Goal: Task Accomplishment & Management: Manage account settings

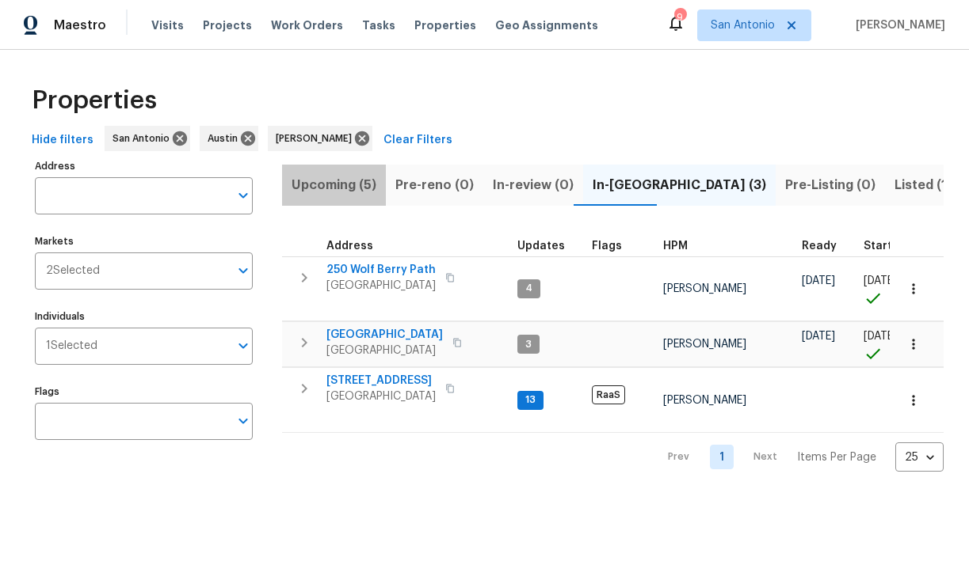
click at [351, 188] on span "Upcoming (5)" at bounding box center [333, 185] width 85 height 22
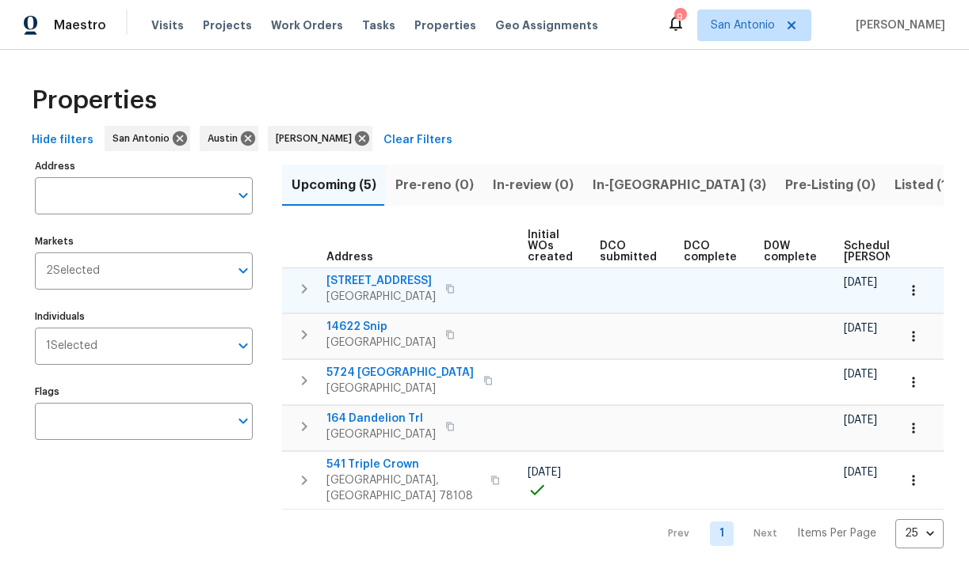
scroll to position [0, 347]
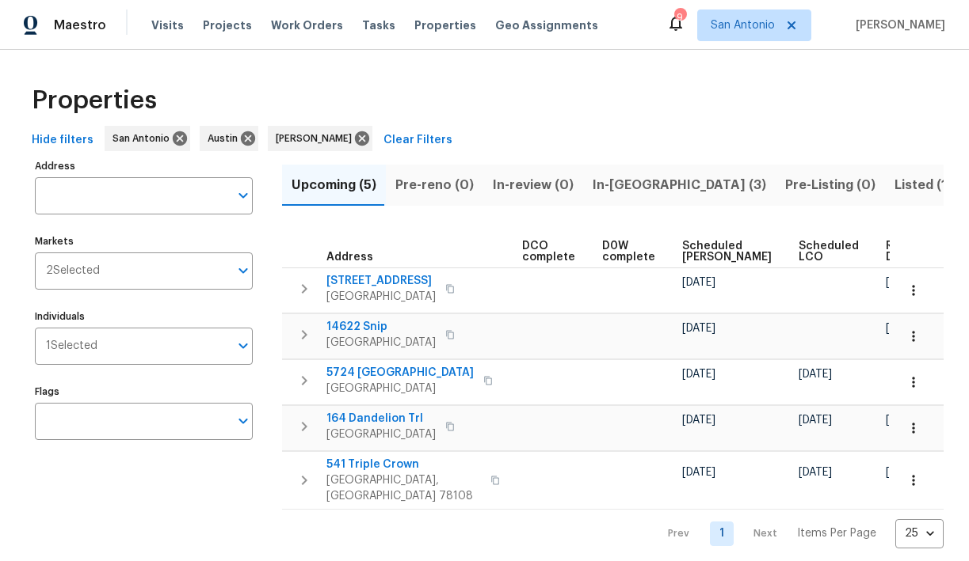
click at [798, 249] on span "Scheduled LCO" at bounding box center [828, 252] width 60 height 22
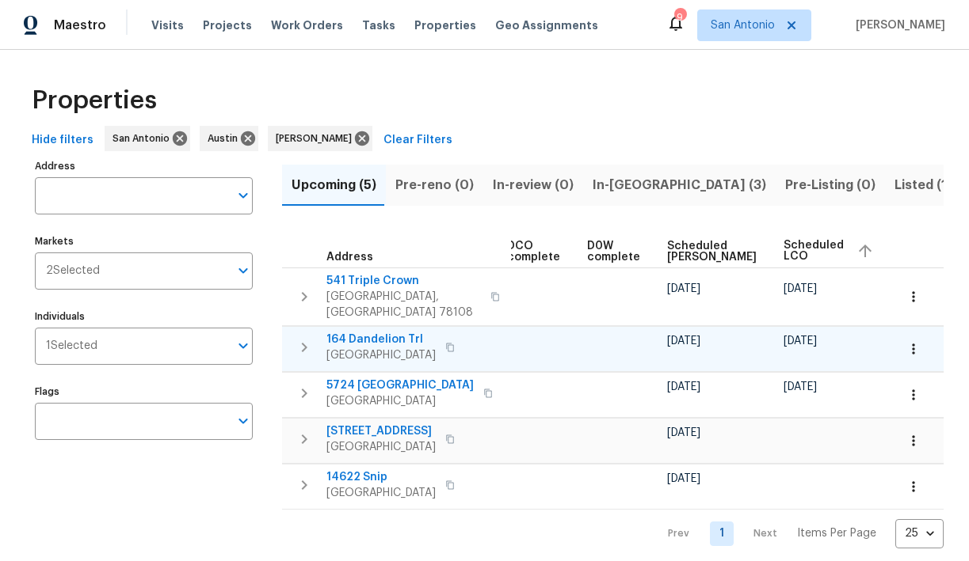
scroll to position [0, 366]
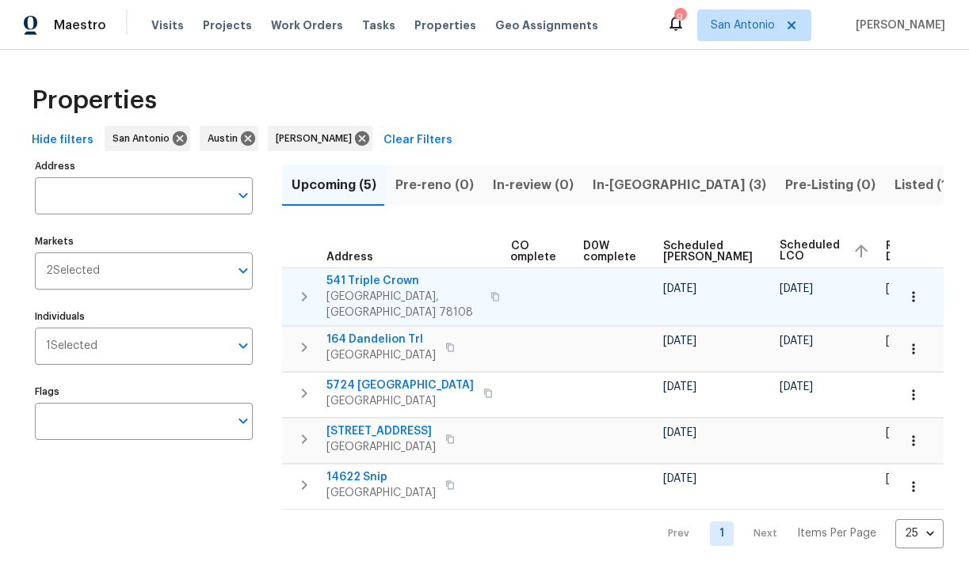
click at [380, 283] on span "541 Triple Crown" at bounding box center [403, 281] width 154 height 16
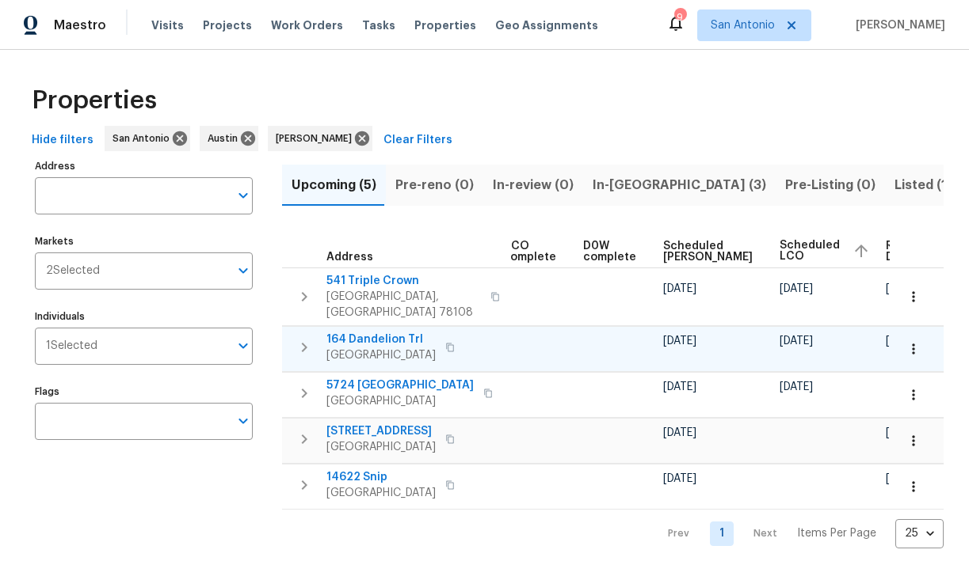
click at [384, 332] on span "164 Dandelion Trl" at bounding box center [380, 340] width 109 height 16
click at [912, 341] on icon "button" at bounding box center [913, 349] width 16 height 16
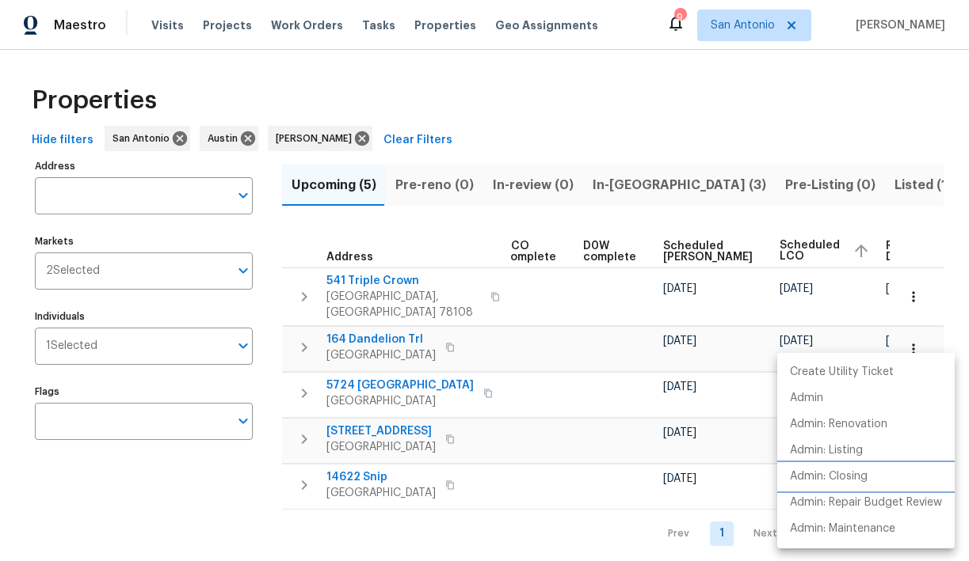
click at [856, 474] on p "Admin: Closing" at bounding box center [829, 477] width 78 height 17
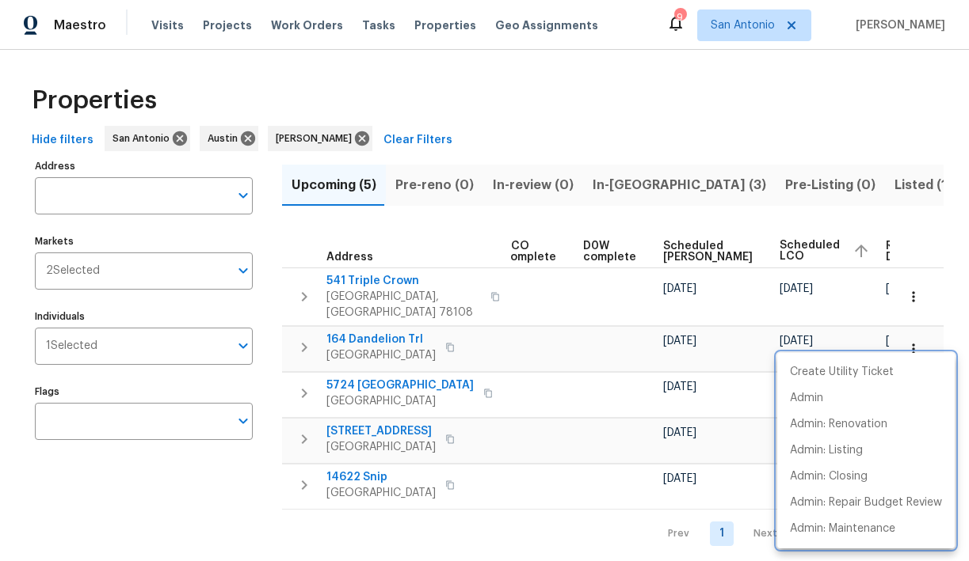
click at [789, 228] on div at bounding box center [484, 280] width 969 height 561
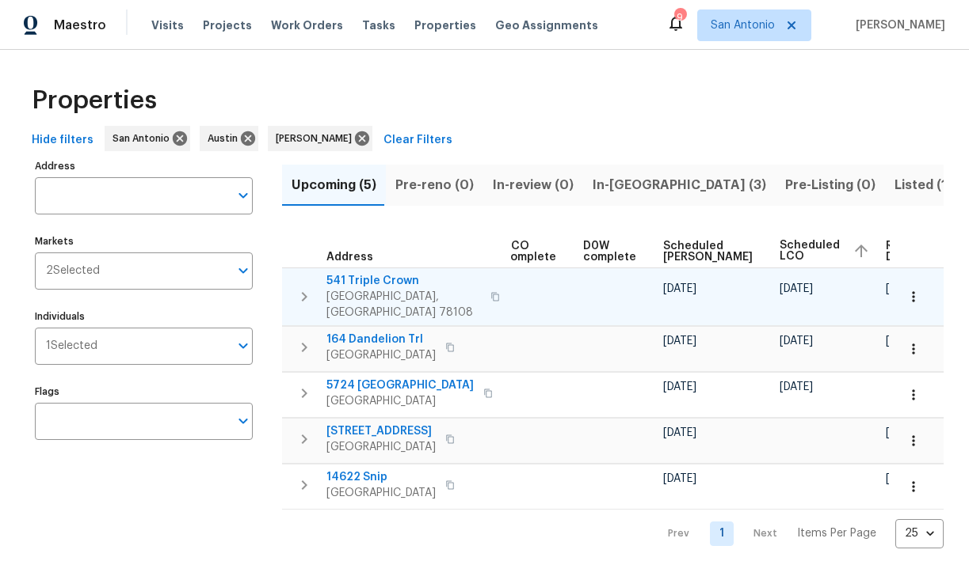
click at [911, 295] on icon "button" at bounding box center [913, 297] width 16 height 16
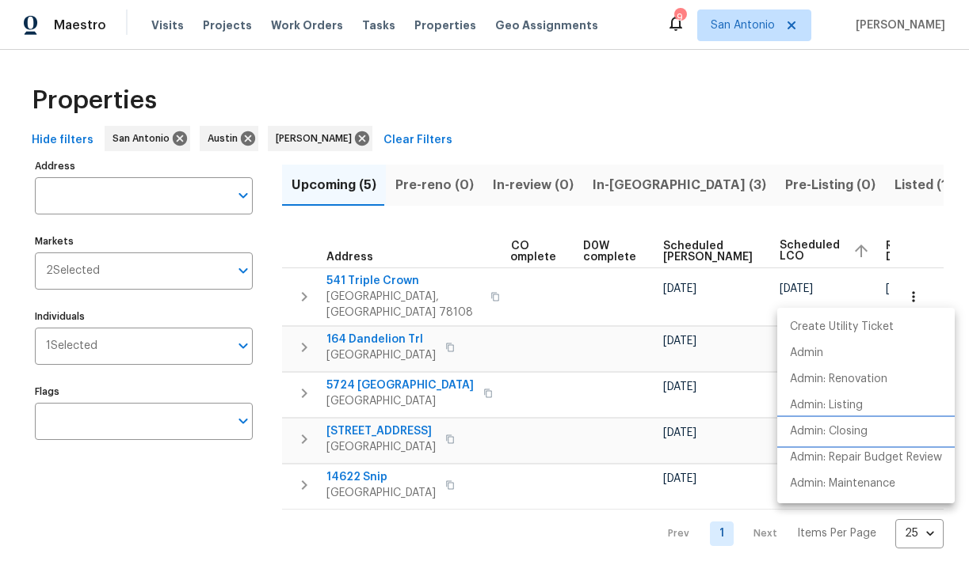
click at [850, 431] on p "Admin: Closing" at bounding box center [829, 432] width 78 height 17
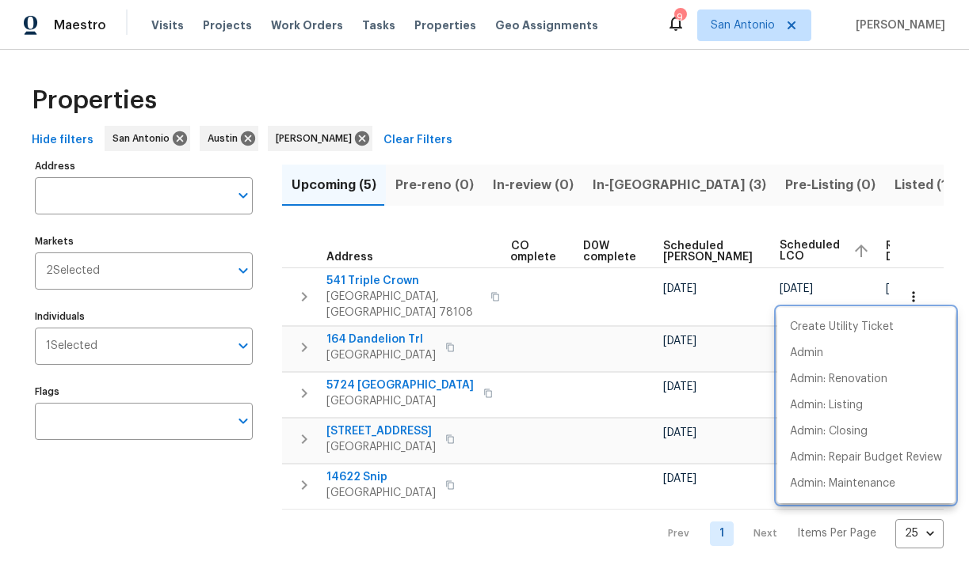
click at [615, 186] on div at bounding box center [484, 280] width 969 height 561
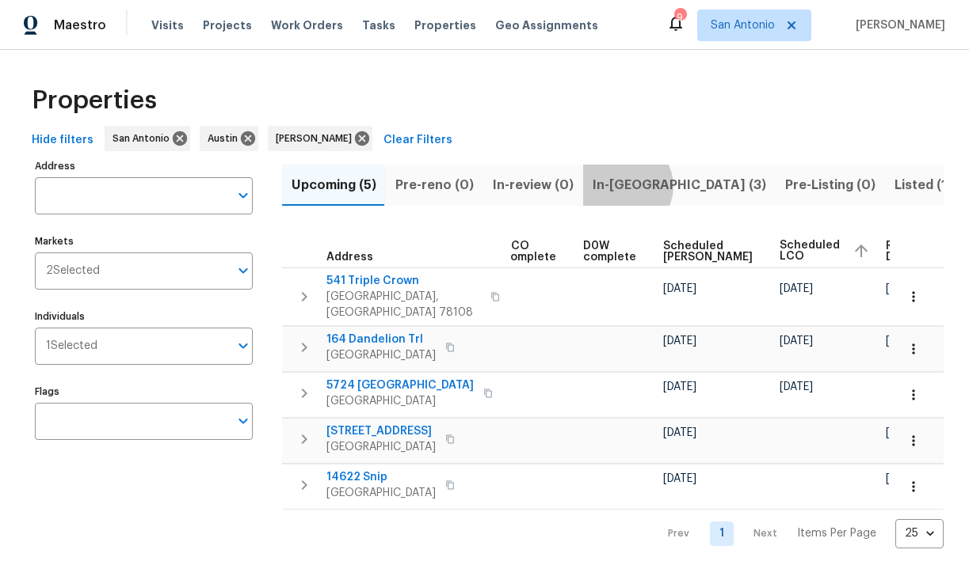
click at [615, 186] on span "In-reno (3)" at bounding box center [678, 185] width 173 height 22
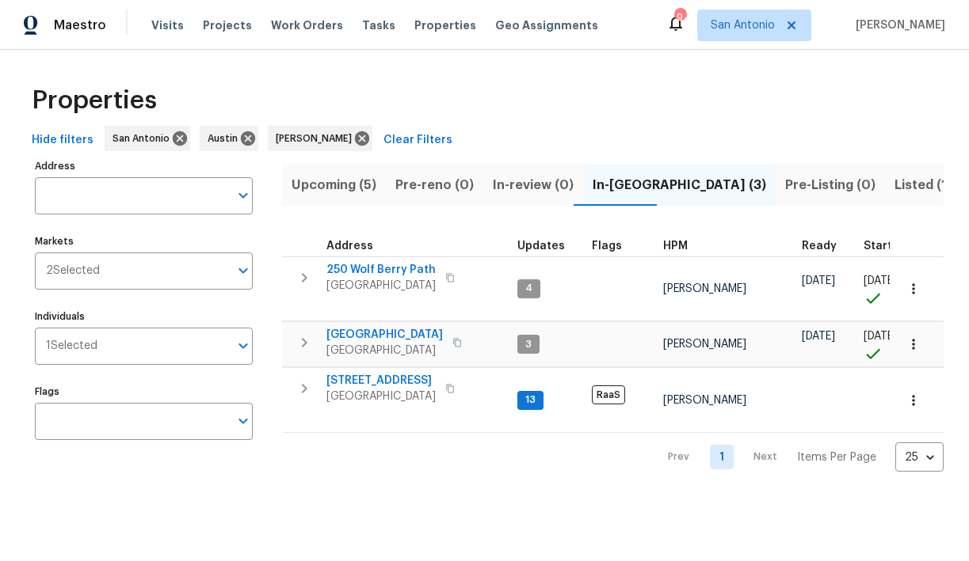
click at [894, 177] on span "Listed (18)" at bounding box center [927, 185] width 66 height 22
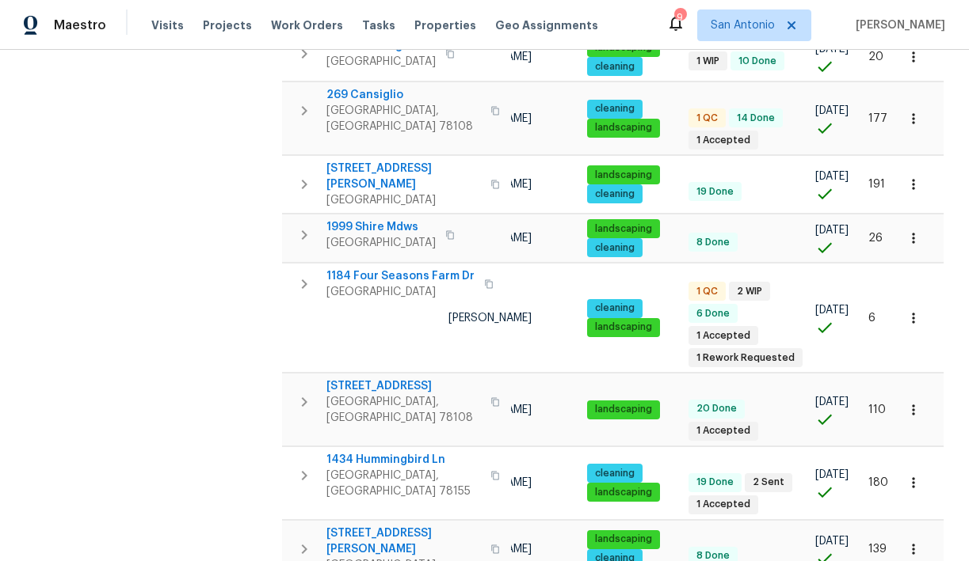
scroll to position [681, 0]
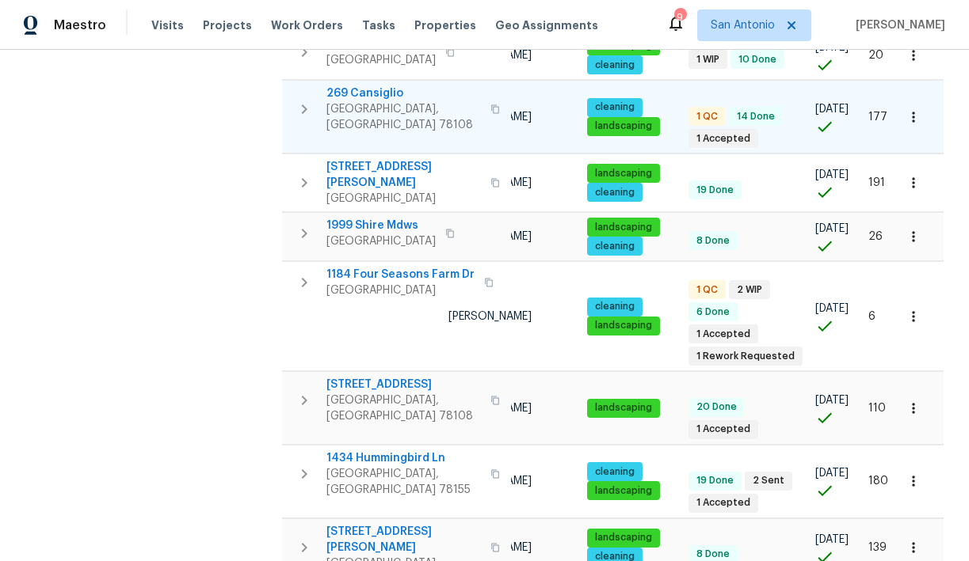
click at [368, 86] on span "269 Cansiglio" at bounding box center [403, 94] width 154 height 16
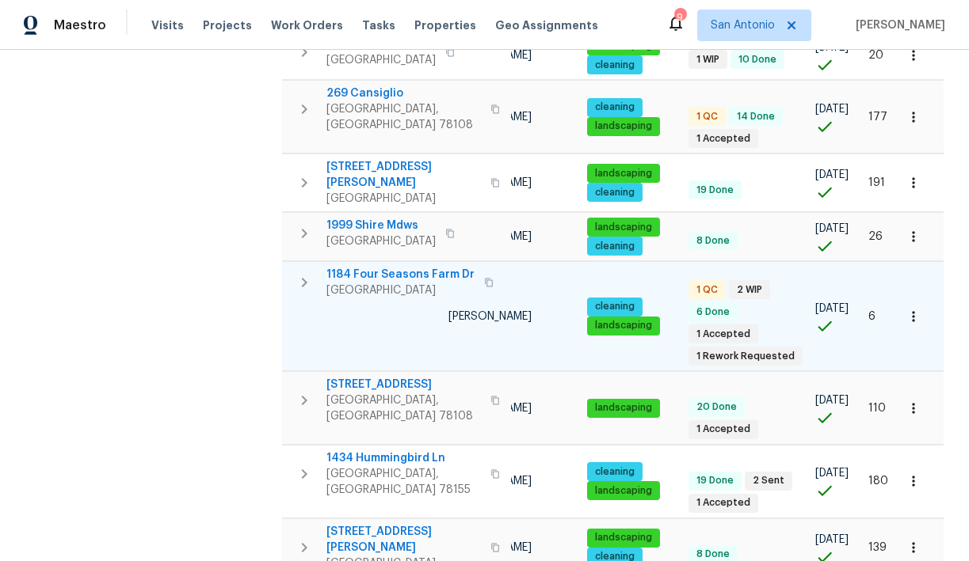
click at [396, 267] on span "1184 Four Seasons Farm Dr" at bounding box center [400, 275] width 148 height 16
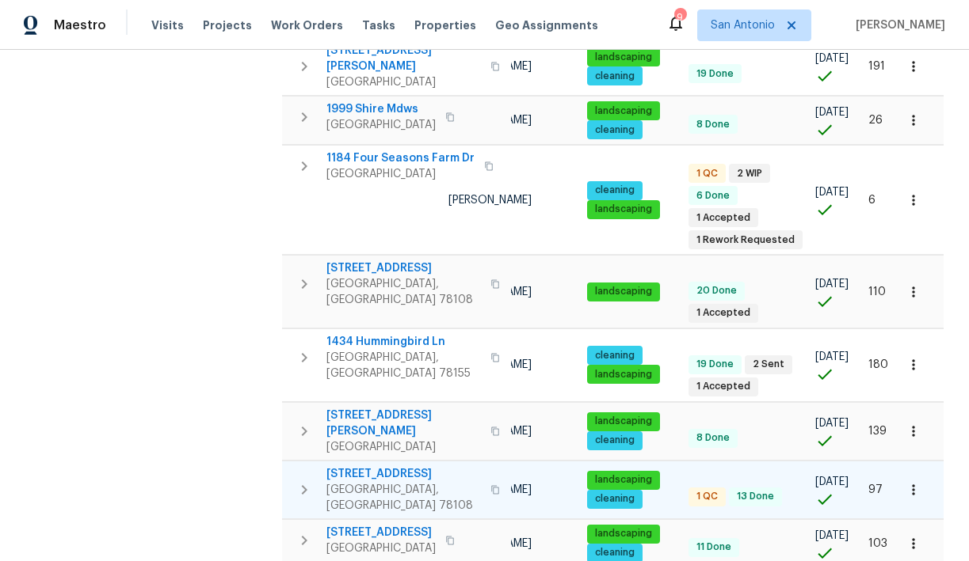
click at [378, 466] on span "204 Bridle Bnd" at bounding box center [403, 474] width 154 height 16
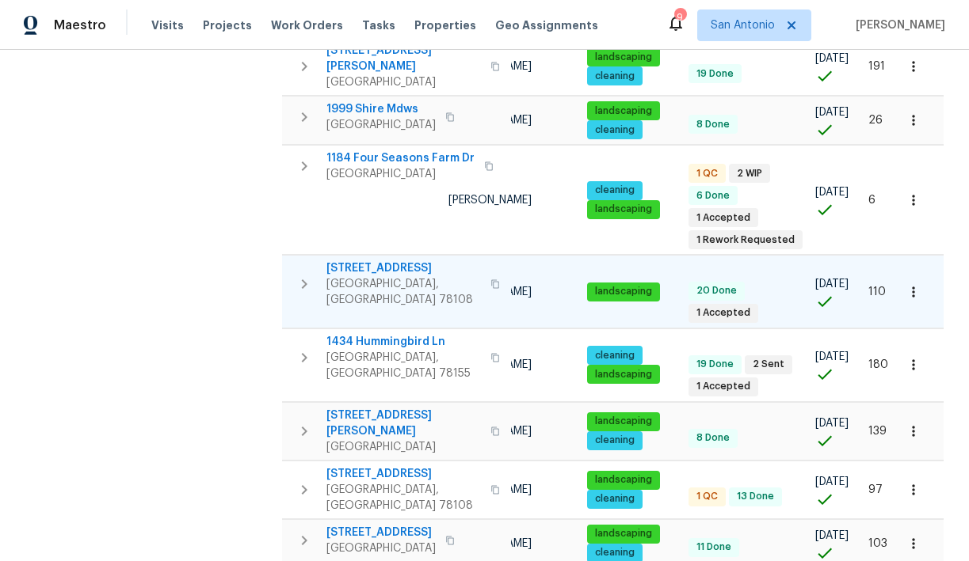
scroll to position [676, 0]
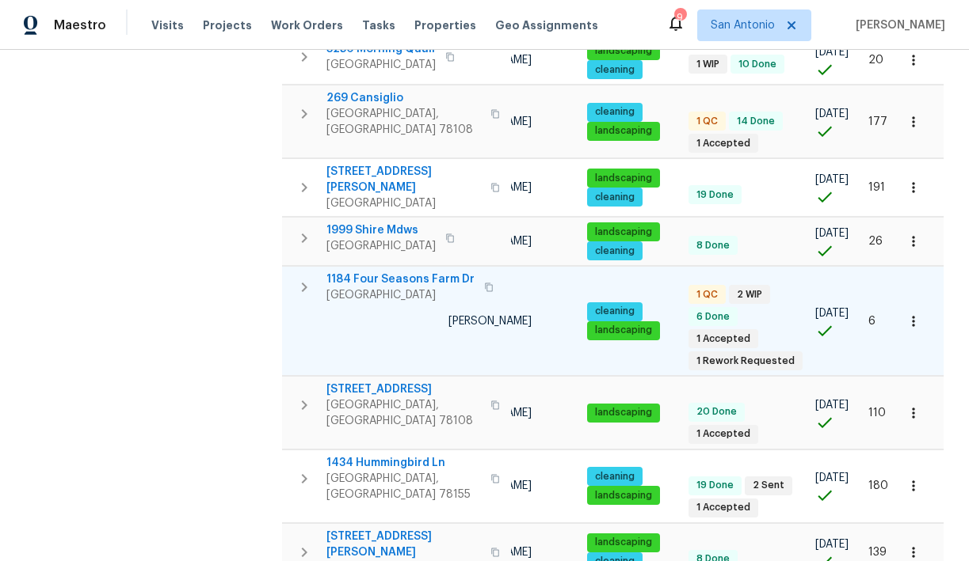
click at [918, 314] on icon "button" at bounding box center [913, 322] width 16 height 16
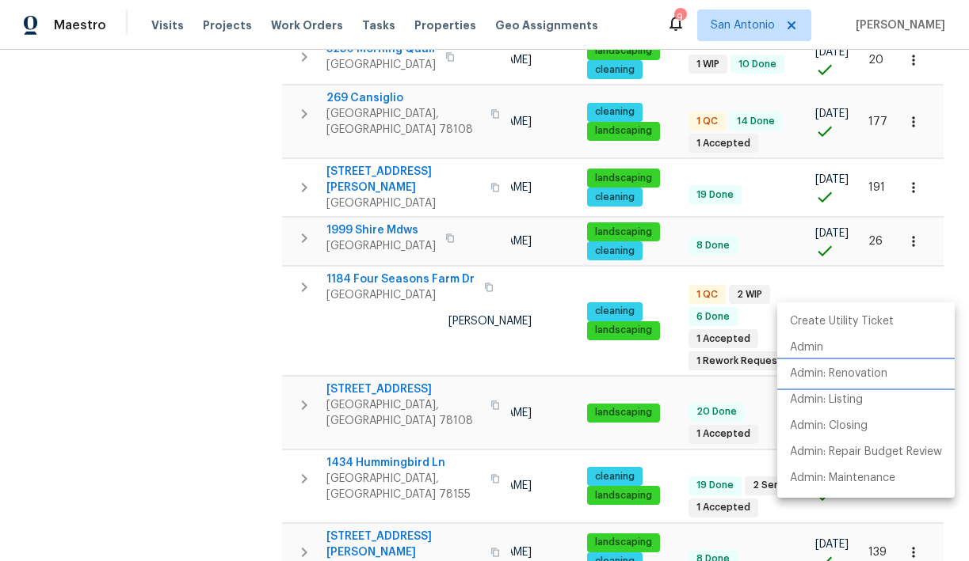
click at [855, 377] on p "Admin: Renovation" at bounding box center [838, 374] width 97 height 17
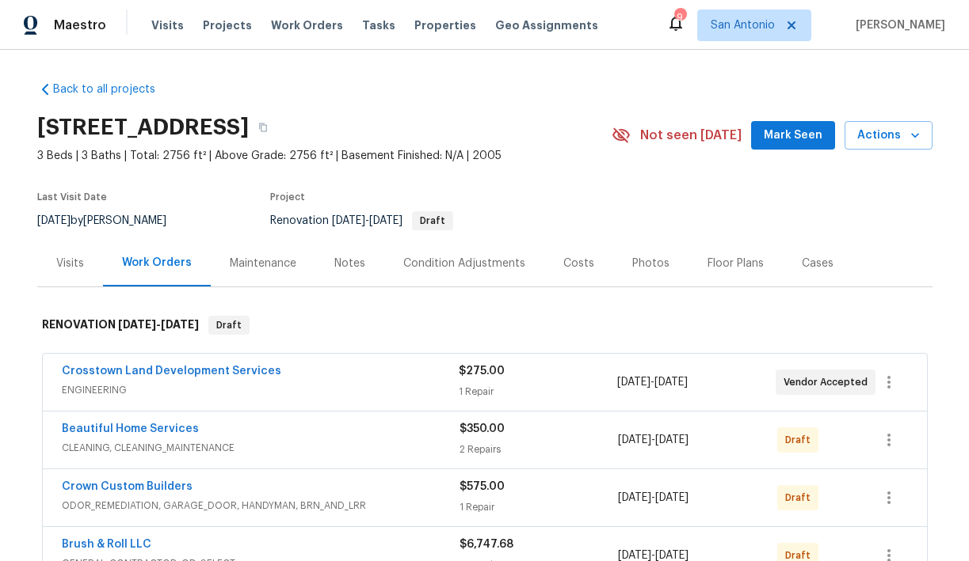
click at [786, 139] on span "Mark Seen" at bounding box center [792, 136] width 59 height 20
click at [344, 265] on div "Notes" at bounding box center [349, 264] width 31 height 16
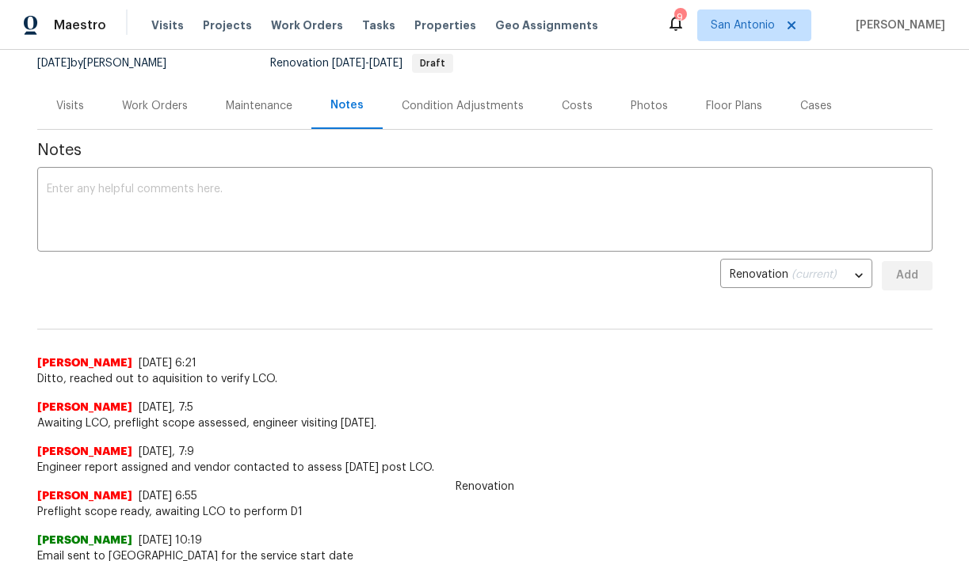
scroll to position [158, 0]
click at [286, 210] on textarea at bounding box center [485, 210] width 876 height 55
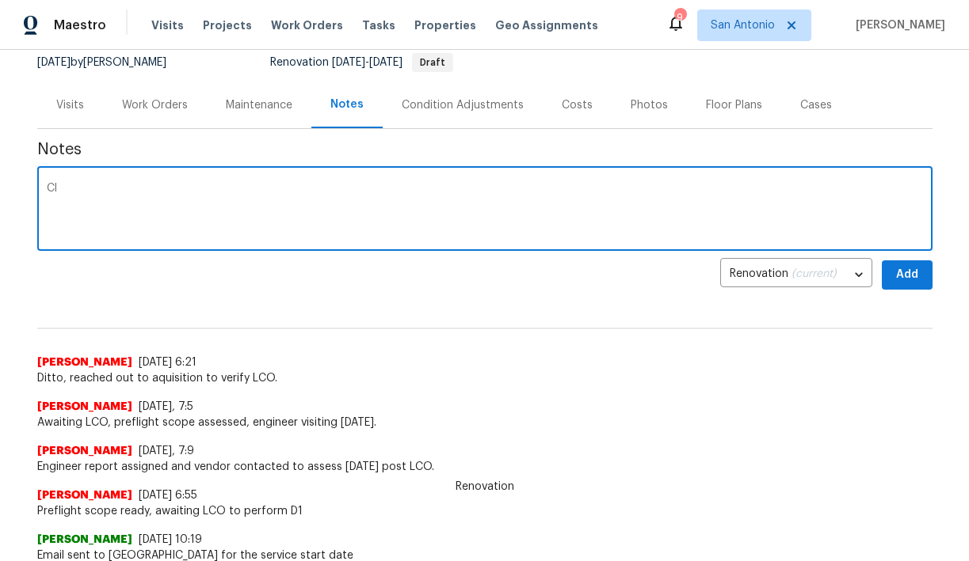
type textarea "C"
click at [293, 185] on textarea "LCO pushed out, Engineer pushed out to" at bounding box center [485, 210] width 876 height 55
type textarea "LCO pushed out, Engineer pushed out to 8/25/25. Awaiting LCO photo upload."
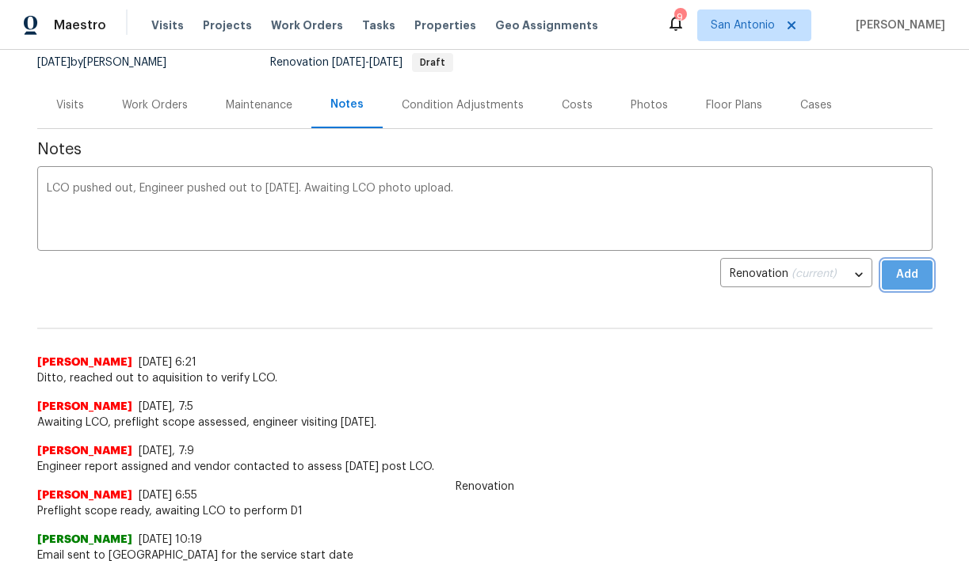
click at [898, 276] on span "Add" at bounding box center [906, 275] width 25 height 20
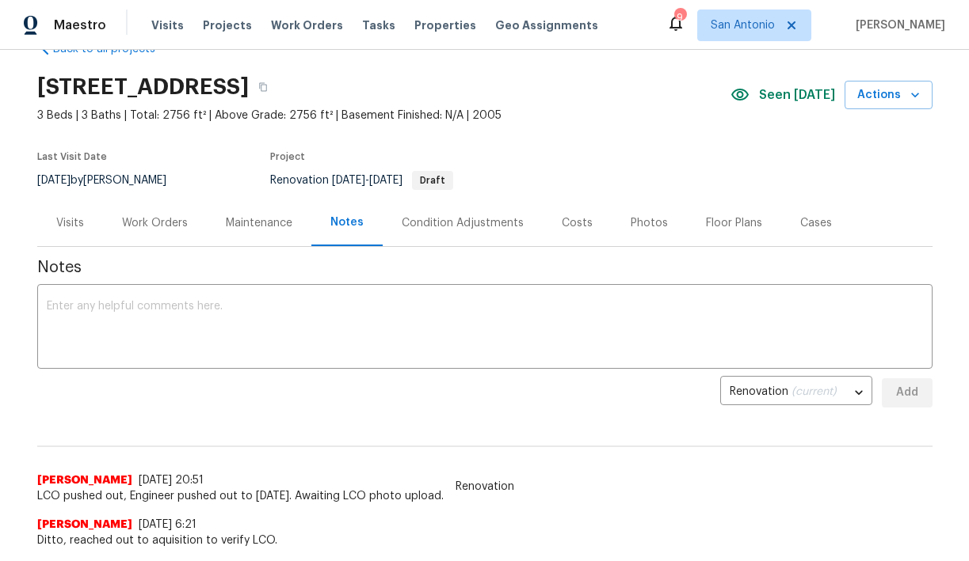
scroll to position [41, 0]
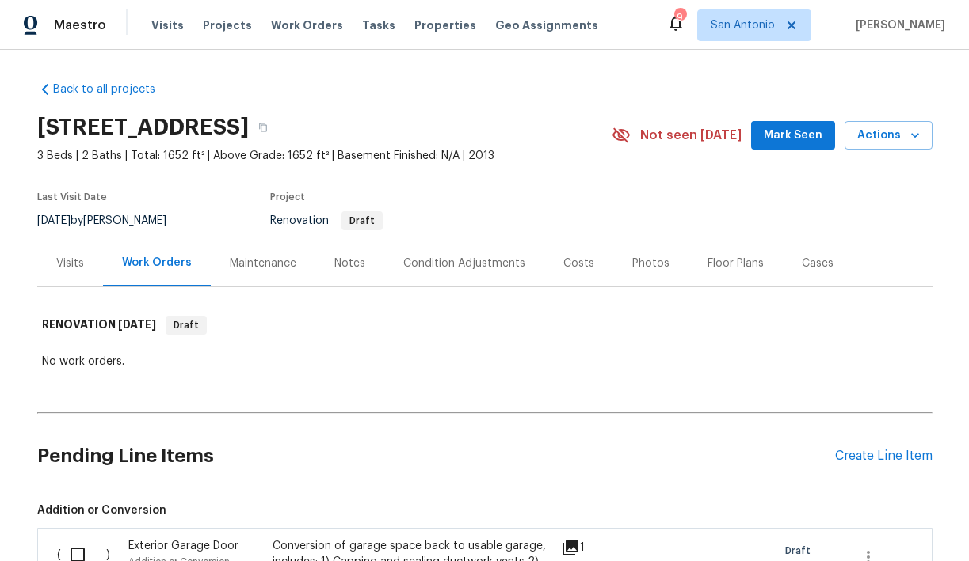
click at [778, 139] on span "Mark Seen" at bounding box center [792, 136] width 59 height 20
click at [352, 265] on div "Notes" at bounding box center [349, 264] width 31 height 16
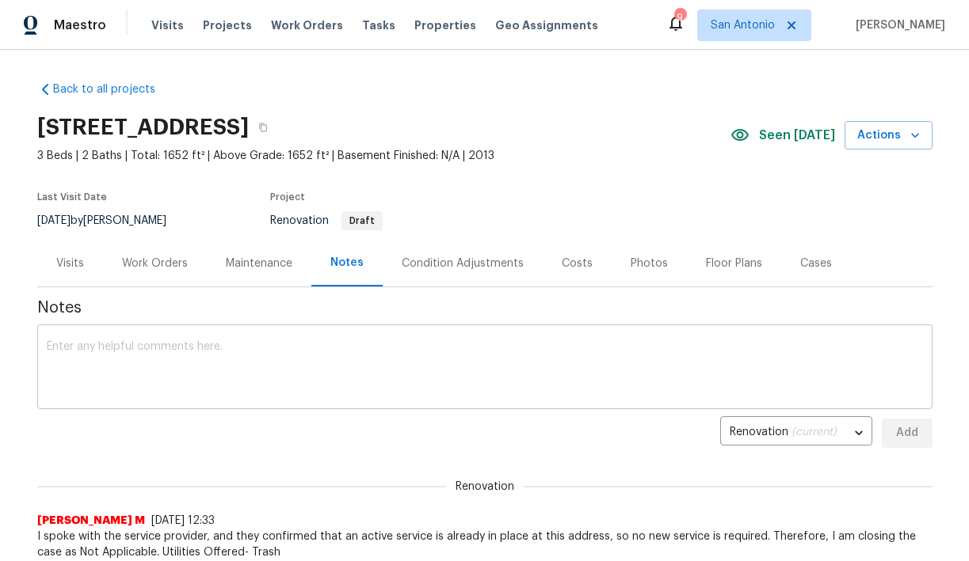
click at [268, 339] on div "x ​" at bounding box center [484, 369] width 895 height 81
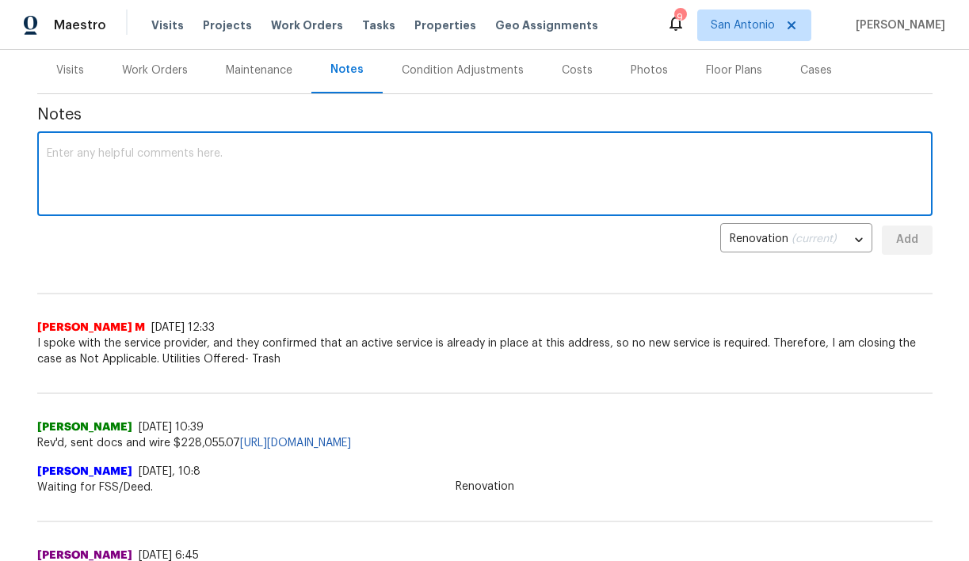
scroll to position [211, 0]
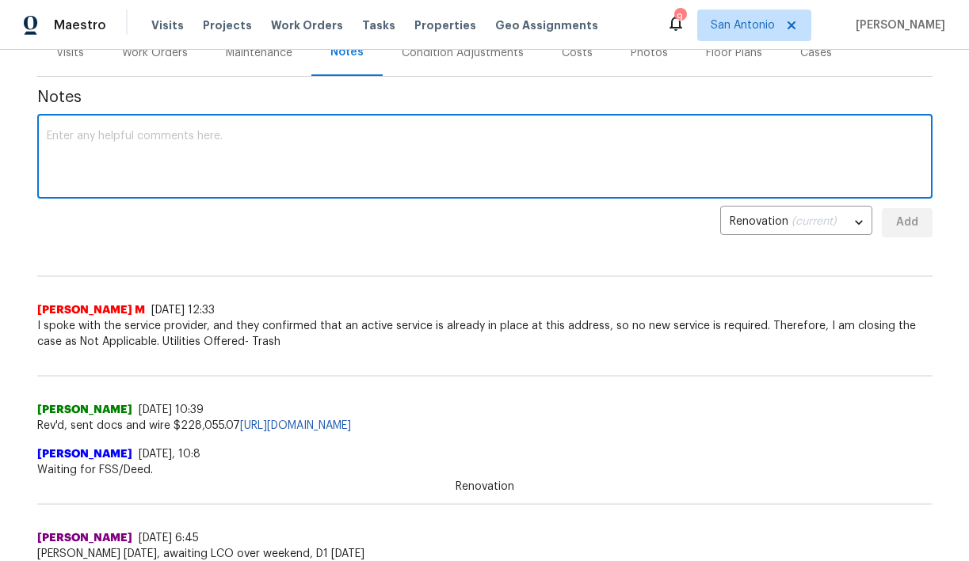
click at [437, 143] on textarea at bounding box center [485, 158] width 876 height 55
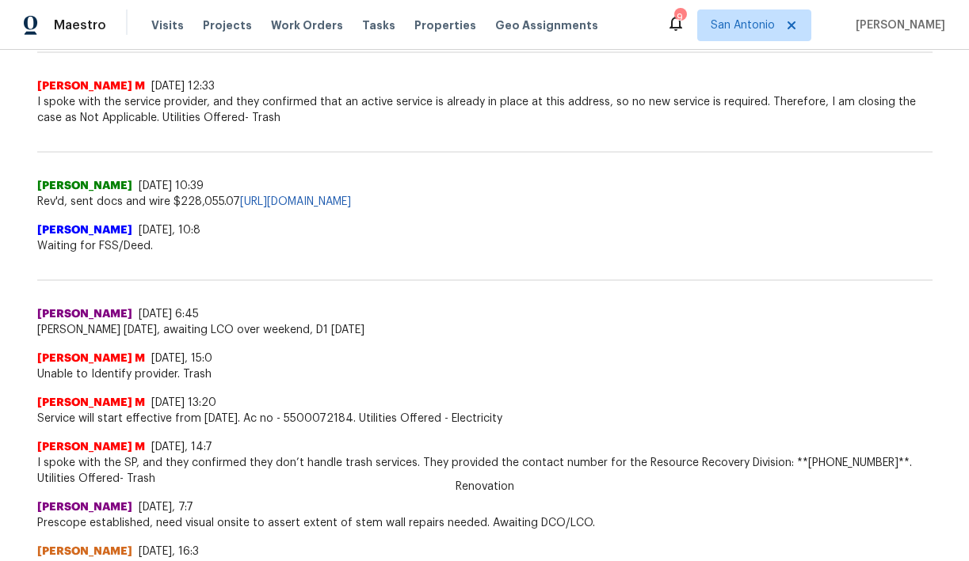
scroll to position [0, 0]
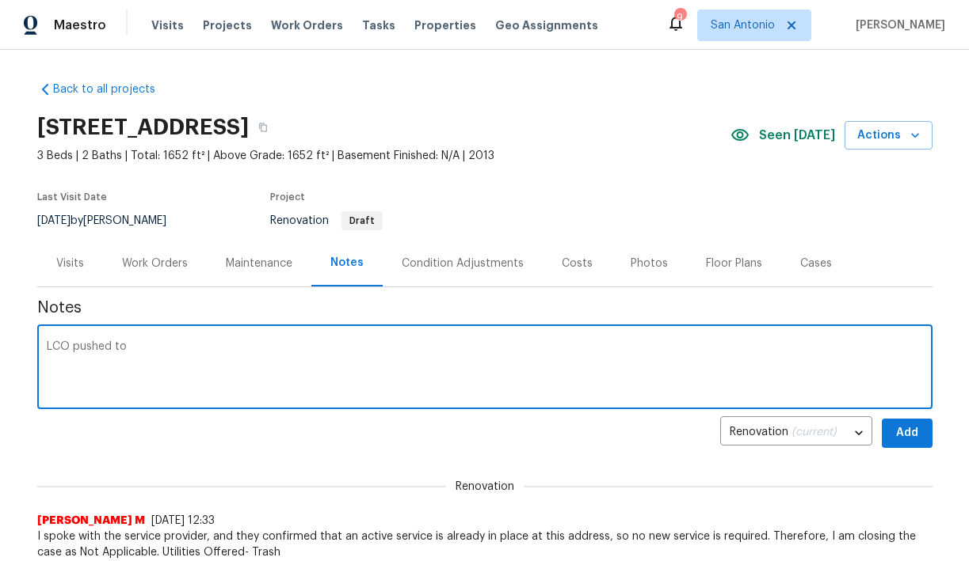
click at [309, 352] on textarea "LCO pushed to" at bounding box center [485, 368] width 876 height 55
click at [200, 349] on textarea "LCO pushed to 8/27/25. Tracking." at bounding box center [485, 368] width 876 height 55
type textarea "LCO pushed to 8/27/25. Tracking."
click at [163, 263] on div "Work Orders" at bounding box center [155, 264] width 66 height 16
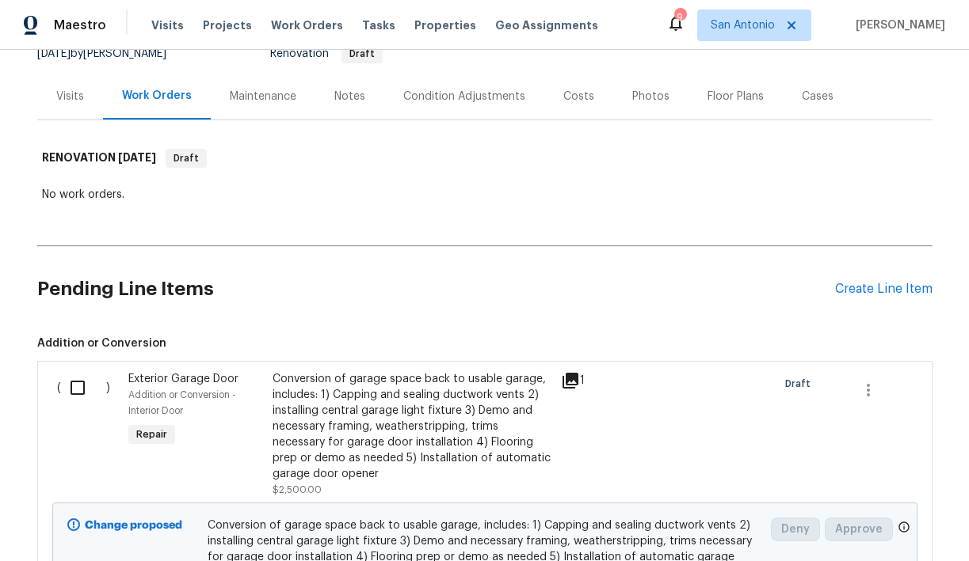
scroll to position [150, 0]
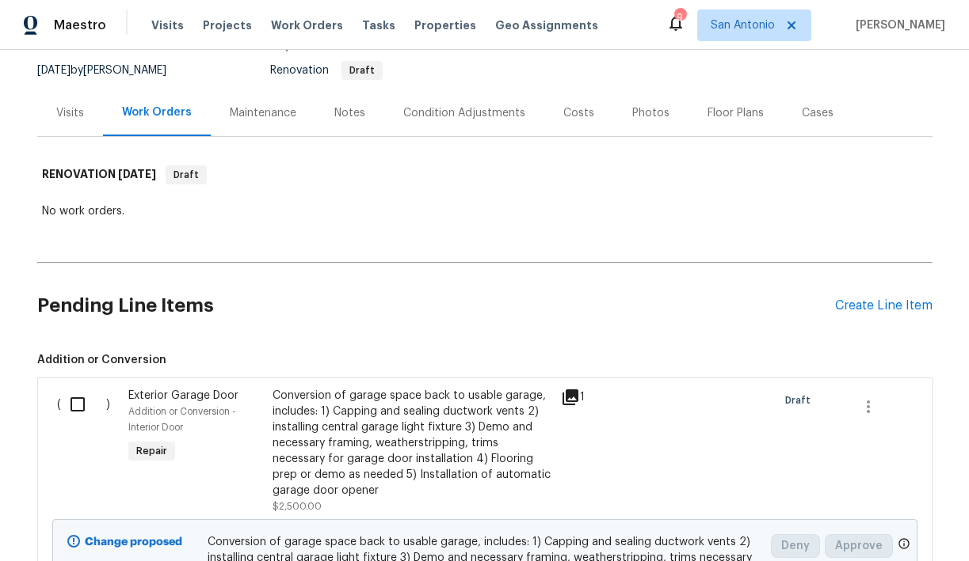
click at [339, 123] on div "Notes" at bounding box center [349, 112] width 69 height 47
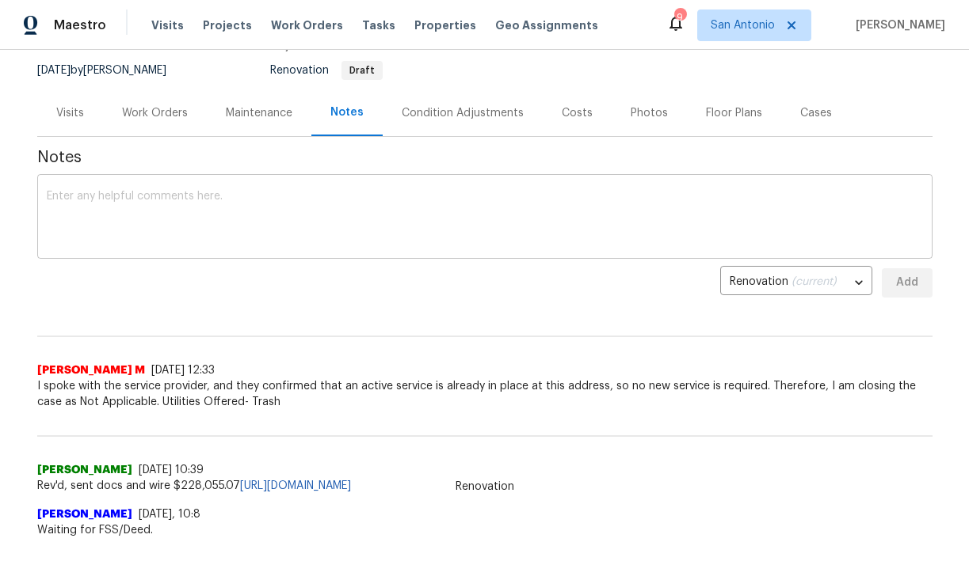
click at [279, 193] on textarea at bounding box center [485, 218] width 876 height 55
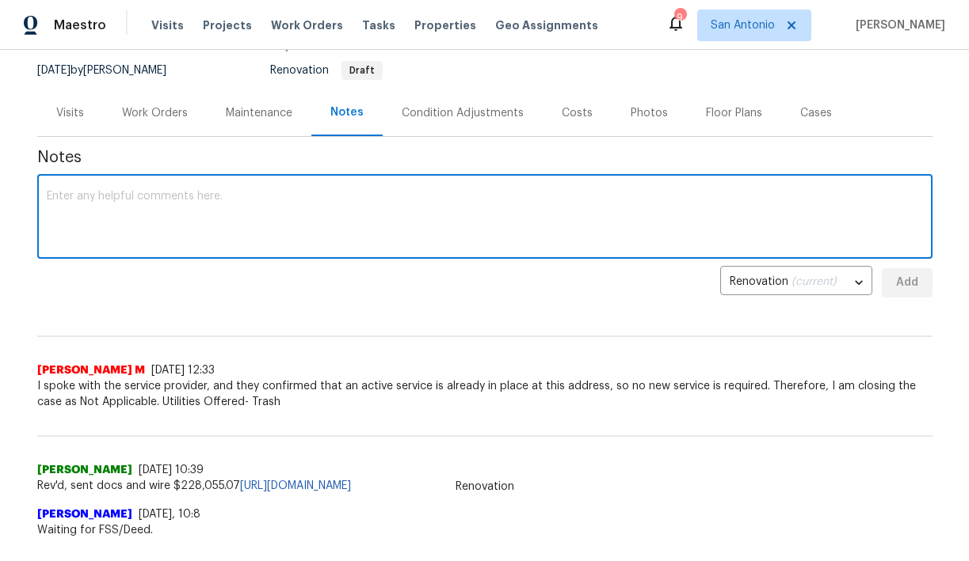
paste textarea "LCO pushed to 8/27/25. Tracking."
type textarea "LCO pushed to 8/27/25. Tracking. Prescope initiated."
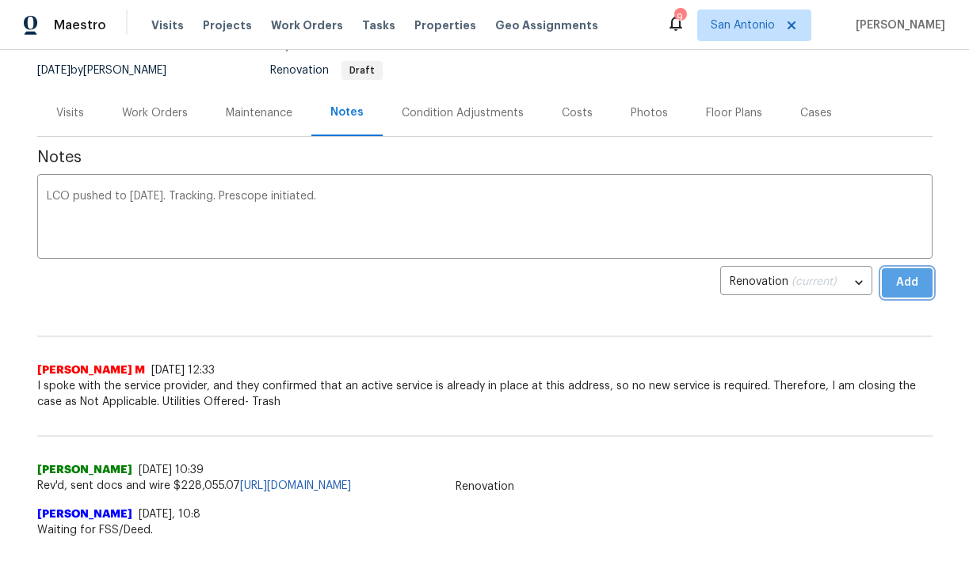
click at [892, 277] on button "Add" at bounding box center [906, 282] width 51 height 29
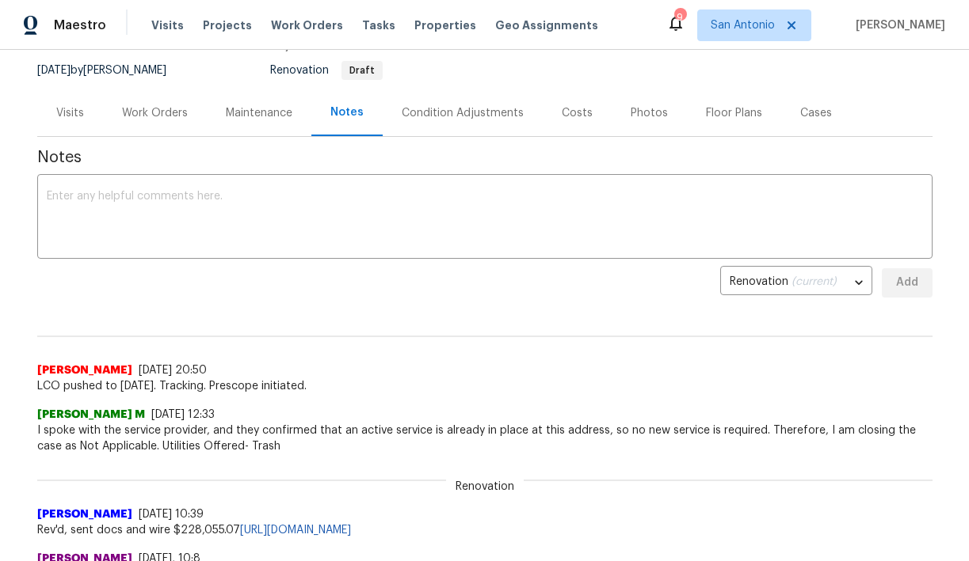
click at [501, 108] on div "Condition Adjustments" at bounding box center [463, 113] width 122 height 16
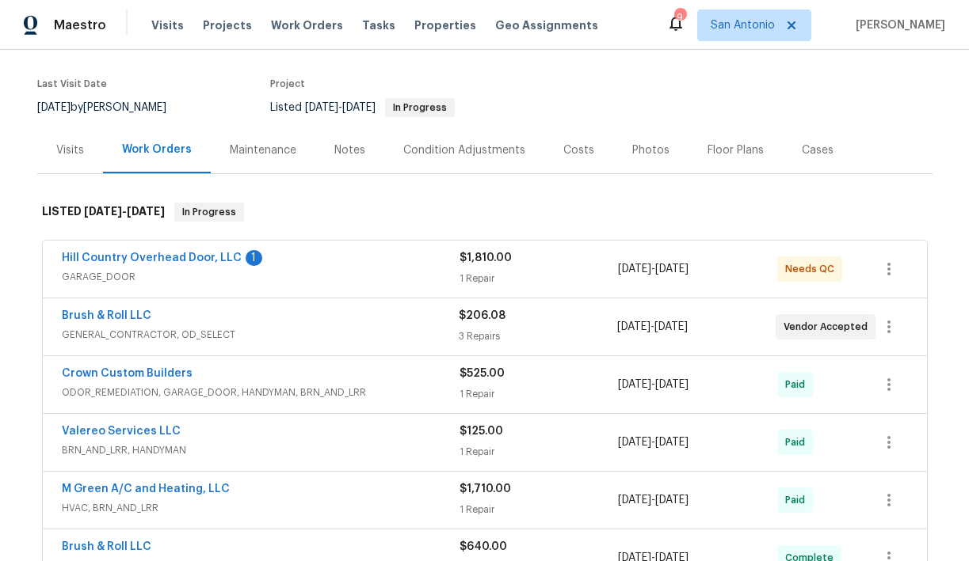
scroll to position [122, 0]
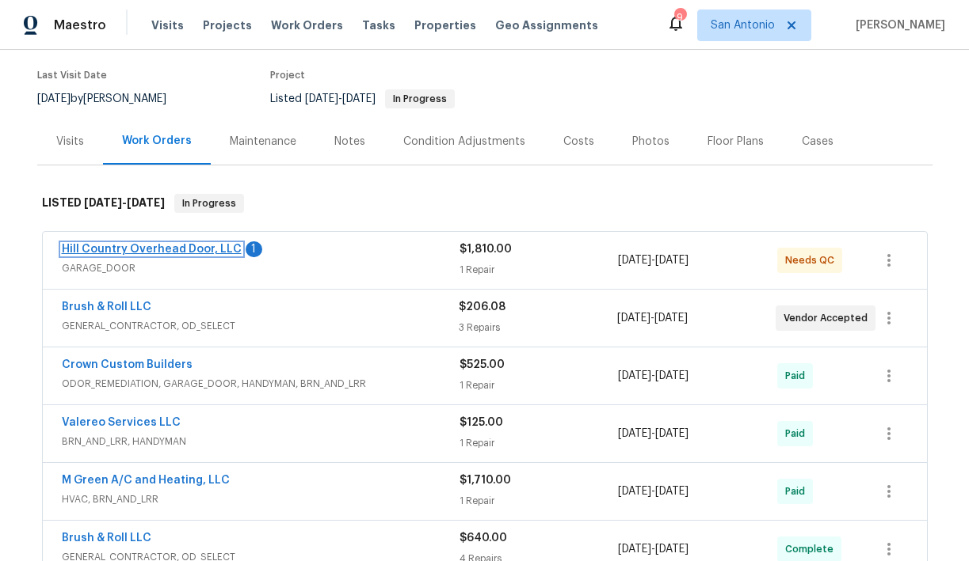
click at [184, 253] on link "Hill Country Overhead Door, LLC" at bounding box center [152, 249] width 180 height 11
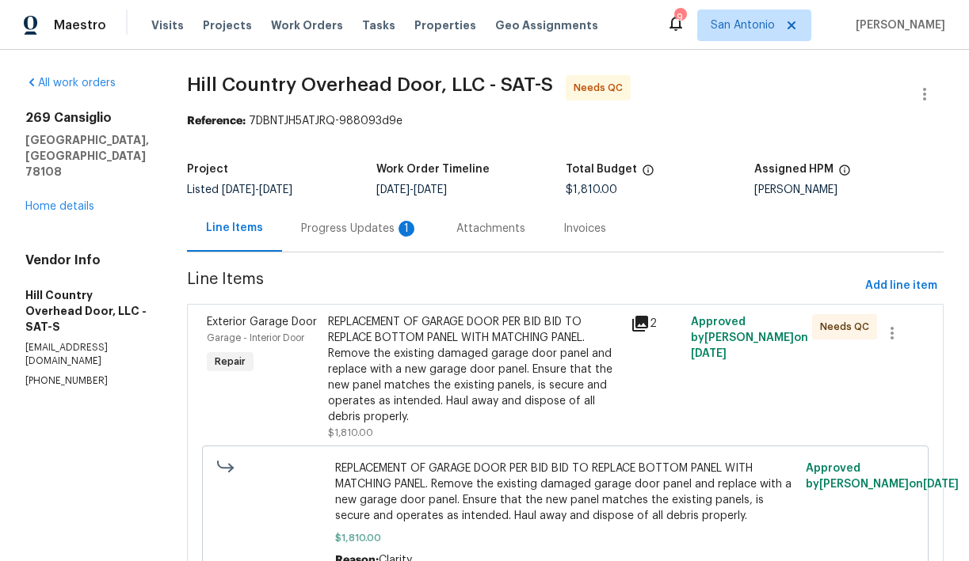
click at [341, 231] on div "Progress Updates 1" at bounding box center [359, 229] width 117 height 16
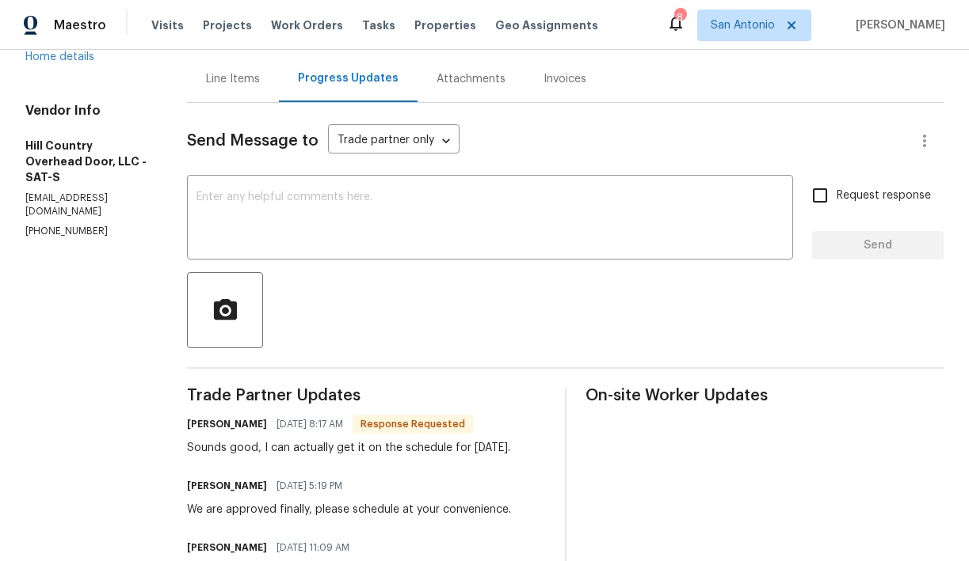
scroll to position [87, 0]
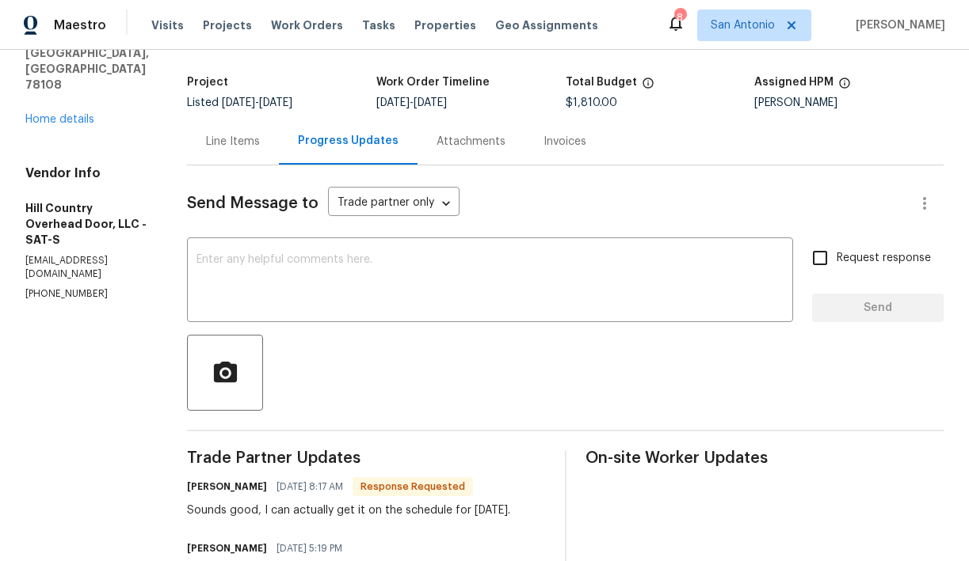
click at [245, 156] on div "Line Items" at bounding box center [233, 141] width 92 height 47
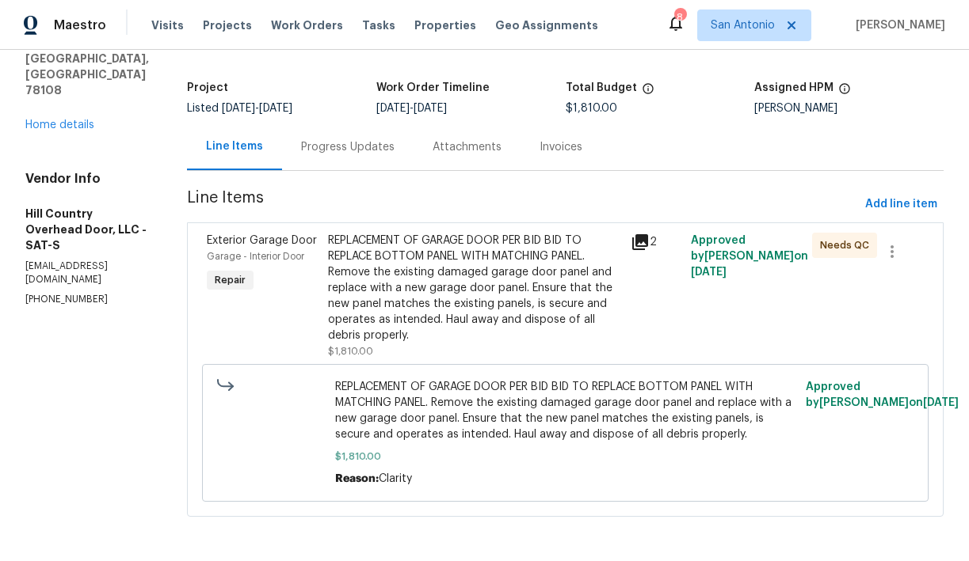
click at [413, 273] on div "REPLACEMENT OF GARAGE DOOR PER BID BID TO REPLACE BOTTOM PANEL WITH MATCHING PA…" at bounding box center [474, 288] width 293 height 111
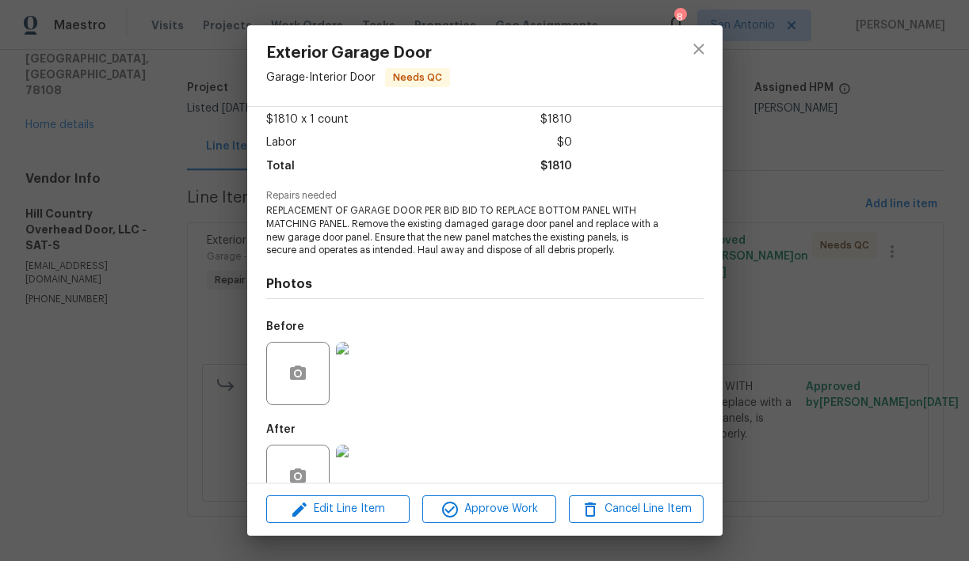
scroll to position [128, 0]
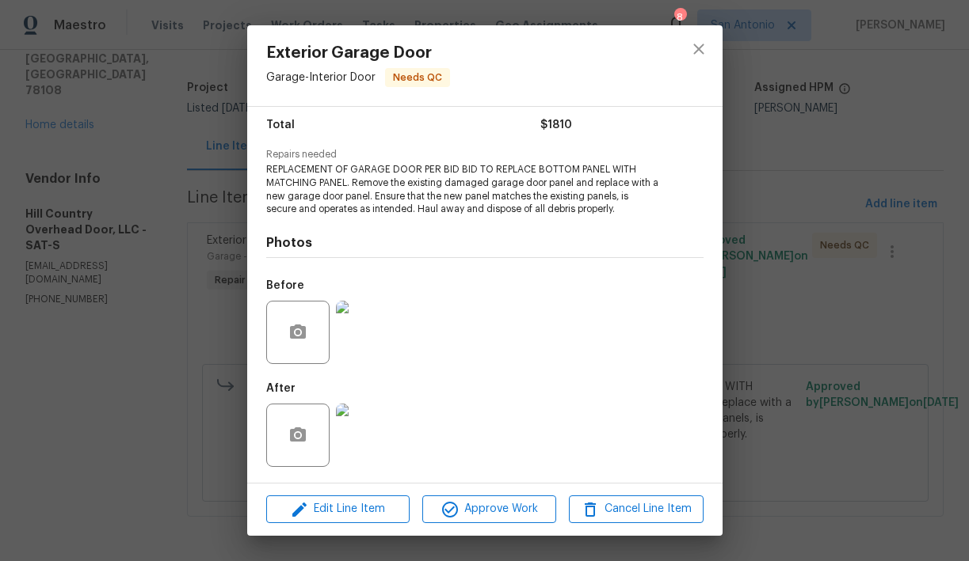
click at [369, 448] on img at bounding box center [367, 435] width 63 height 63
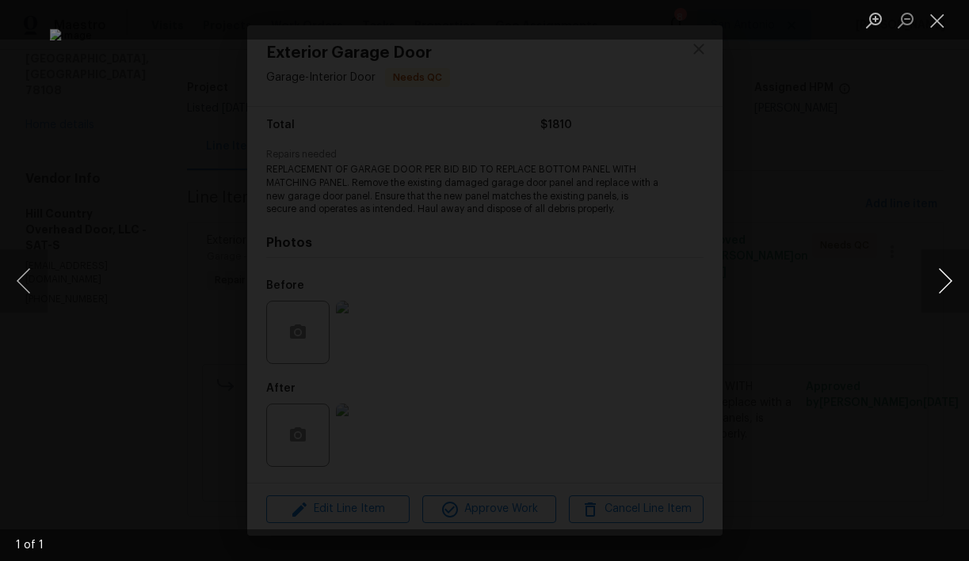
click at [934, 280] on button "Next image" at bounding box center [945, 280] width 48 height 63
click at [946, 280] on button "Next image" at bounding box center [945, 280] width 48 height 63
click at [933, 21] on button "Close lightbox" at bounding box center [937, 20] width 32 height 28
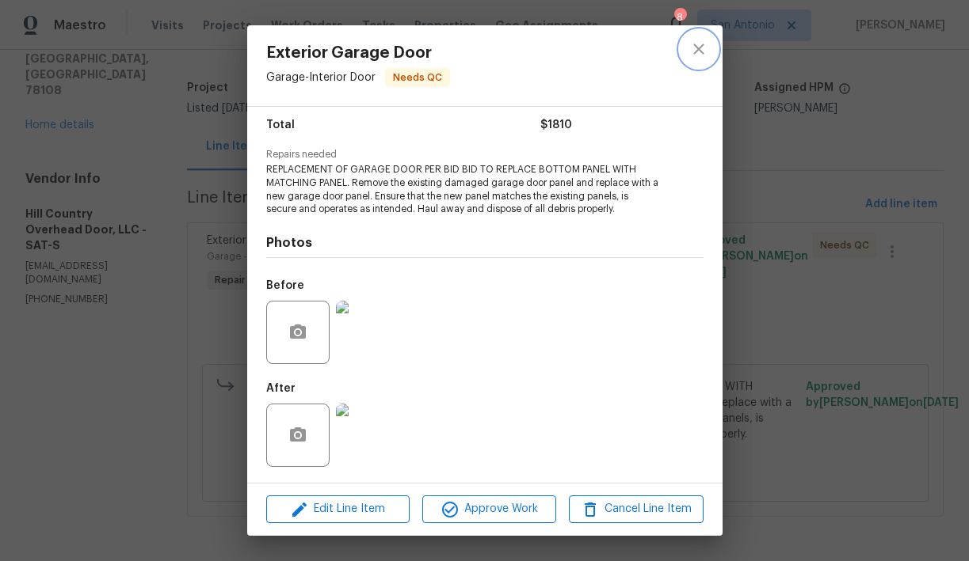
click at [701, 48] on icon "close" at bounding box center [698, 49] width 19 height 19
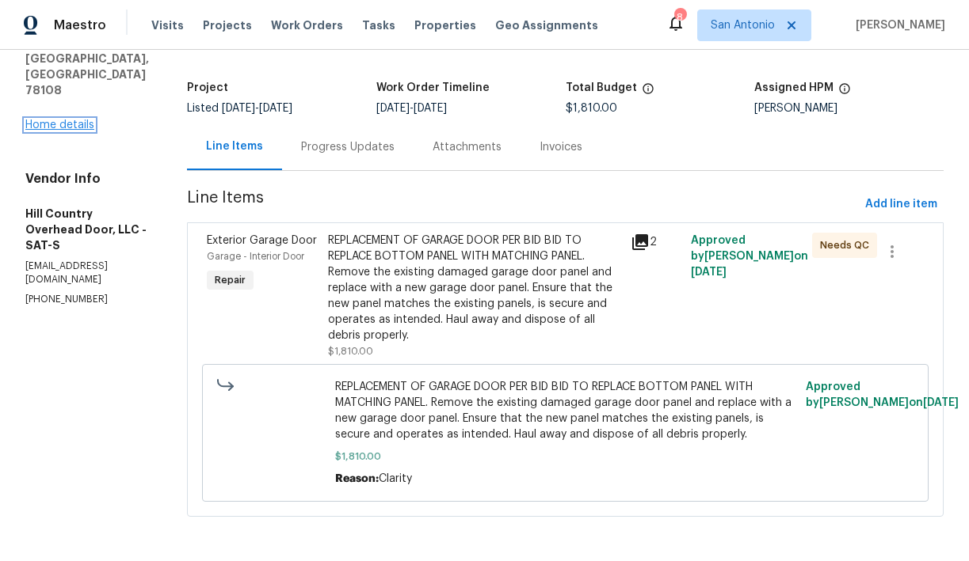
click at [76, 120] on link "Home details" at bounding box center [59, 125] width 69 height 11
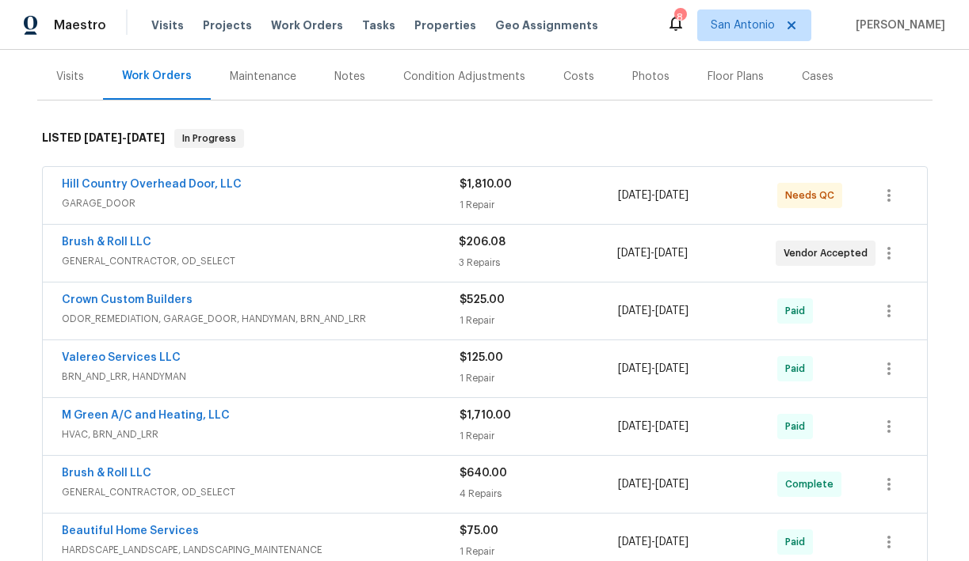
scroll to position [189, 0]
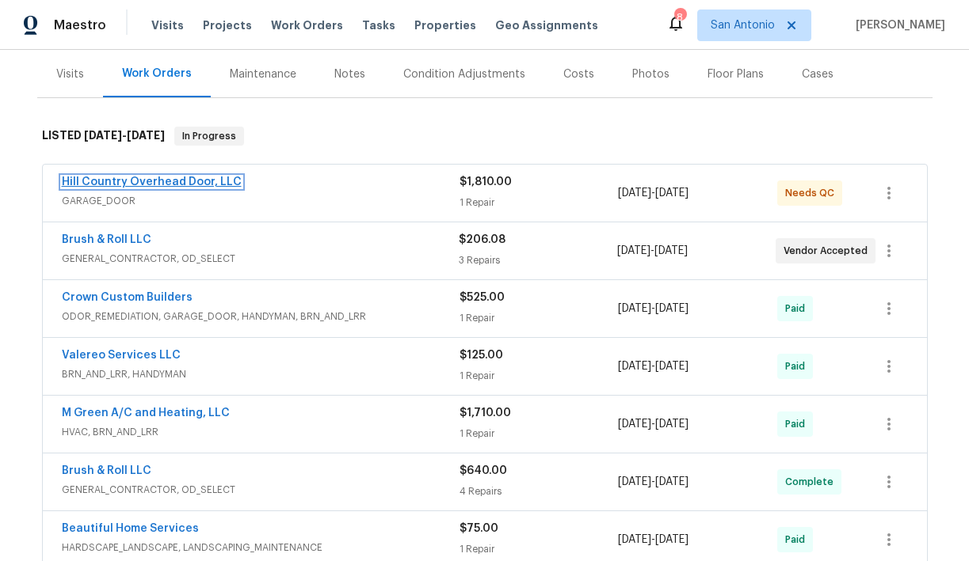
click at [180, 181] on link "Hill Country Overhead Door, LLC" at bounding box center [152, 182] width 180 height 11
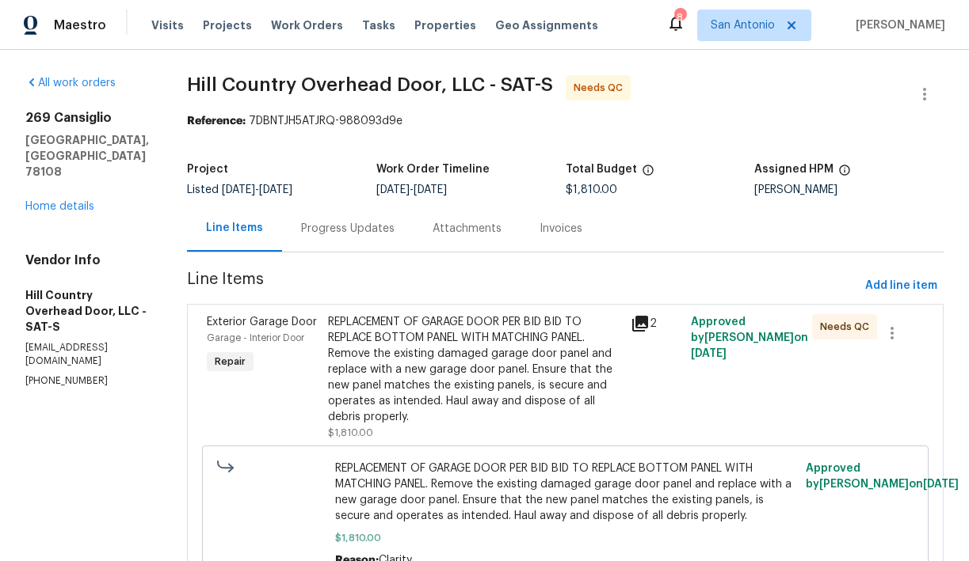
click at [382, 405] on div "REPLACEMENT OF GARAGE DOOR PER BID BID TO REPLACE BOTTOM PANEL WITH MATCHING PA…" at bounding box center [474, 369] width 293 height 111
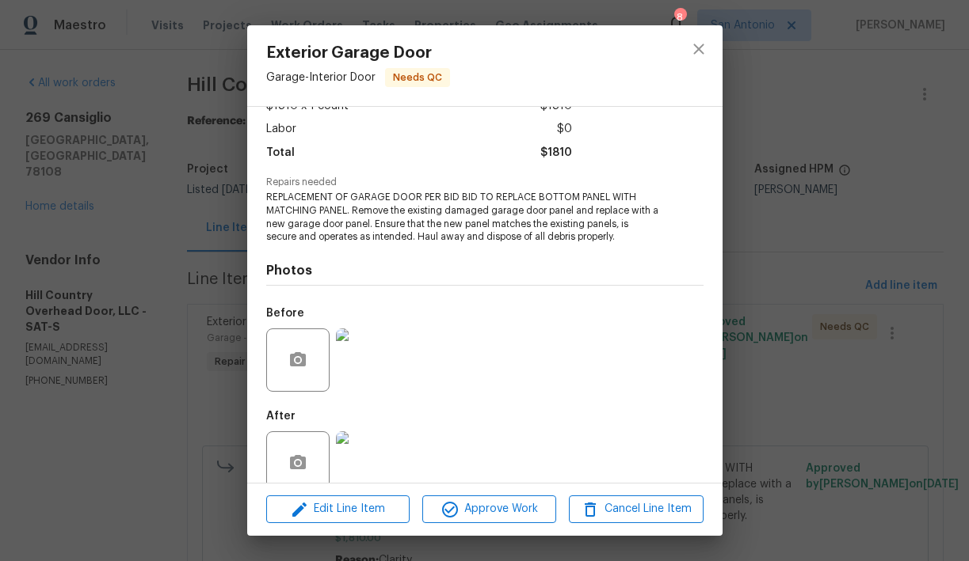
scroll to position [128, 0]
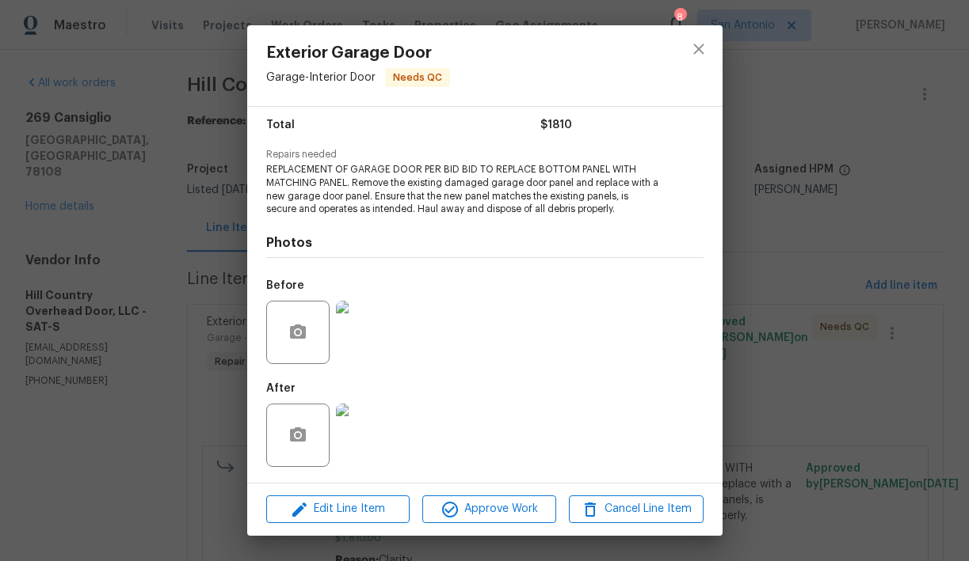
click at [382, 424] on img at bounding box center [367, 435] width 63 height 63
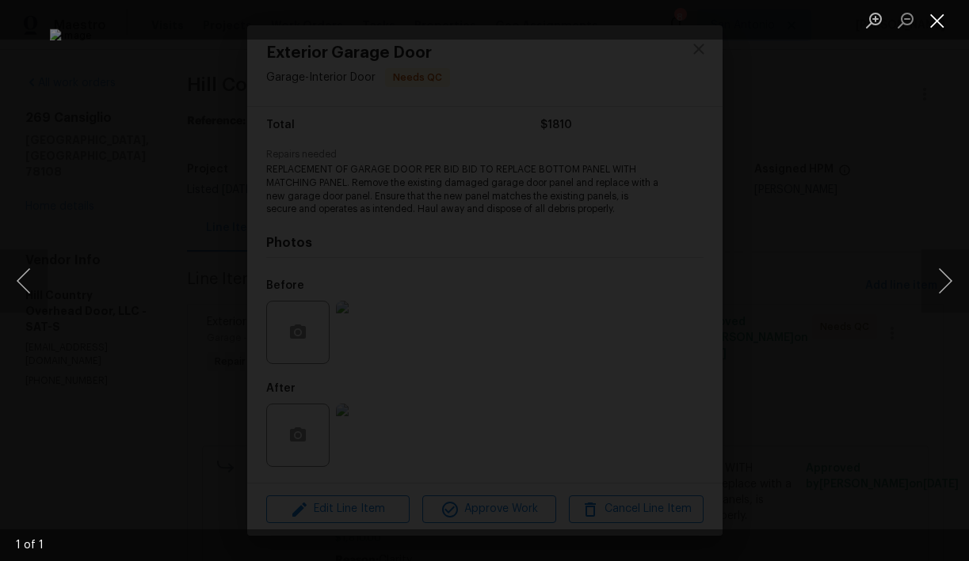
click at [935, 25] on button "Close lightbox" at bounding box center [937, 20] width 32 height 28
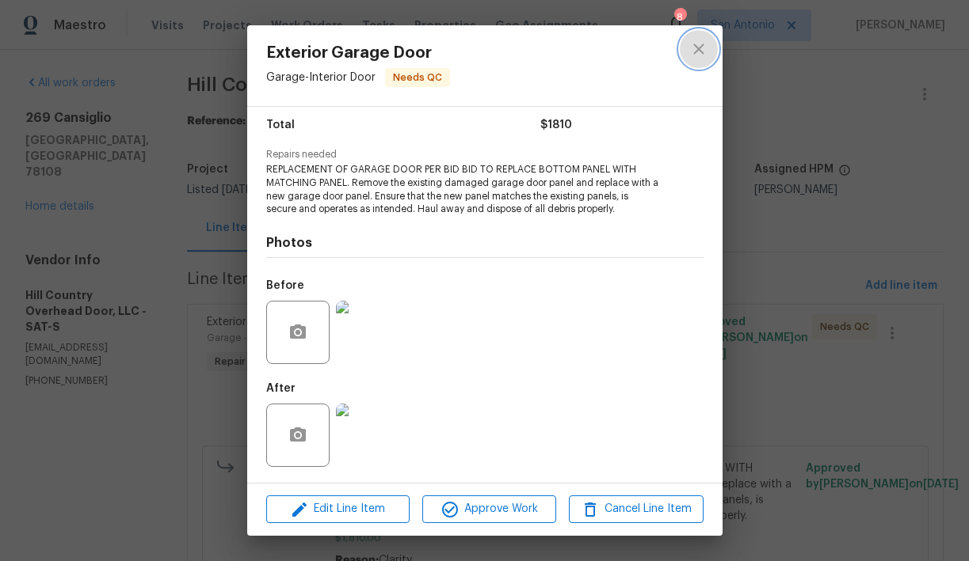
click at [696, 52] on icon "close" at bounding box center [698, 49] width 19 height 19
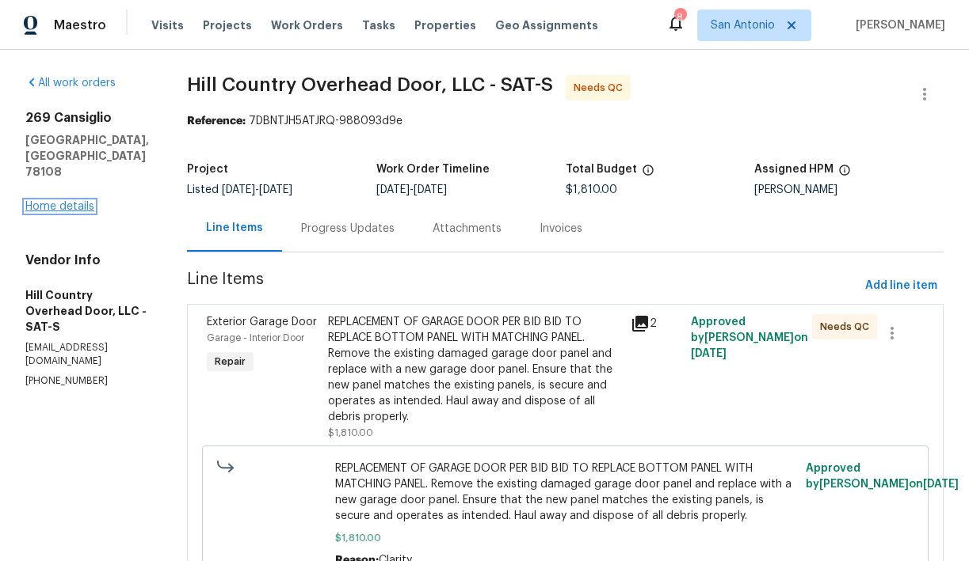
click at [75, 201] on link "Home details" at bounding box center [59, 206] width 69 height 11
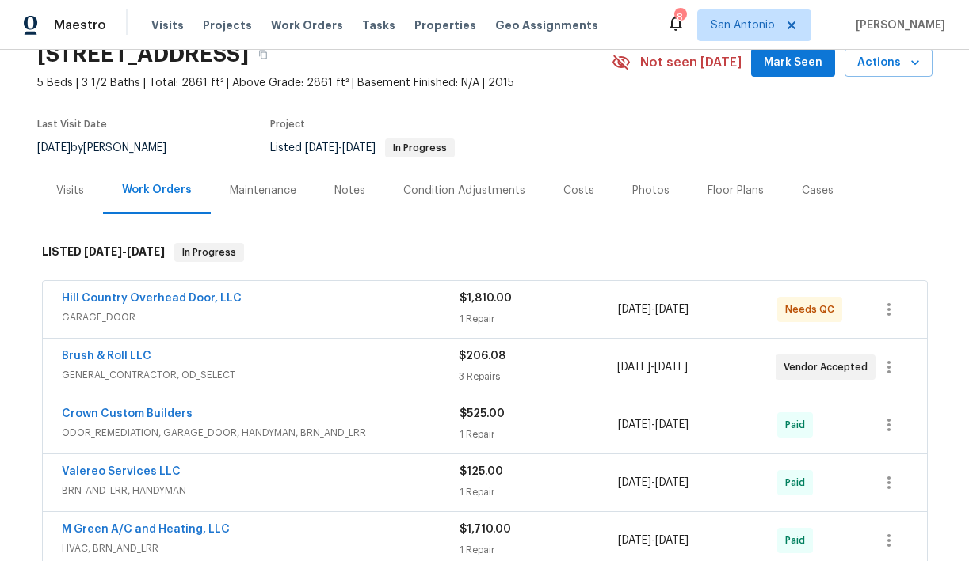
scroll to position [74, 0]
click at [119, 356] on link "Brush & Roll LLC" at bounding box center [106, 355] width 89 height 11
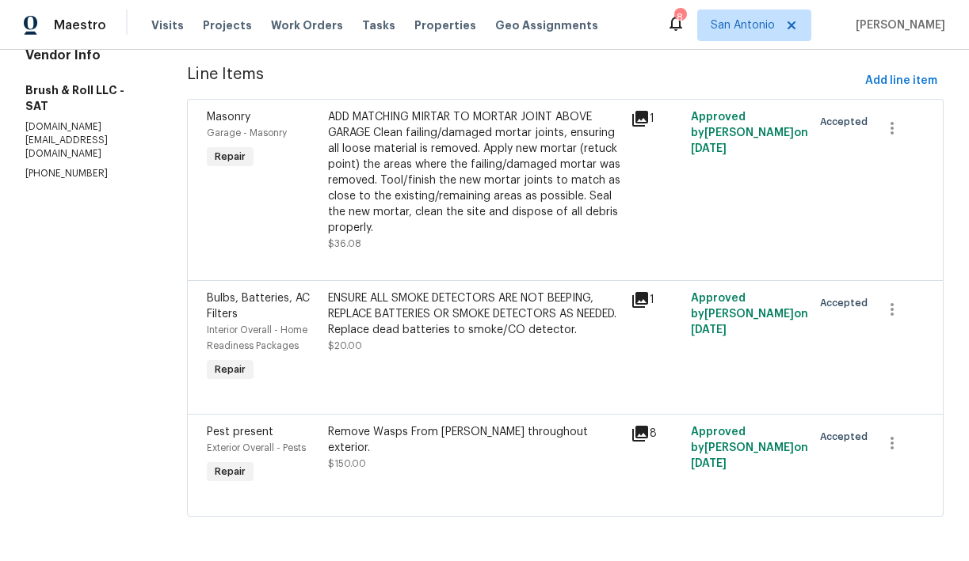
scroll to position [101, 0]
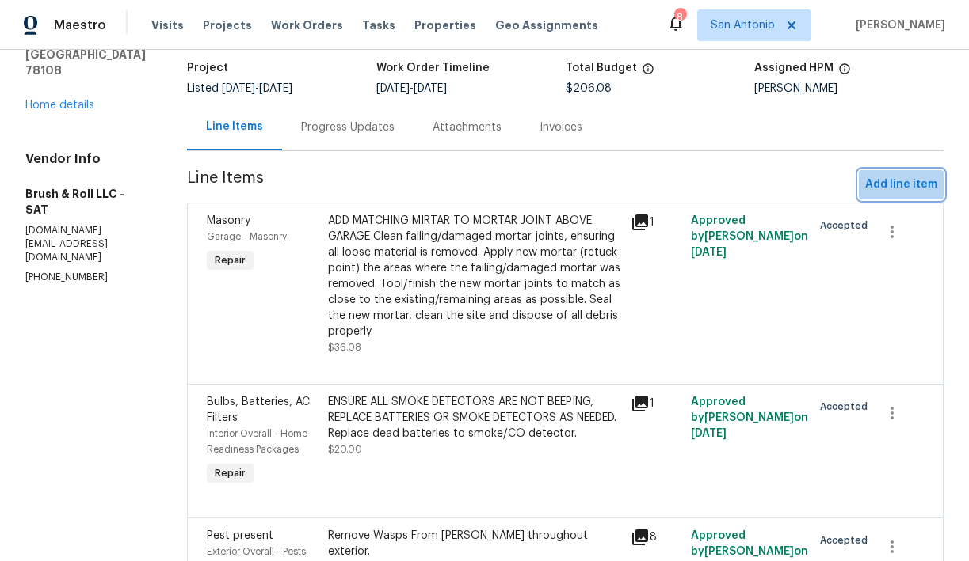
click at [904, 184] on span "Add line item" at bounding box center [901, 185] width 72 height 20
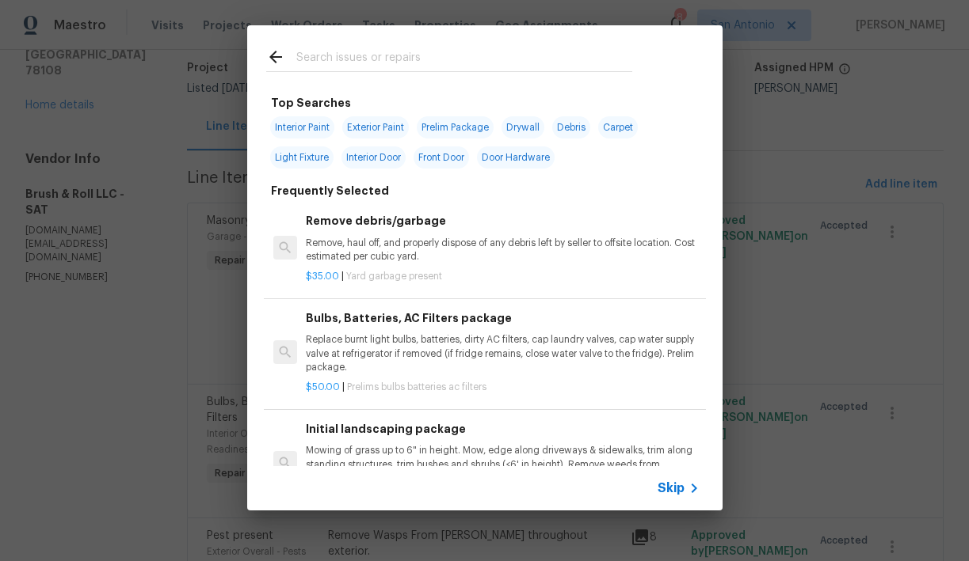
click at [367, 65] on input "text" at bounding box center [464, 60] width 336 height 24
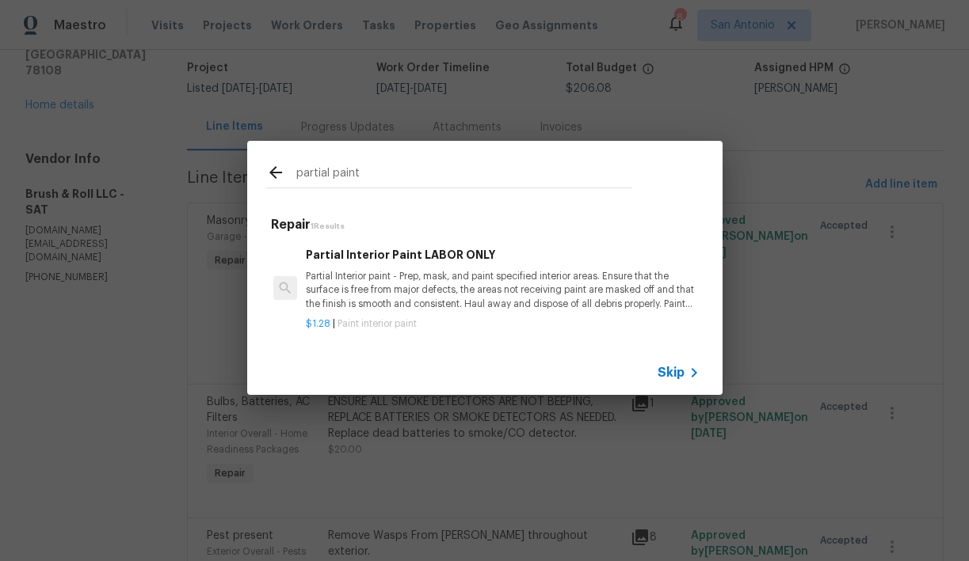
click at [344, 175] on input "partial paint" at bounding box center [464, 175] width 336 height 24
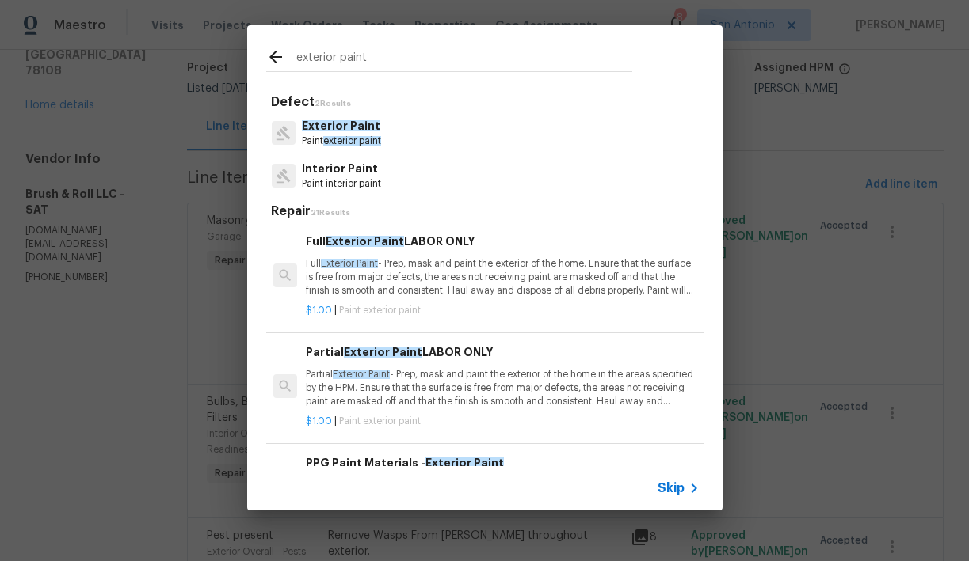
type input "exterior paint"
click at [382, 377] on span "Exterior Paint" at bounding box center [361, 375] width 57 height 10
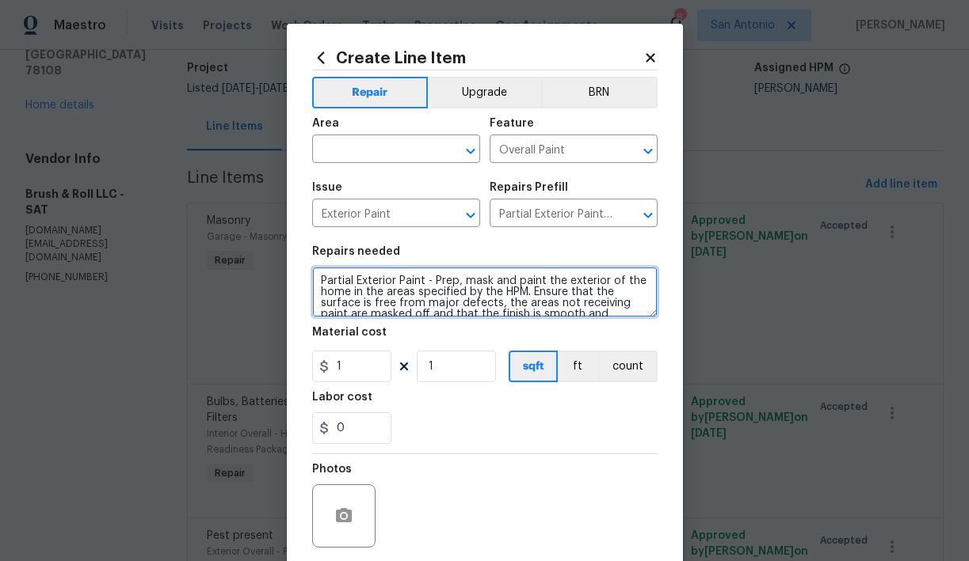
click at [321, 280] on textarea "Partial Exterior Paint - Prep, mask and paint the exterior of the home in the a…" at bounding box center [484, 292] width 345 height 51
type textarea "PAINT EXTERIOR GARAGE DOOR. Partial Exterior Paint - Prep, mask and paint the e…"
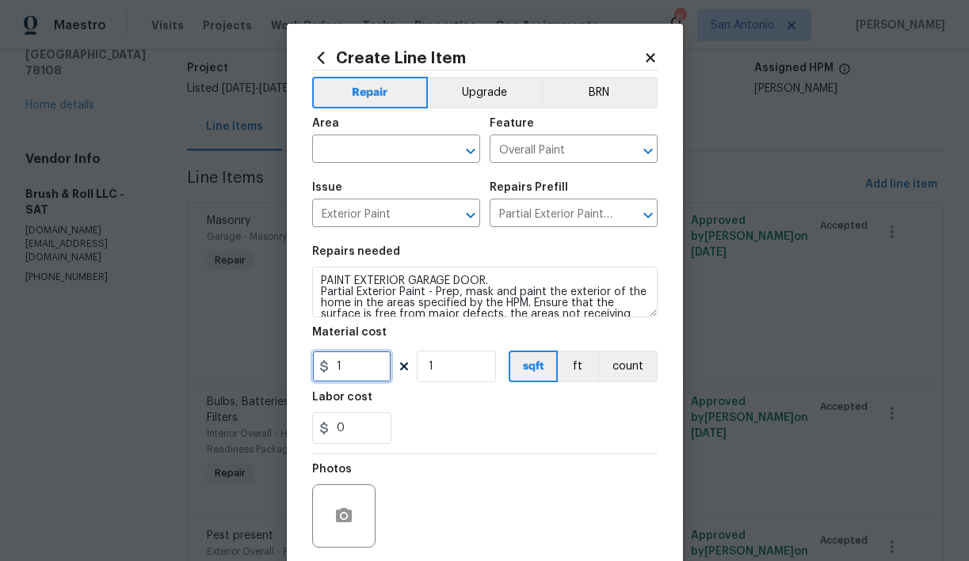
click at [361, 368] on input "1" at bounding box center [351, 367] width 79 height 32
type input "200"
click at [363, 158] on input "text" at bounding box center [374, 151] width 124 height 25
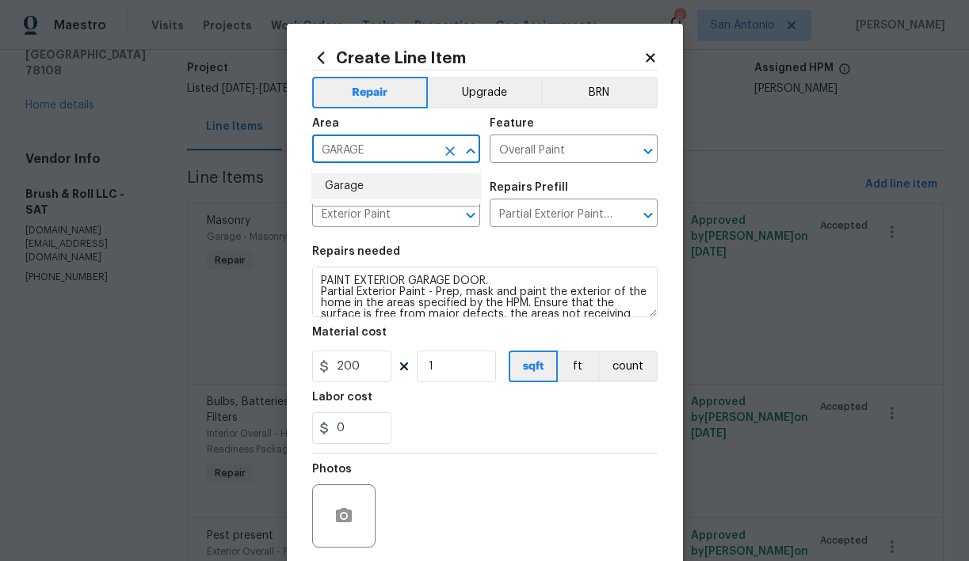
click at [350, 184] on li "Garage" at bounding box center [396, 186] width 168 height 26
type input "Garage"
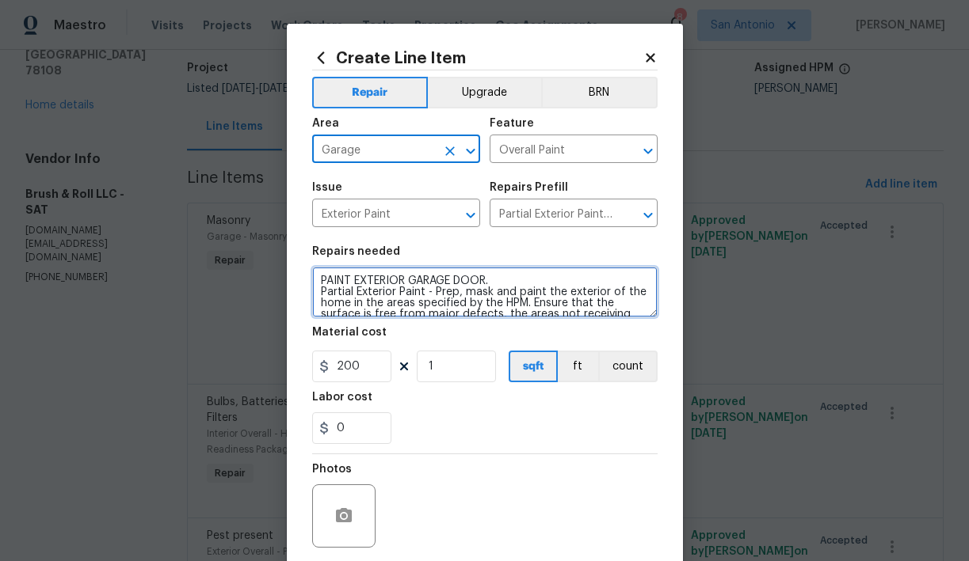
click at [499, 281] on textarea "PAINT EXTERIOR GARAGE DOOR. Partial Exterior Paint - Prep, mask and paint the e…" at bounding box center [484, 292] width 345 height 51
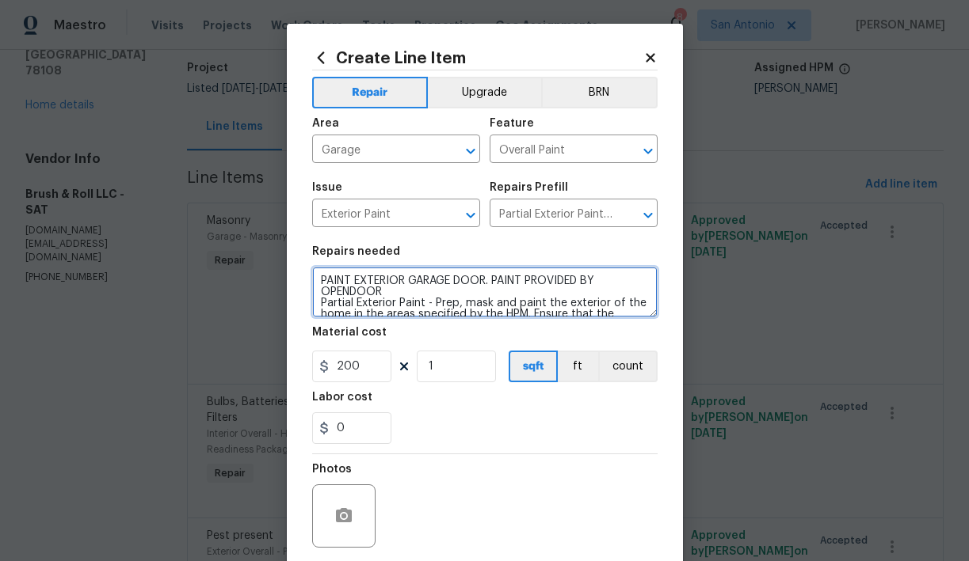
type textarea "PAINT EXTERIOR GARAGE DOOR. PAINT PROVIDED BY OPENDOOR Partial Exterior Paint -…"
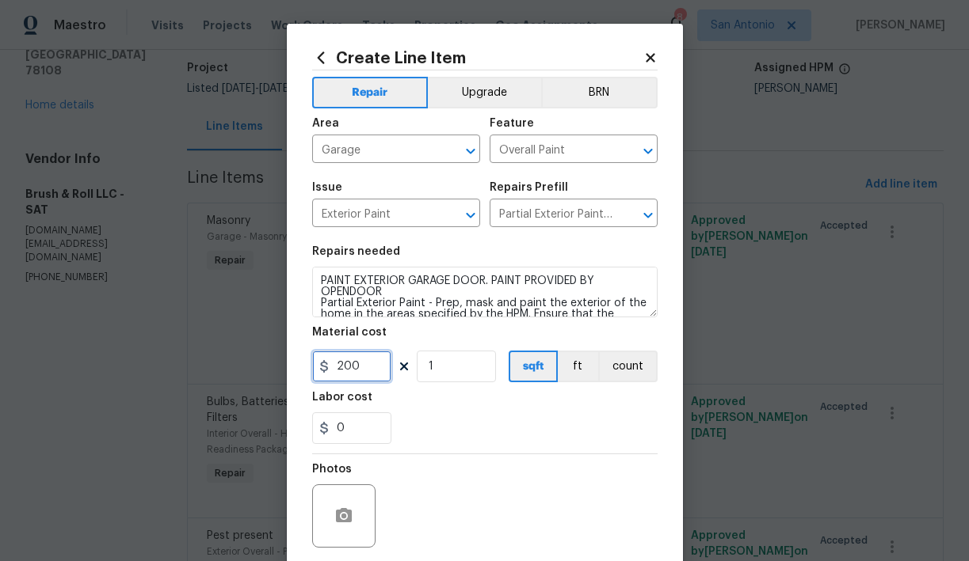
click at [366, 367] on input "200" at bounding box center [351, 367] width 79 height 32
type input "150"
click at [470, 429] on div "0" at bounding box center [484, 429] width 345 height 32
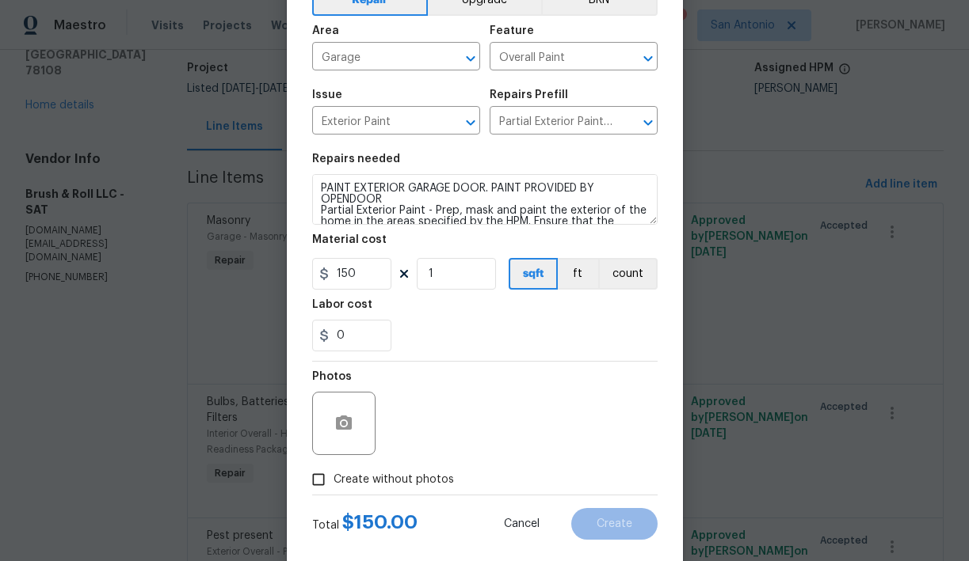
scroll to position [107, 0]
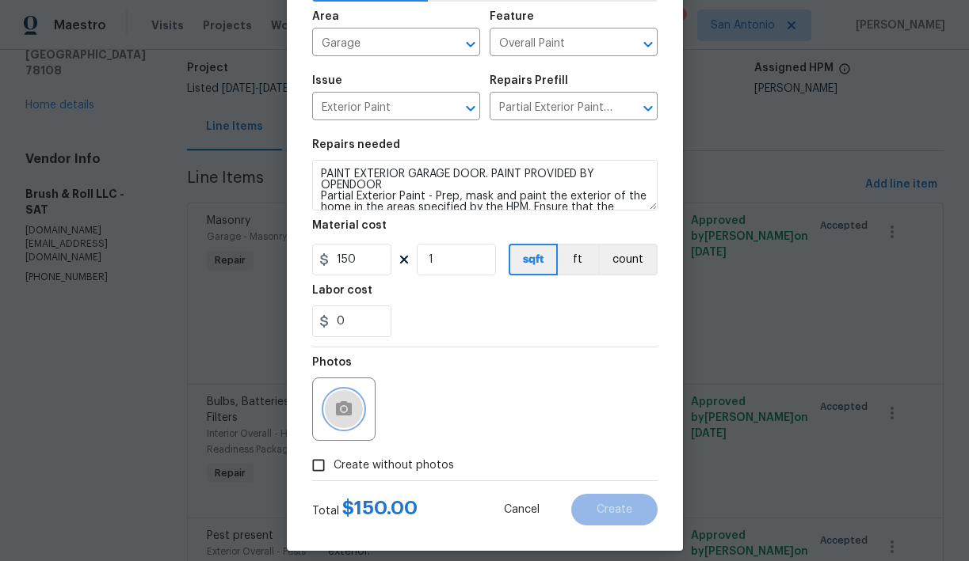
click at [345, 414] on icon "button" at bounding box center [344, 409] width 16 height 14
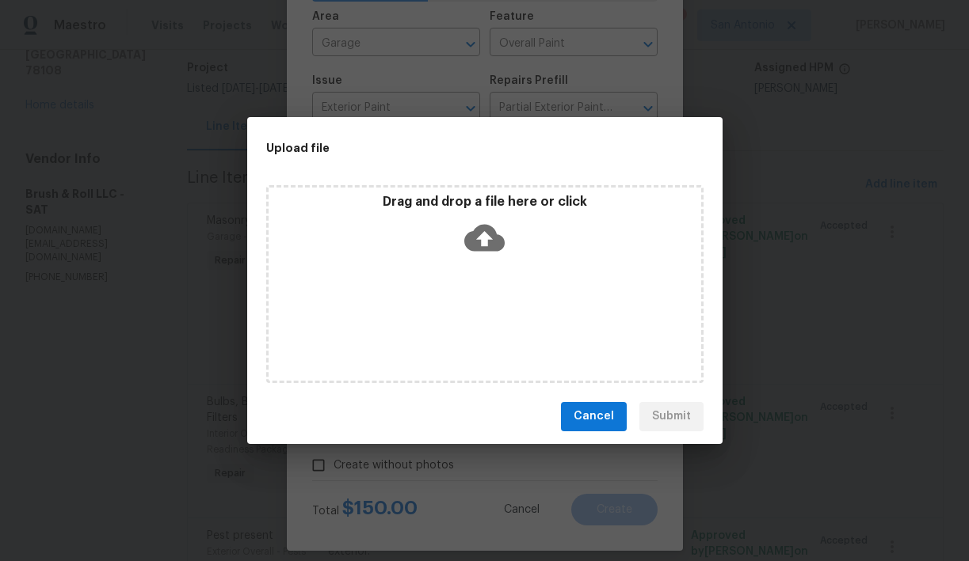
click at [485, 249] on icon at bounding box center [484, 237] width 40 height 27
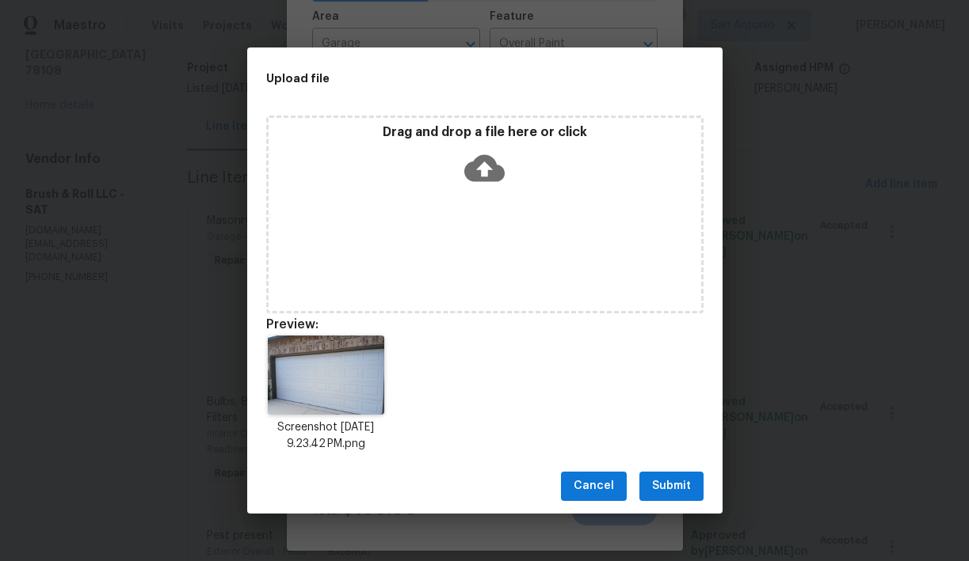
click at [664, 477] on span "Submit" at bounding box center [671, 487] width 39 height 20
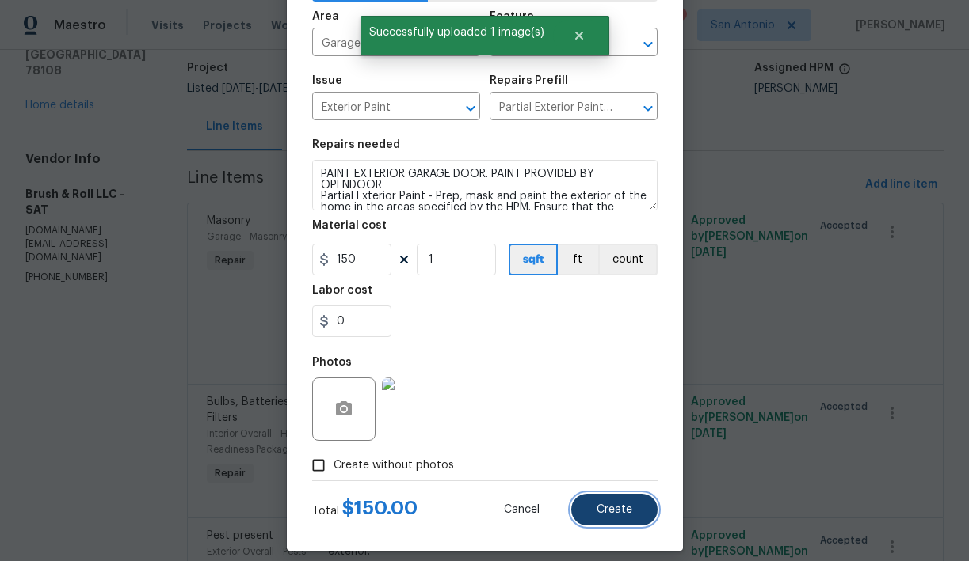
click at [614, 505] on span "Create" at bounding box center [614, 510] width 36 height 12
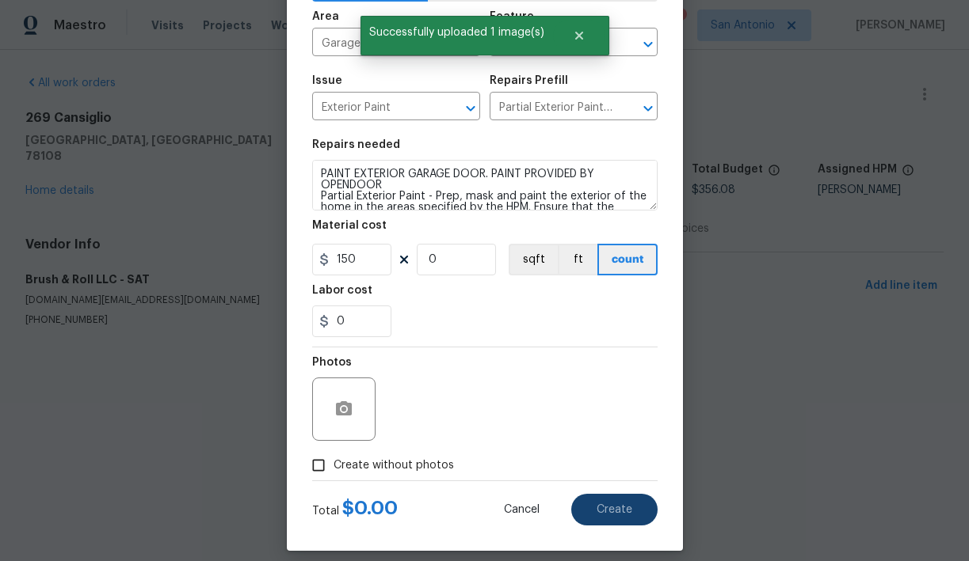
scroll to position [0, 0]
type input "0"
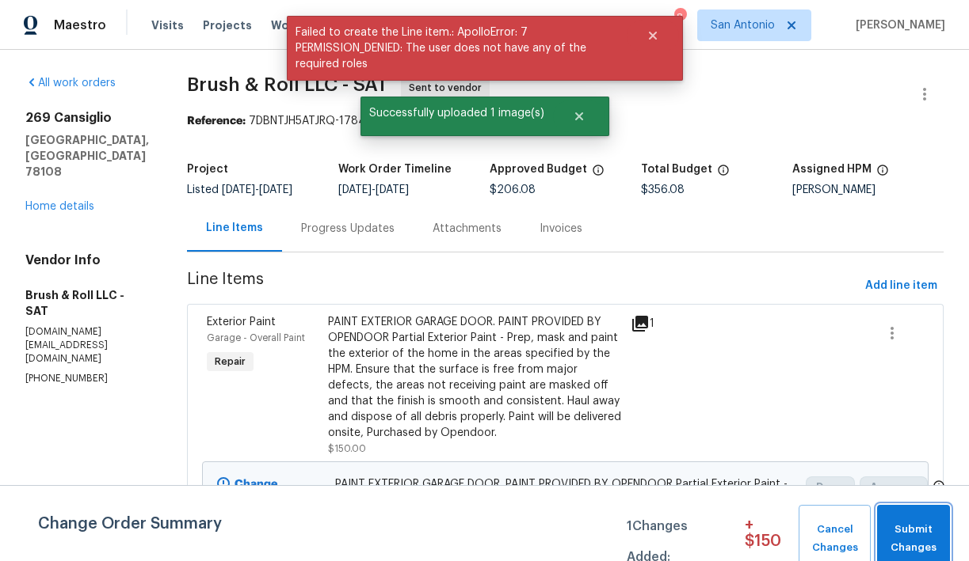
click at [917, 532] on span "Submit Changes" at bounding box center [913, 539] width 57 height 36
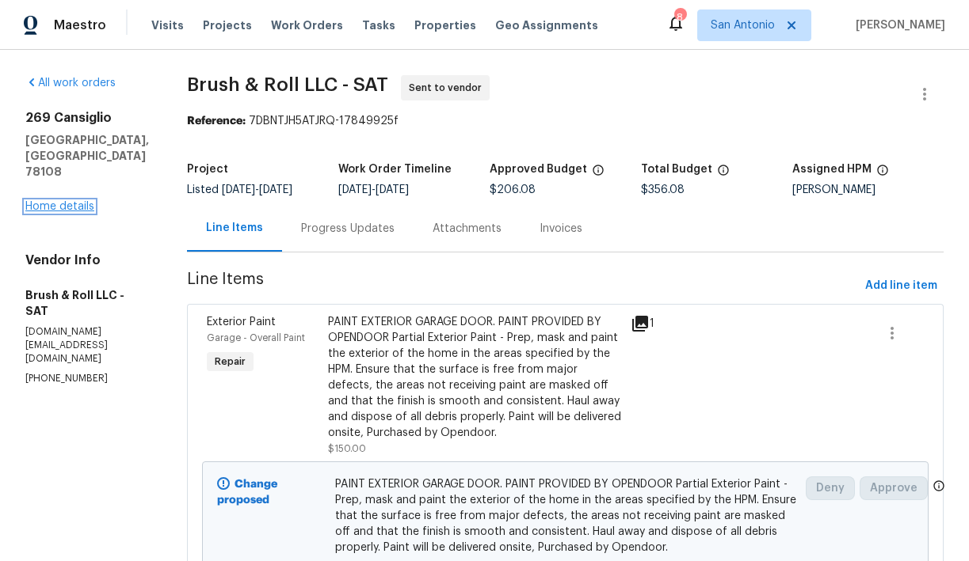
click at [71, 201] on link "Home details" at bounding box center [59, 206] width 69 height 11
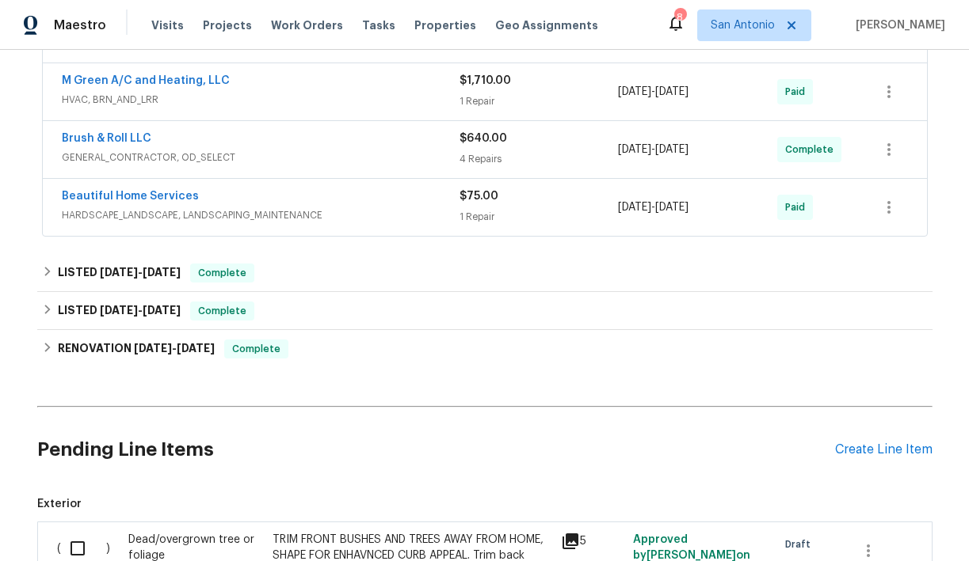
scroll to position [528, 0]
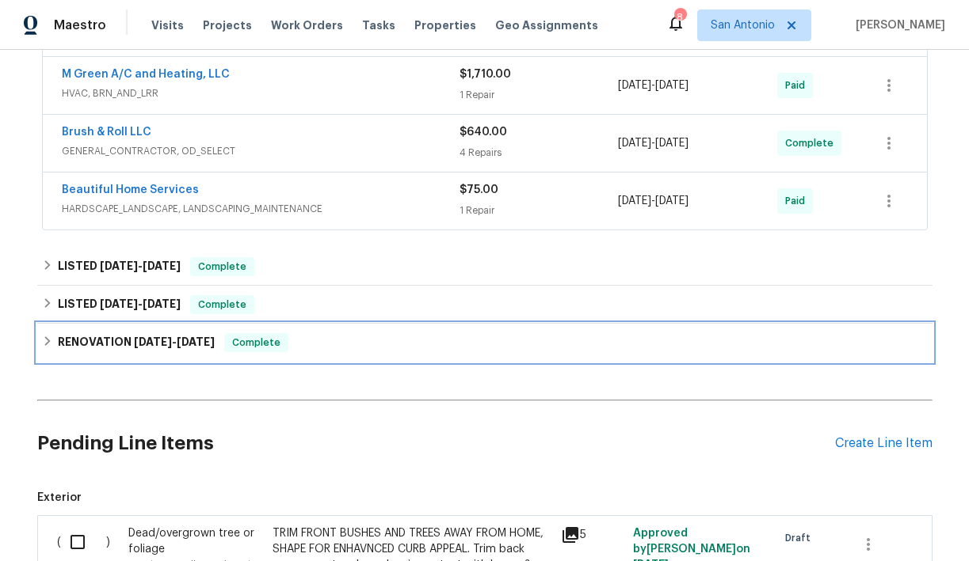
click at [54, 343] on div "RENOVATION 2/11/25 - 2/20/25 Complete" at bounding box center [484, 342] width 885 height 19
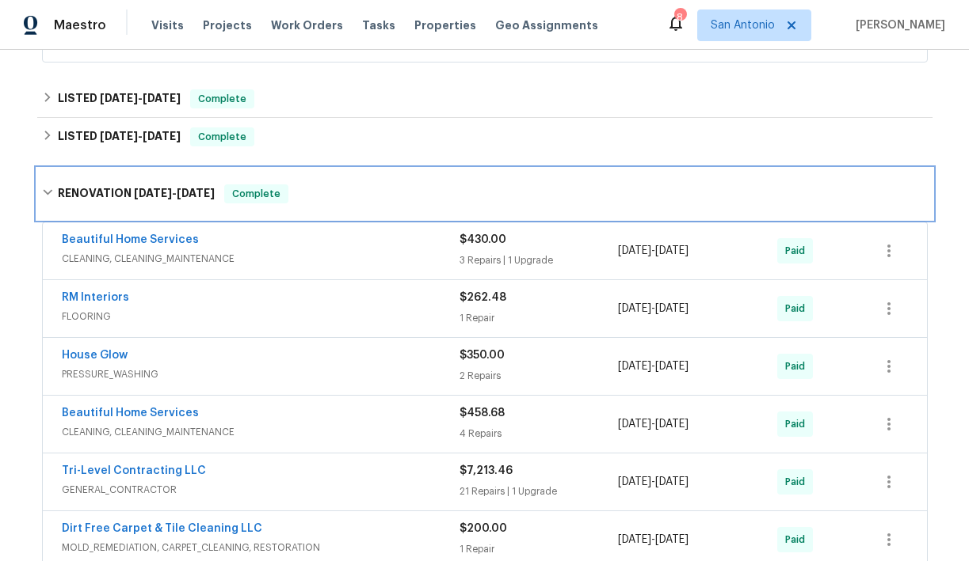
scroll to position [667, 0]
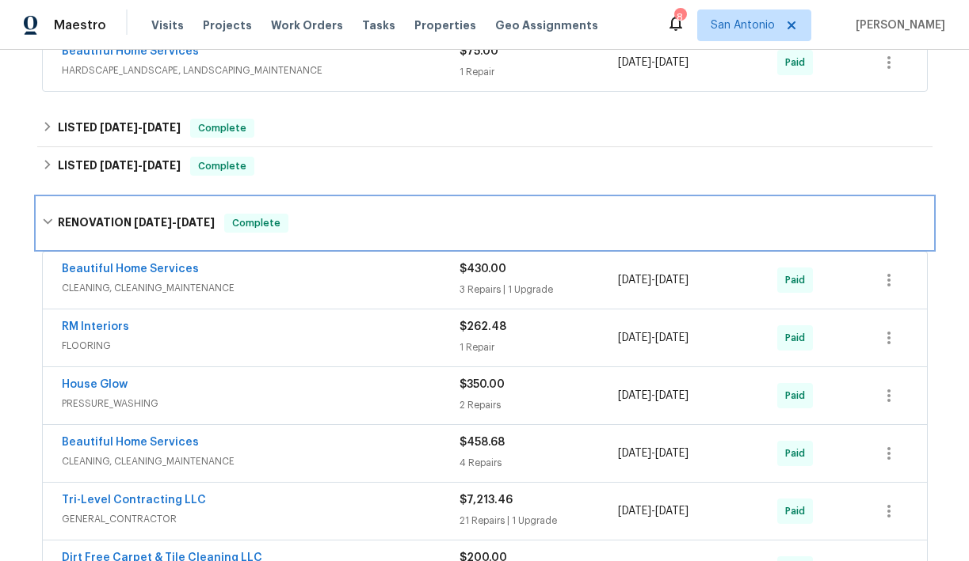
click at [48, 223] on icon at bounding box center [48, 222] width 10 height 6
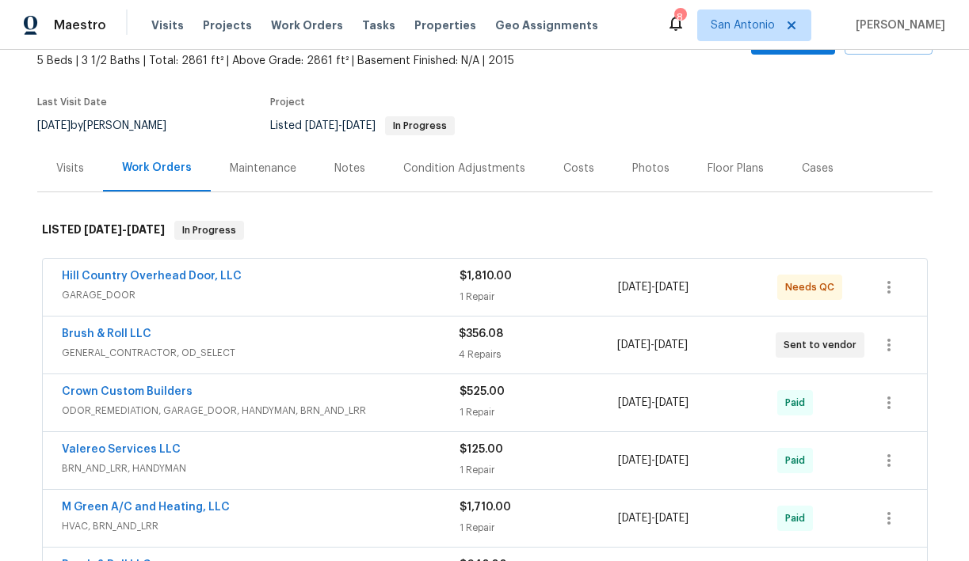
scroll to position [0, 0]
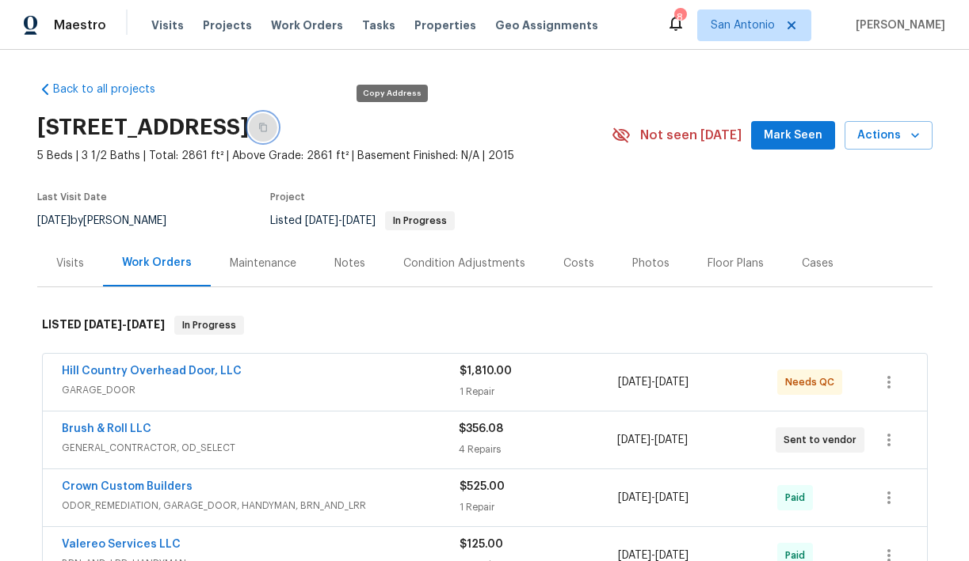
click at [268, 126] on icon "button" at bounding box center [263, 128] width 10 height 10
click at [792, 131] on span "Mark Seen" at bounding box center [792, 136] width 59 height 20
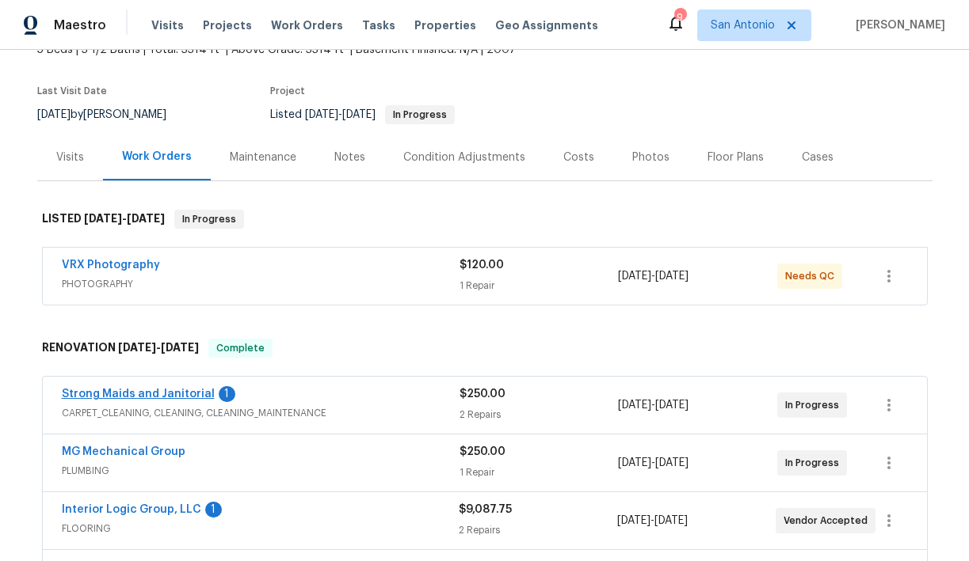
scroll to position [101, 0]
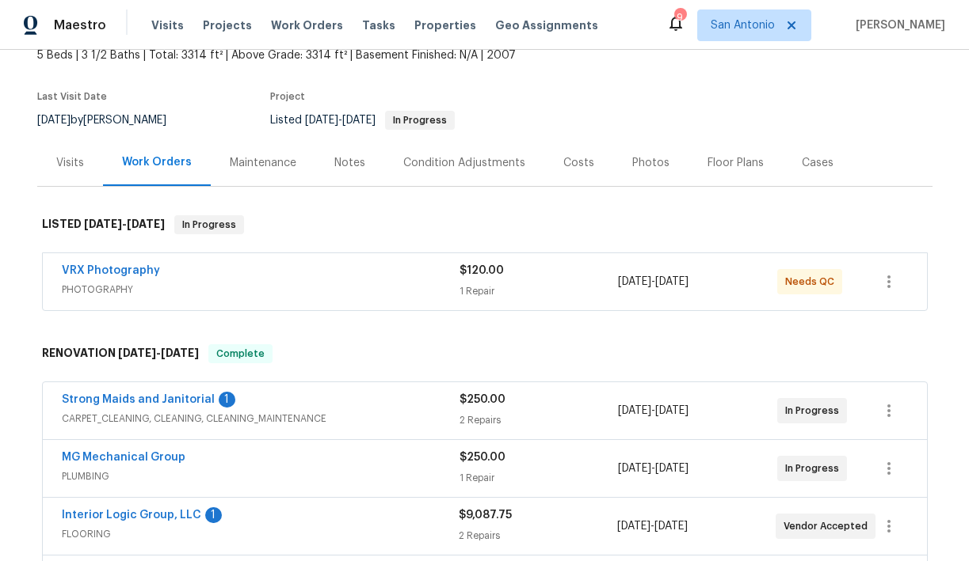
click at [347, 165] on div "Notes" at bounding box center [349, 163] width 31 height 16
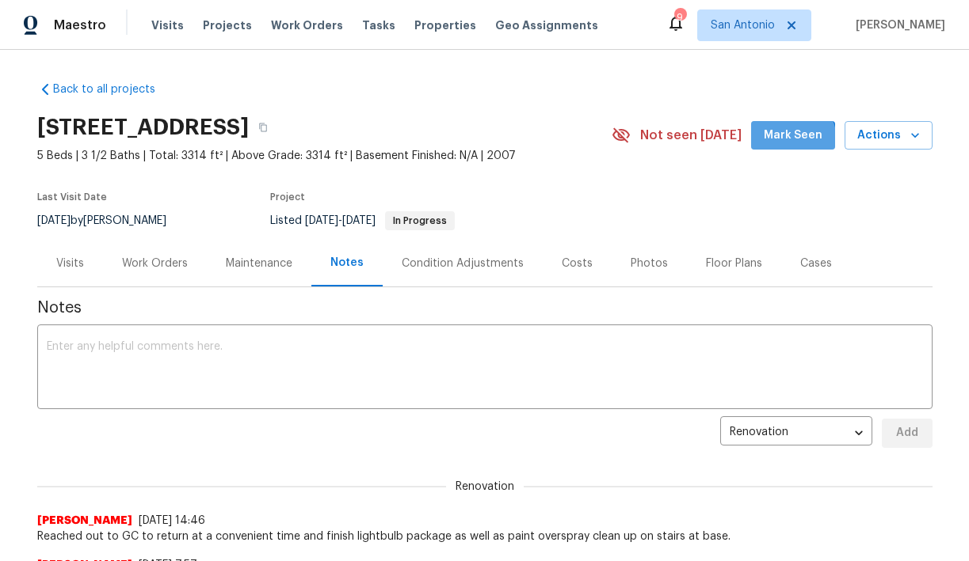
click at [792, 140] on span "Mark Seen" at bounding box center [792, 136] width 59 height 20
click at [159, 266] on div "Work Orders" at bounding box center [155, 264] width 66 height 16
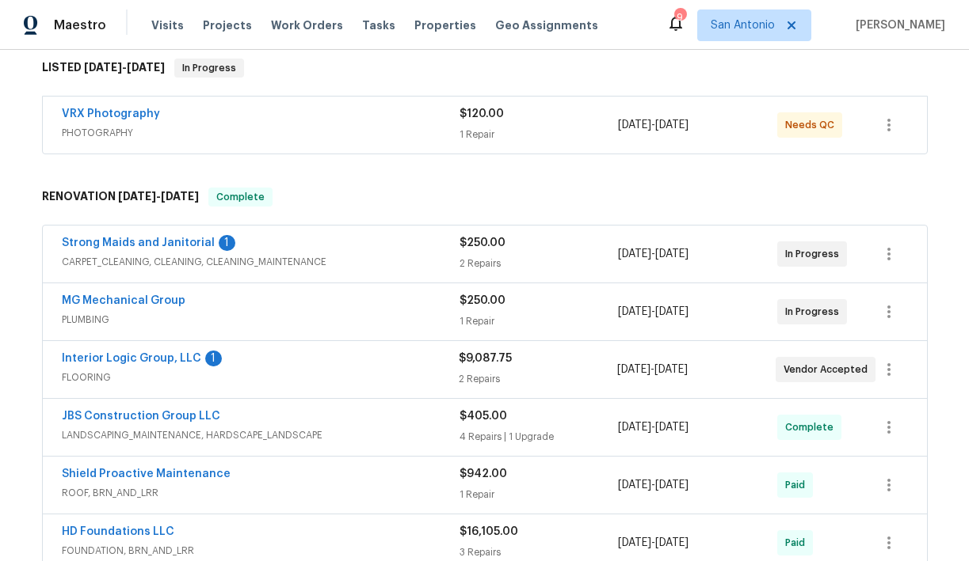
scroll to position [264, 0]
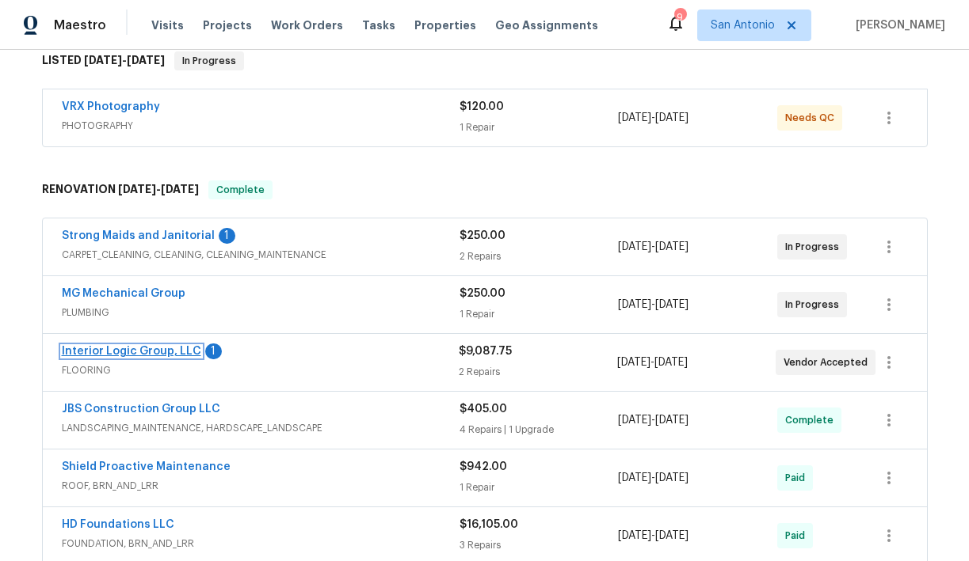
click at [147, 351] on link "Interior Logic Group, LLC" at bounding box center [131, 351] width 139 height 11
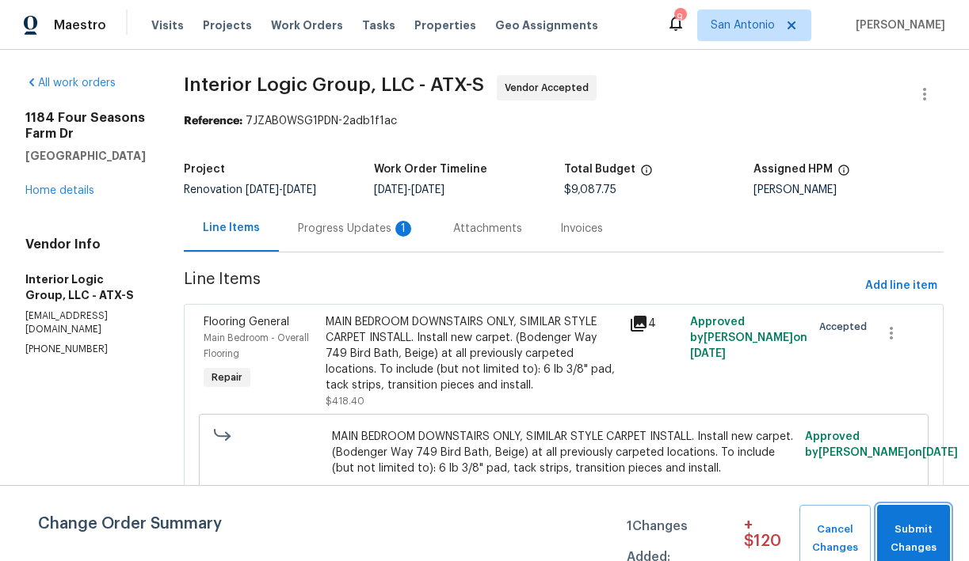
click at [917, 531] on span "Submit Changes" at bounding box center [913, 539] width 57 height 36
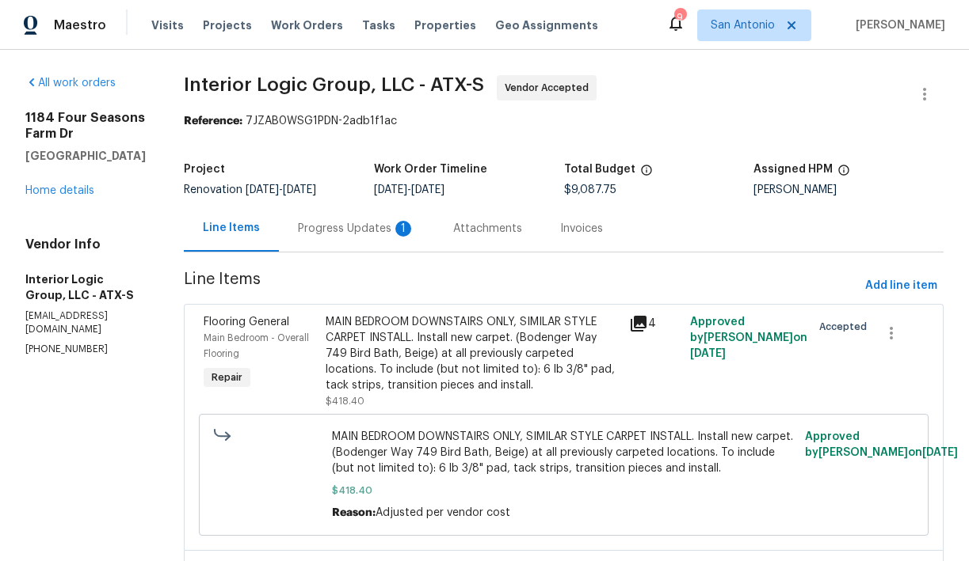
click at [371, 230] on div "Progress Updates 1" at bounding box center [356, 229] width 117 height 16
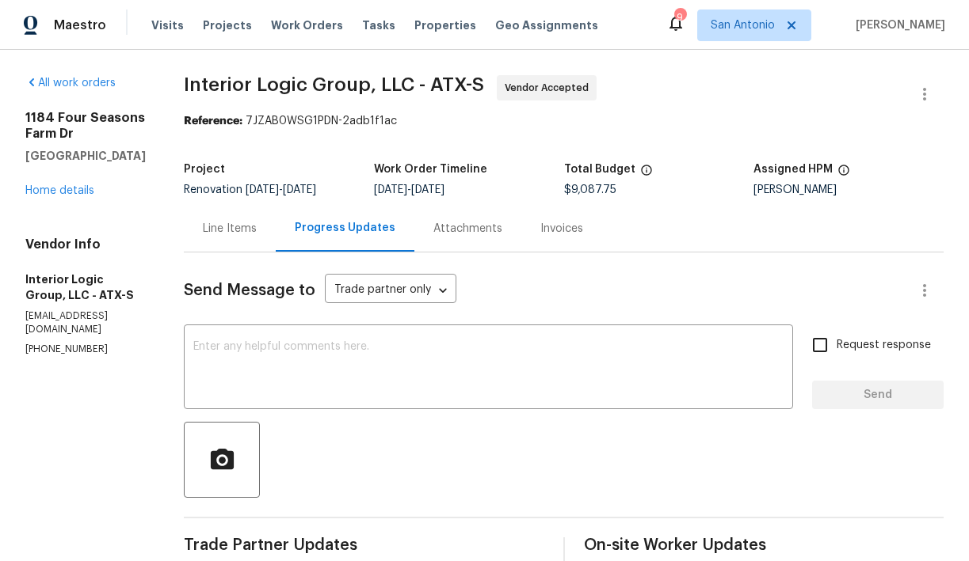
click at [257, 234] on div "Line Items" at bounding box center [230, 229] width 54 height 16
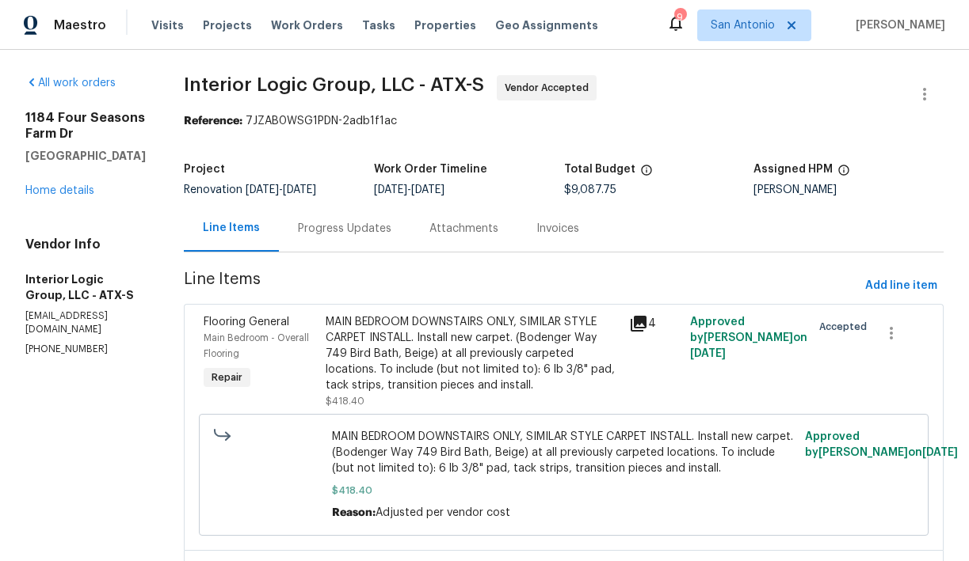
click at [372, 237] on div "Progress Updates" at bounding box center [344, 228] width 131 height 47
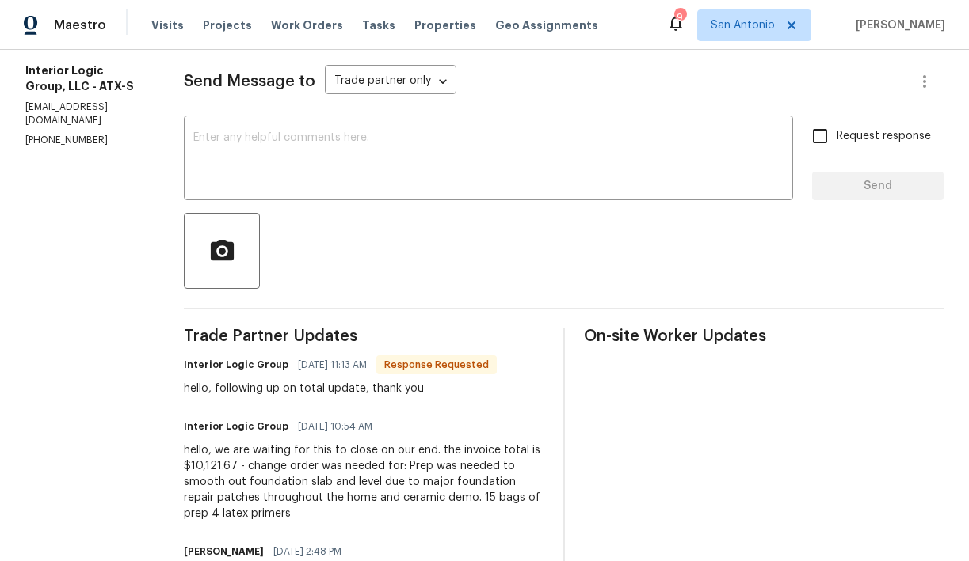
scroll to position [188, 0]
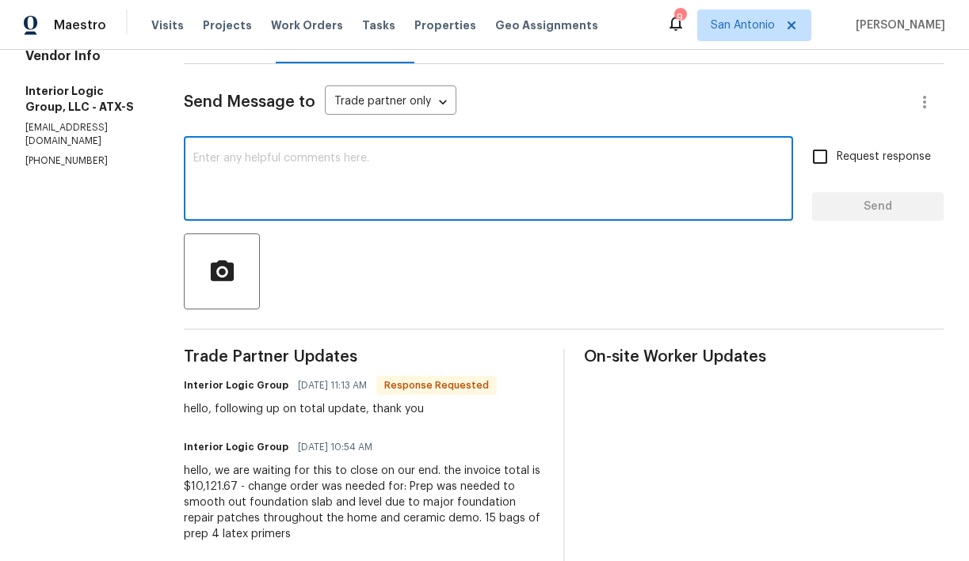
click at [314, 162] on textarea at bounding box center [488, 180] width 590 height 55
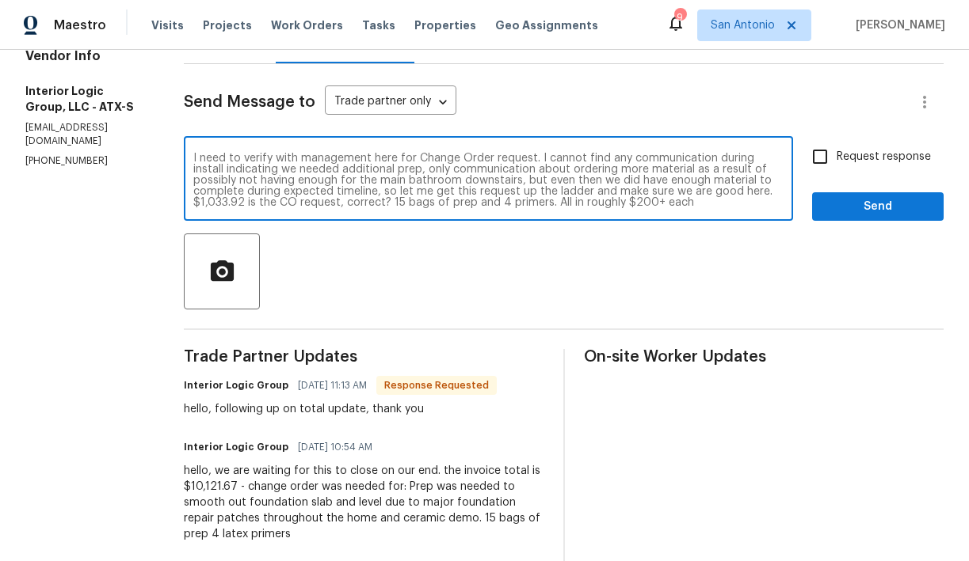
scroll to position [11, 0]
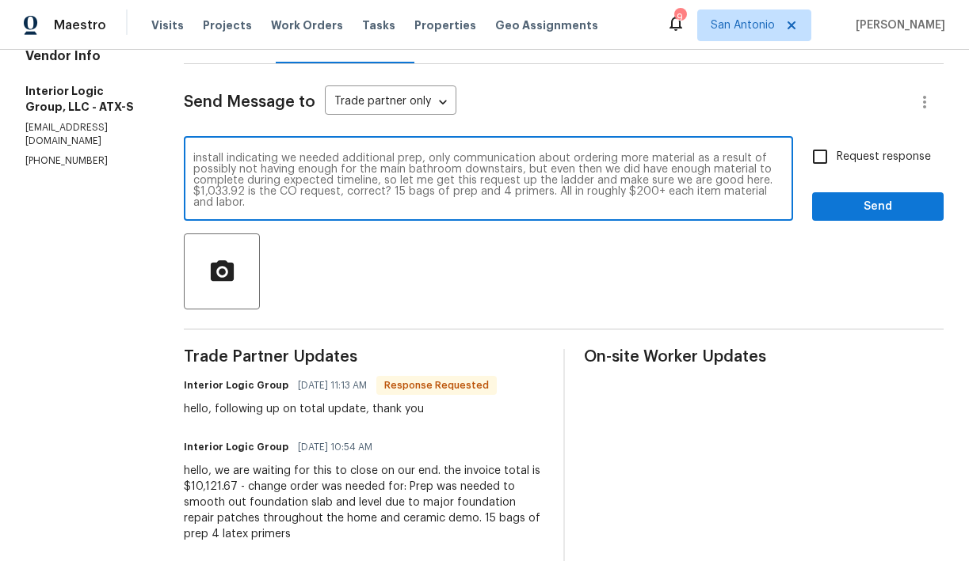
type textarea "I need to verify with management here for Change Order request. I cannot find a…"
click at [867, 207] on span "Send" at bounding box center [877, 207] width 106 height 20
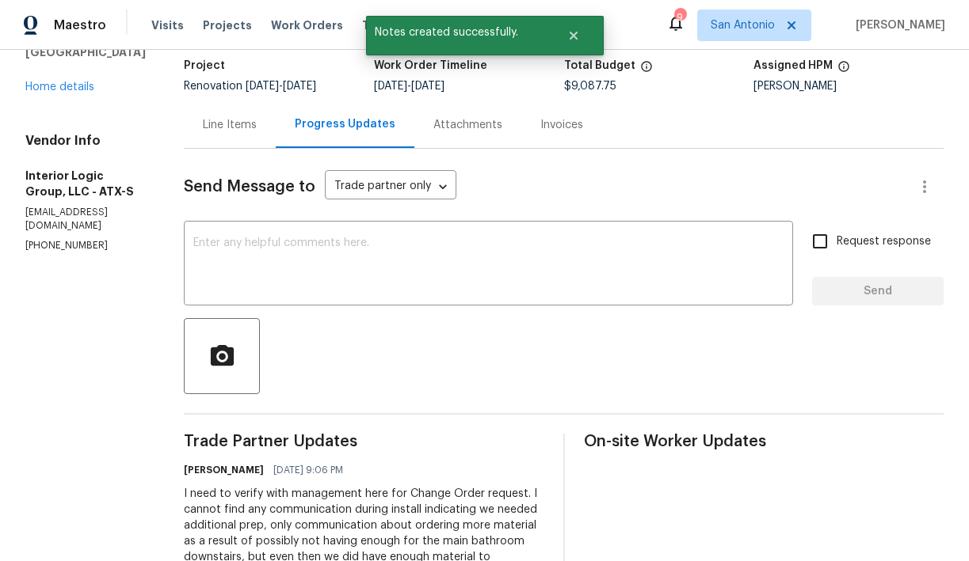
scroll to position [99, 0]
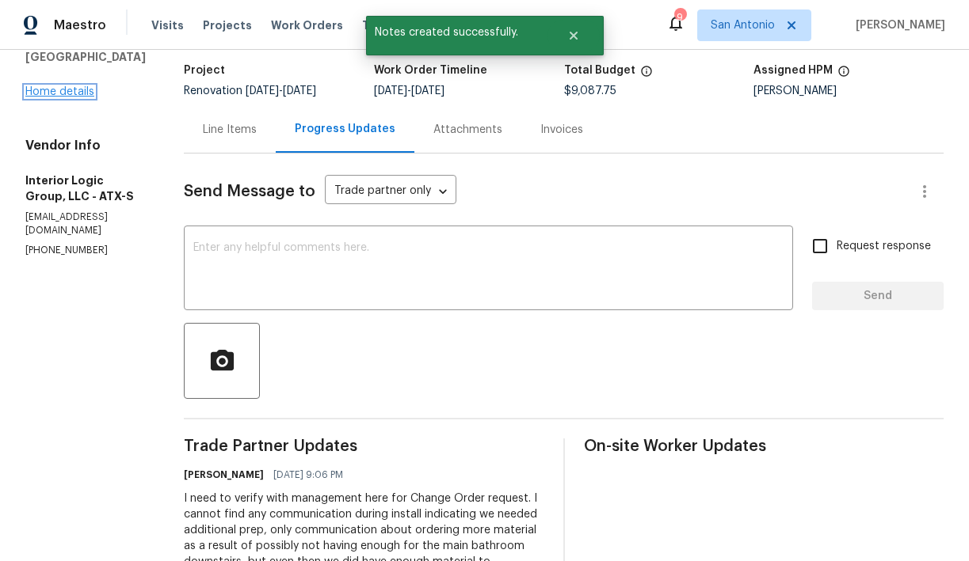
click at [67, 96] on link "Home details" at bounding box center [59, 91] width 69 height 11
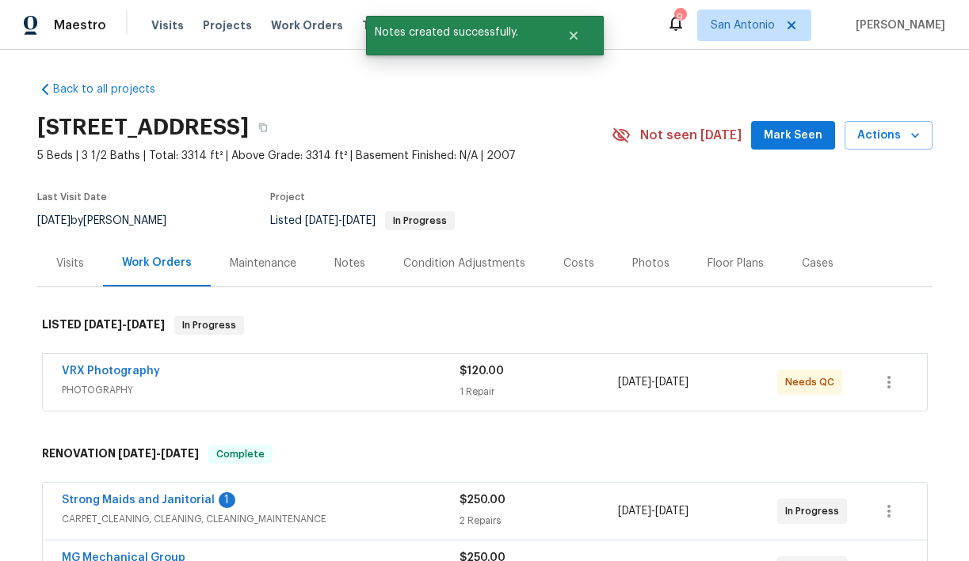
click at [347, 266] on div "Notes" at bounding box center [349, 264] width 31 height 16
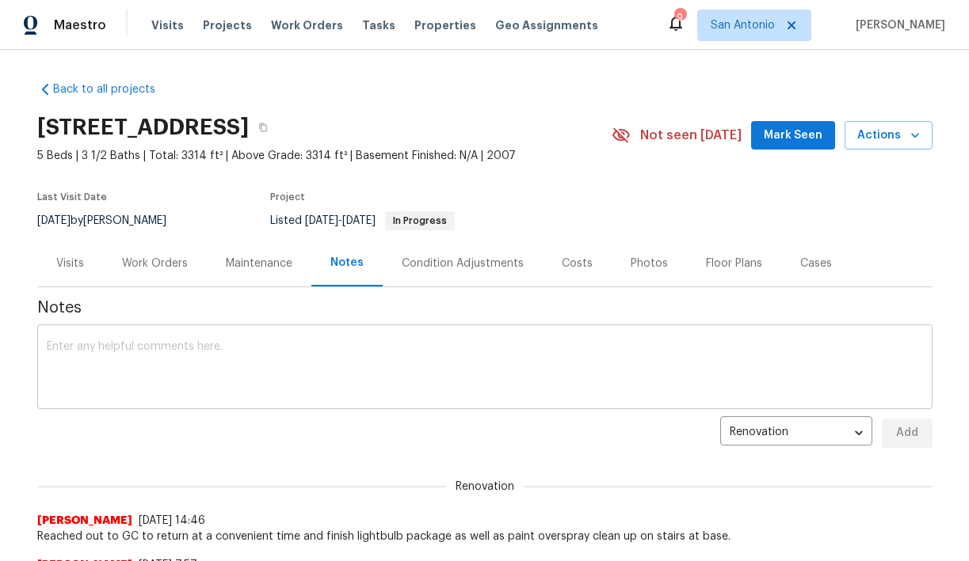
click at [333, 350] on textarea at bounding box center [485, 368] width 876 height 55
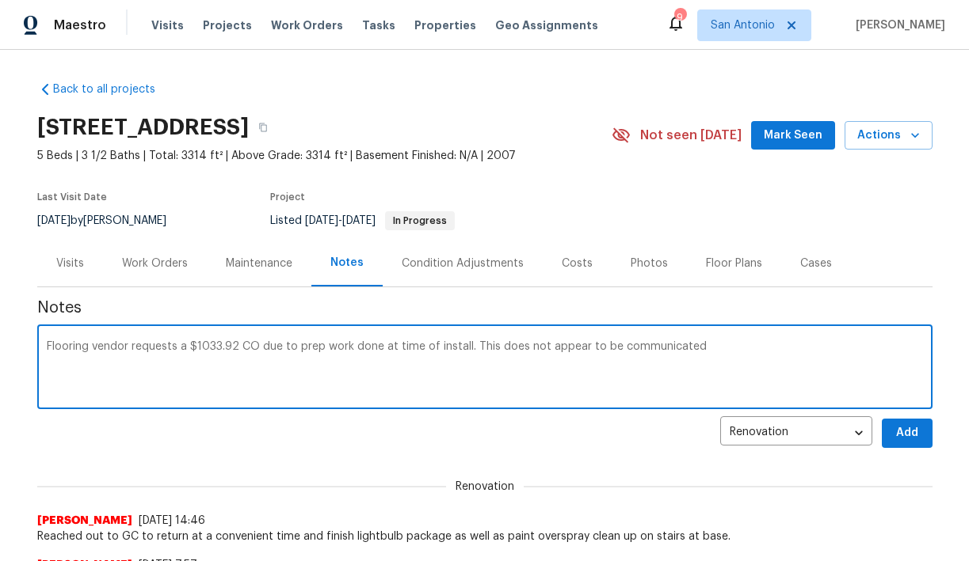
click at [602, 347] on textarea "Flooring vendor requests a $1033.92 CO due to prep work done at time of install…" at bounding box center [485, 368] width 876 height 55
click at [747, 347] on textarea "Flooring vendor requests a $1033.92 CO due to prep work done at time of install…" at bounding box center [485, 368] width 876 height 55
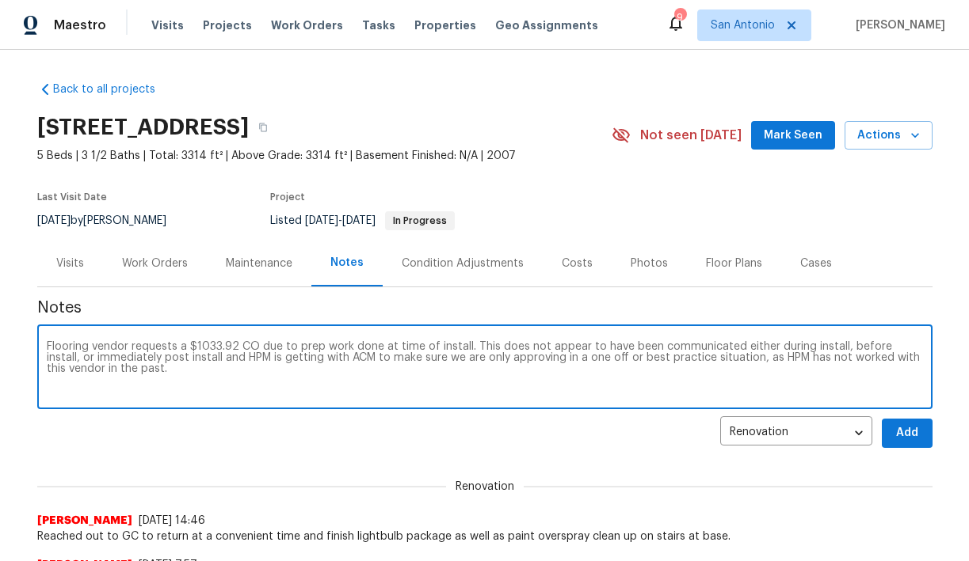
type textarea "Flooring vendor requests a $1033.92 CO due to prep work done at time of install…"
click at [909, 433] on span "Add" at bounding box center [906, 434] width 25 height 20
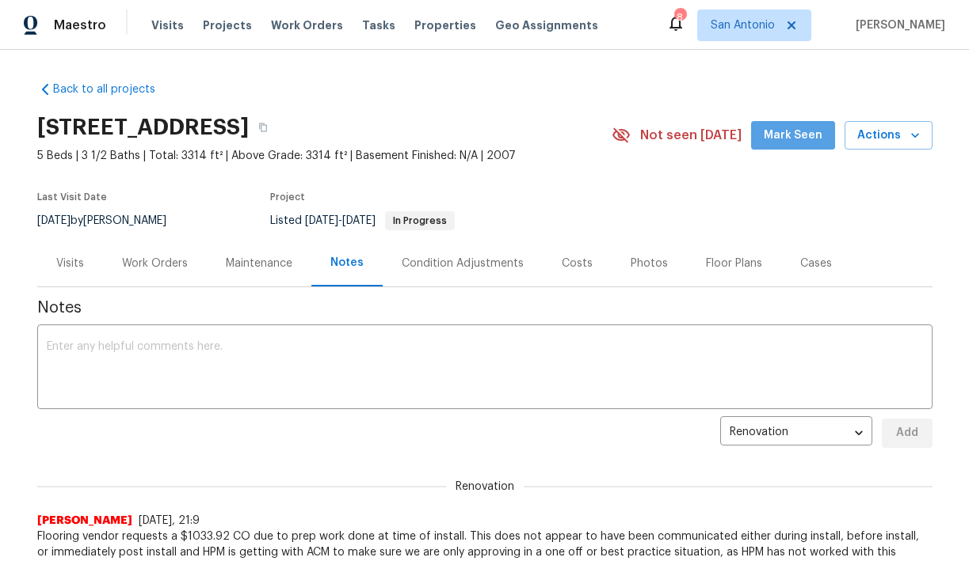
click at [801, 132] on span "Mark Seen" at bounding box center [792, 136] width 59 height 20
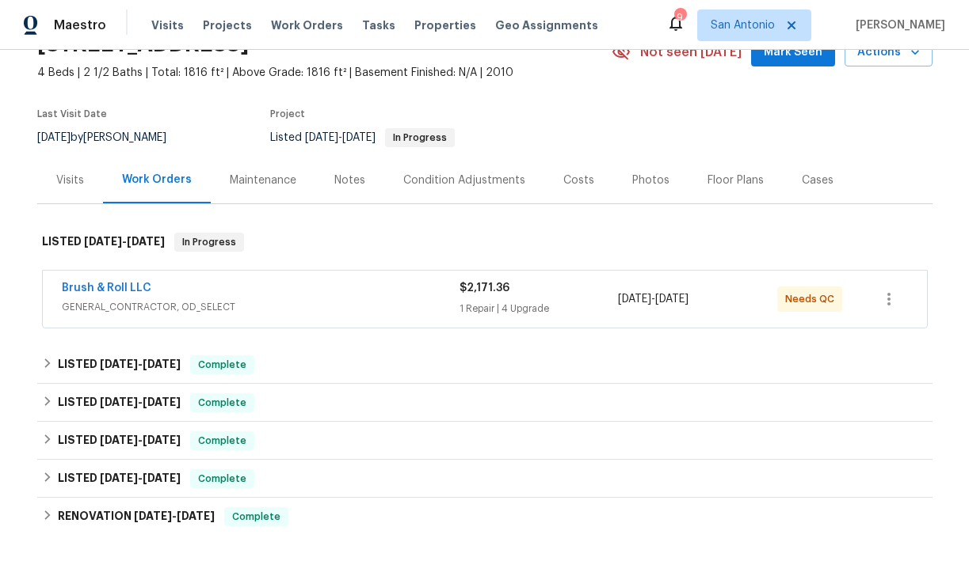
scroll to position [86, 0]
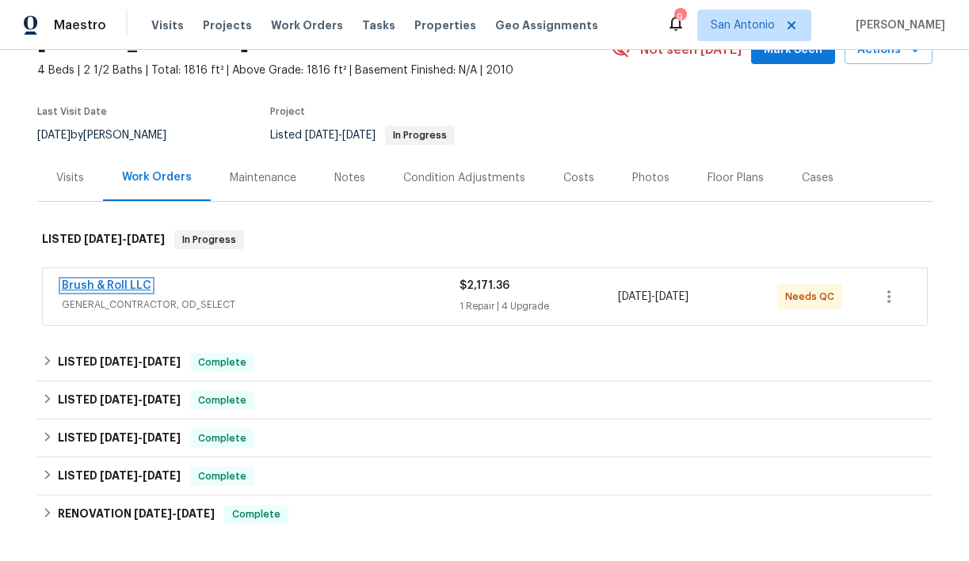
click at [127, 284] on link "Brush & Roll LLC" at bounding box center [106, 285] width 89 height 11
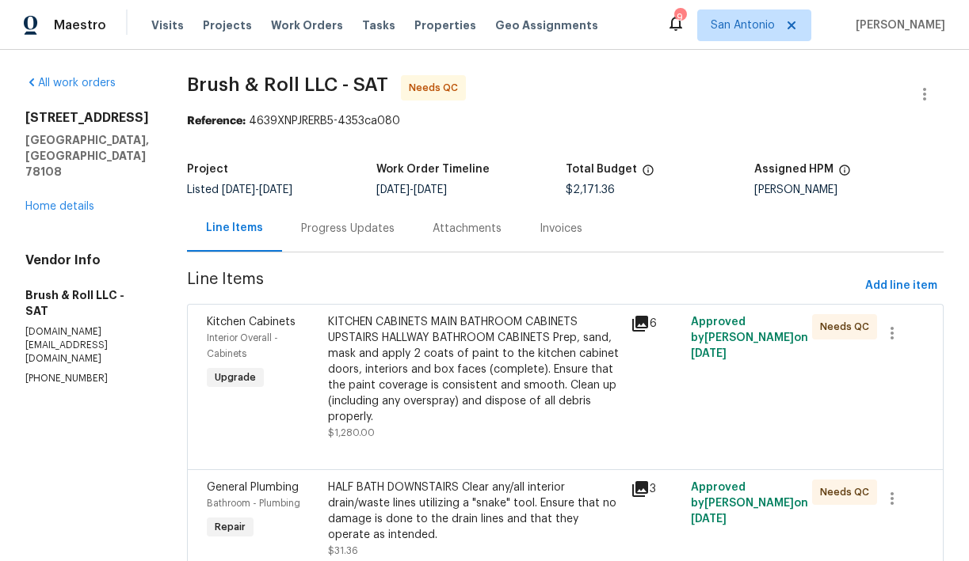
click at [432, 369] on div "KITCHEN CABINETS MAIN BATHROOM CABINETS UPSTAIRS HALLWAY BATHROOM CABINETS Prep…" at bounding box center [474, 369] width 293 height 111
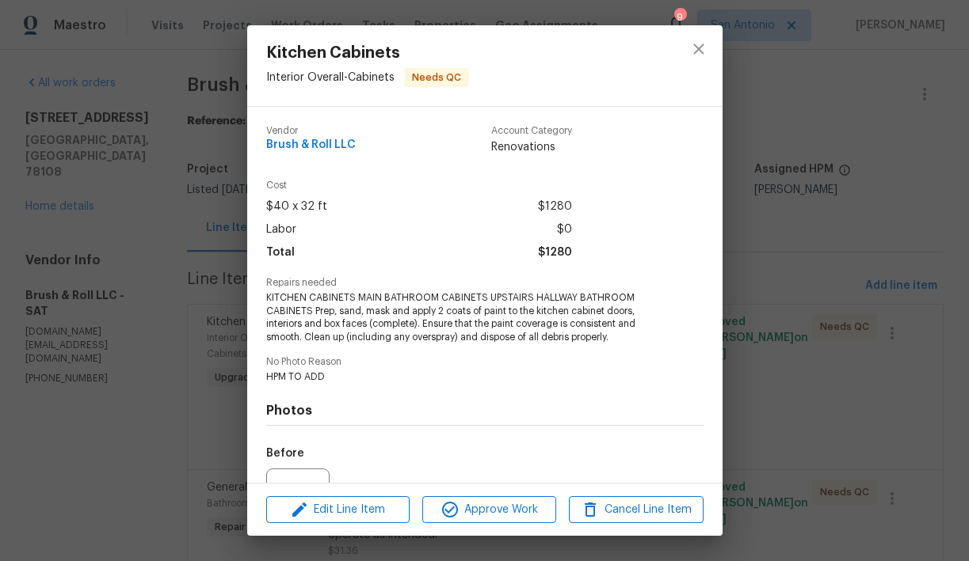
scroll to position [168, 0]
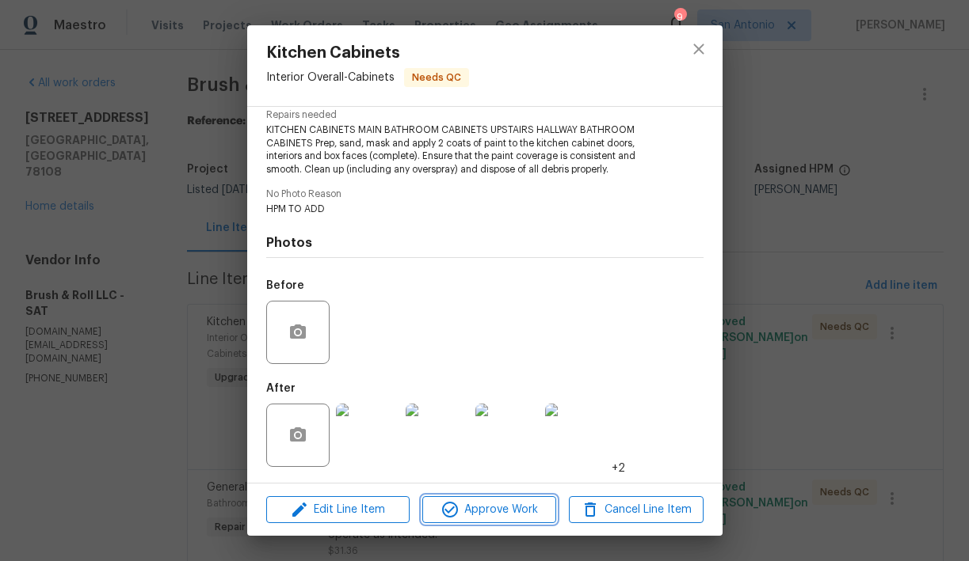
click at [508, 514] on span "Approve Work" at bounding box center [489, 510] width 124 height 20
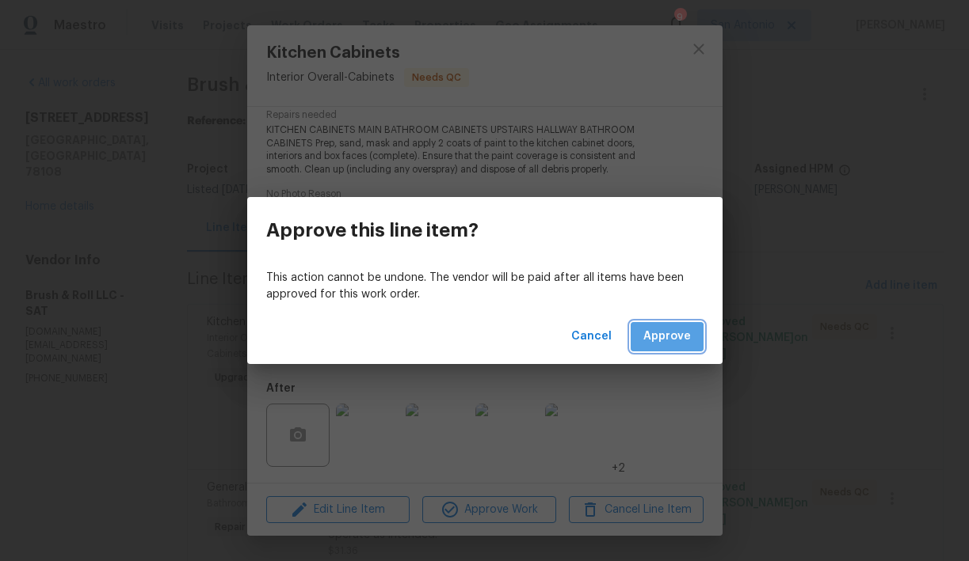
click at [666, 341] on span "Approve" at bounding box center [667, 337] width 48 height 20
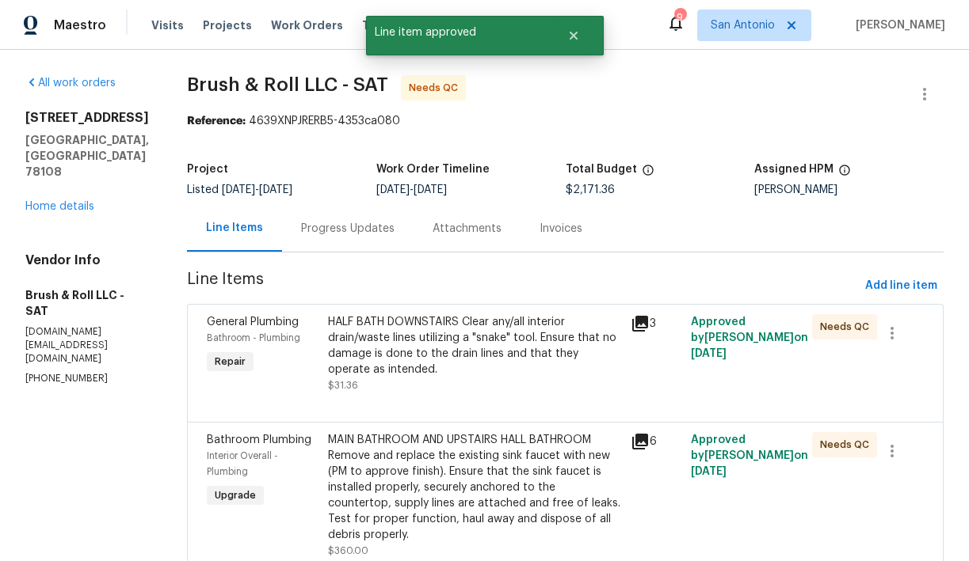
scroll to position [6, 0]
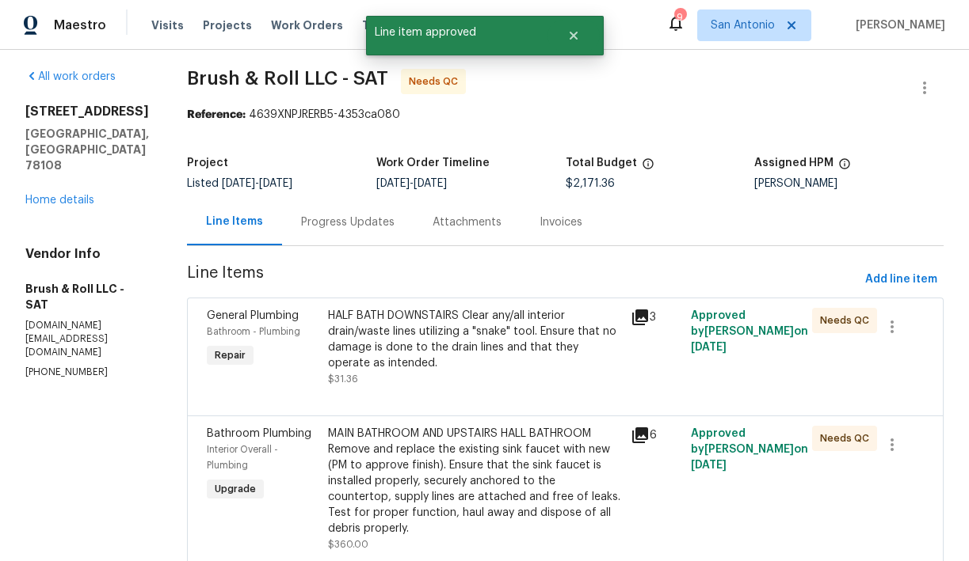
click at [432, 338] on div "HALF BATH DOWNSTAIRS Clear any/all interior drain/waste lines utilizing a "snak…" at bounding box center [474, 339] width 293 height 63
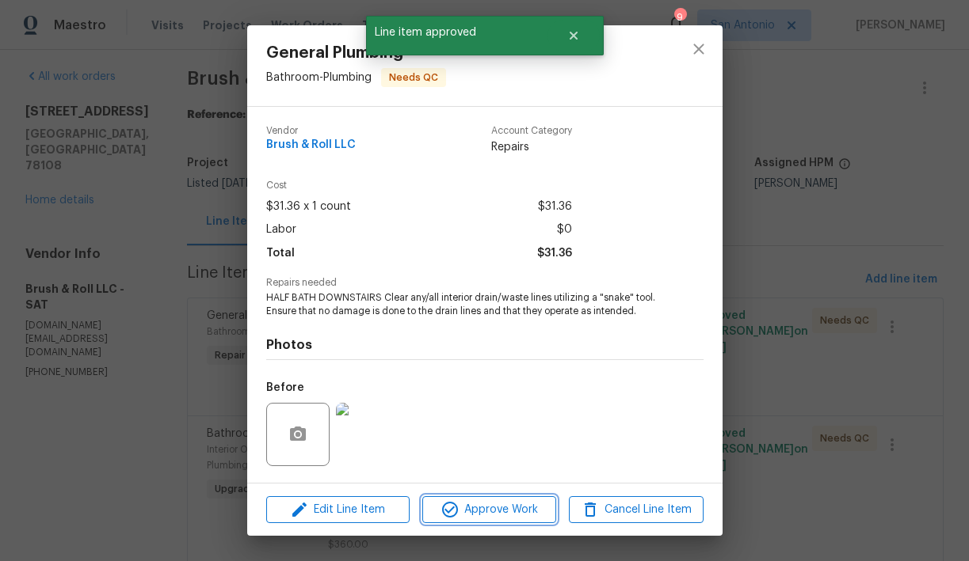
click at [489, 507] on span "Approve Work" at bounding box center [489, 510] width 124 height 20
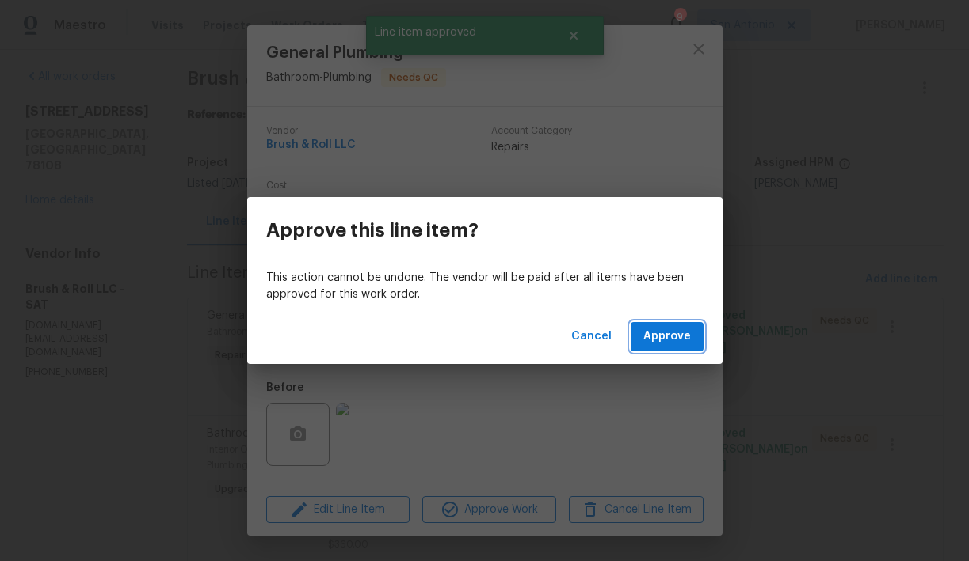
click at [665, 341] on span "Approve" at bounding box center [667, 337] width 48 height 20
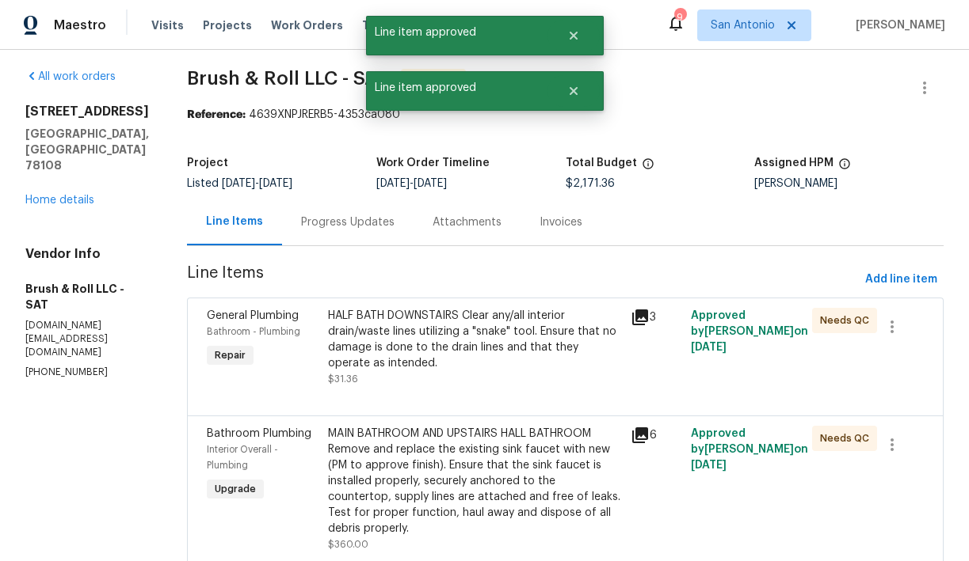
scroll to position [0, 0]
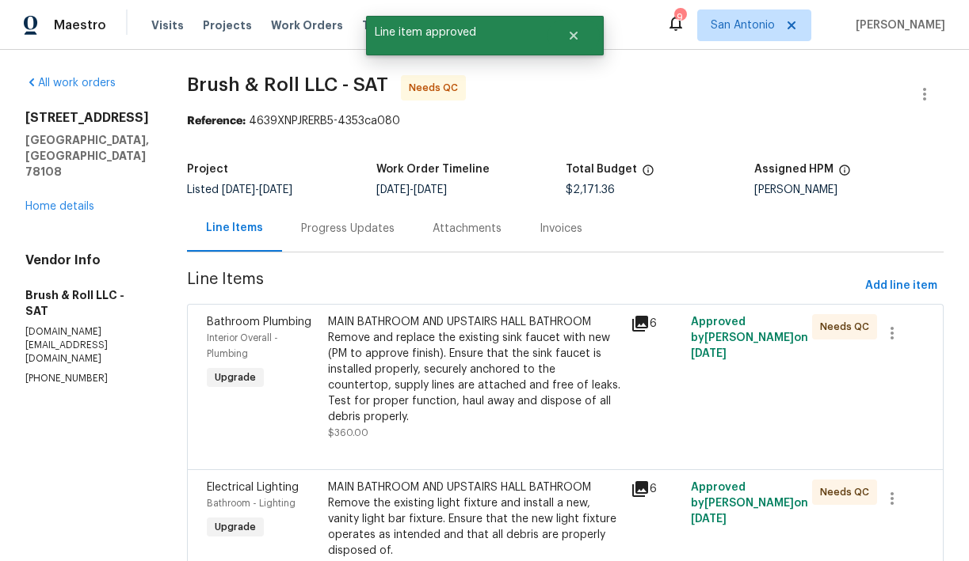
click at [438, 385] on div "MAIN BATHROOM AND UPSTAIRS HALL BATHROOM Remove and replace the existing sink f…" at bounding box center [474, 369] width 293 height 111
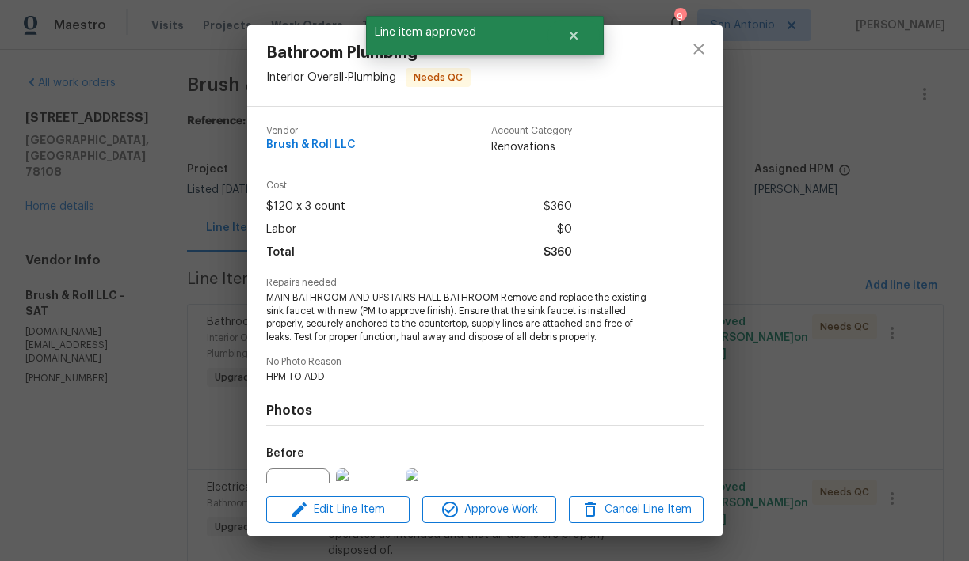
scroll to position [168, 0]
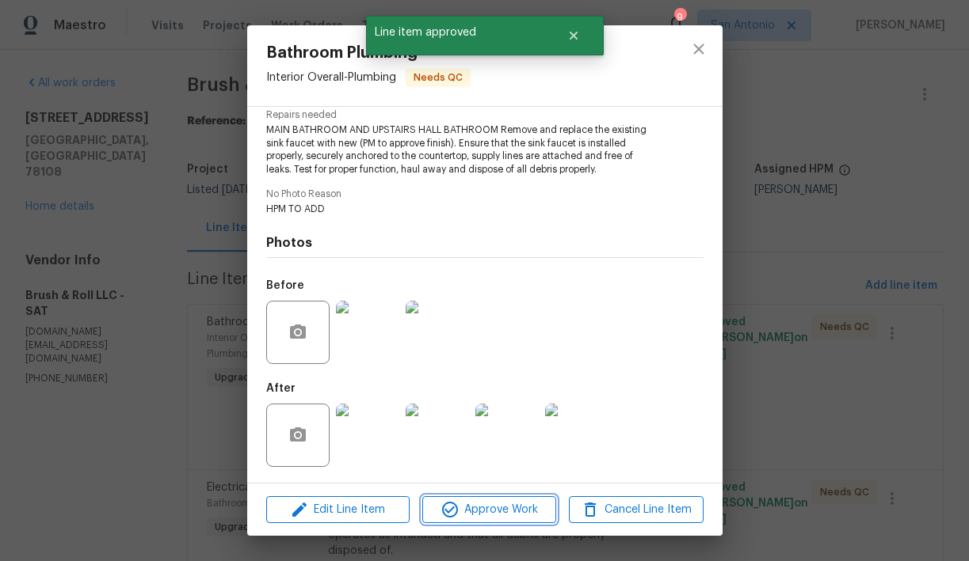
click at [504, 505] on span "Approve Work" at bounding box center [489, 510] width 124 height 20
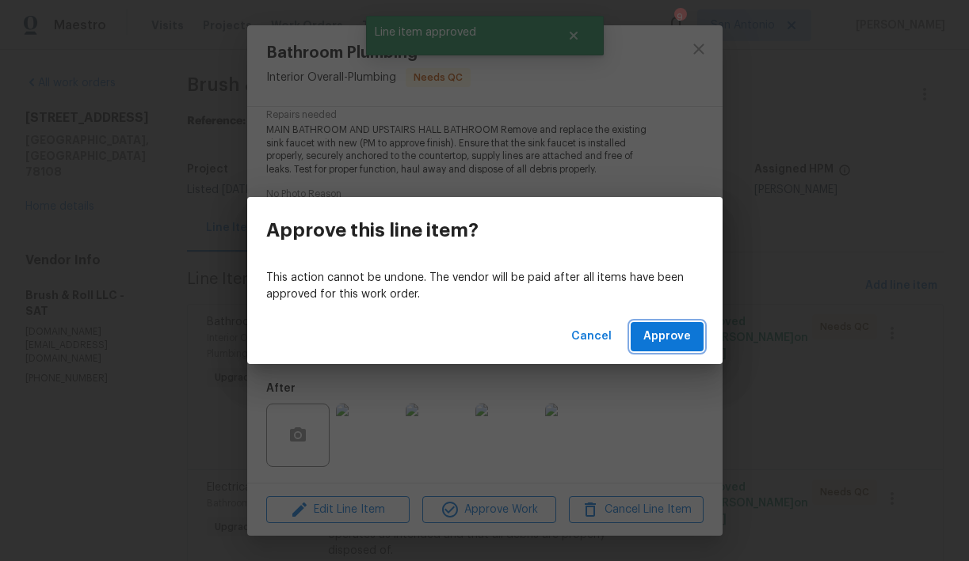
click at [672, 333] on span "Approve" at bounding box center [667, 337] width 48 height 20
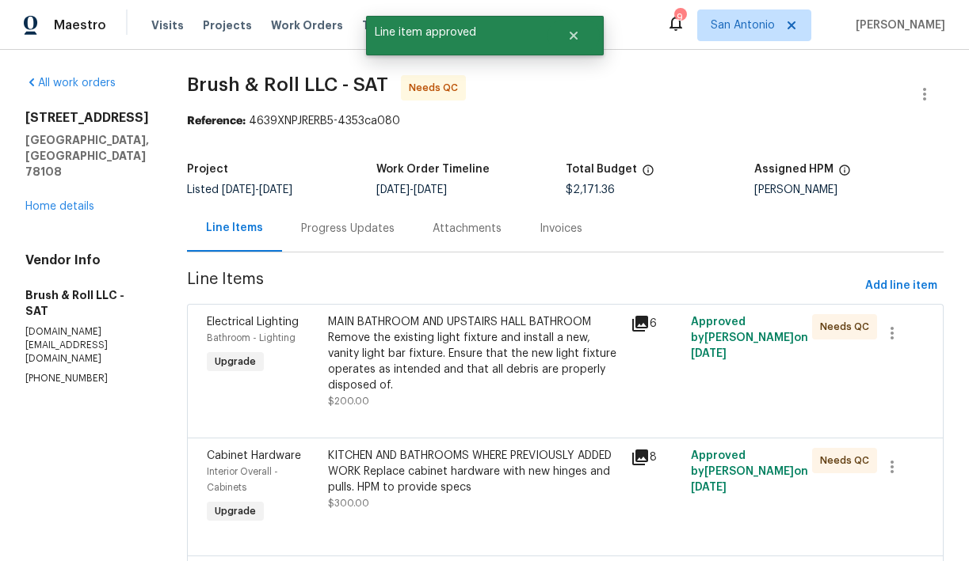
click at [443, 356] on div "MAIN BATHROOM AND UPSTAIRS HALL BATHROOM Remove the existing light fixture and …" at bounding box center [474, 353] width 293 height 79
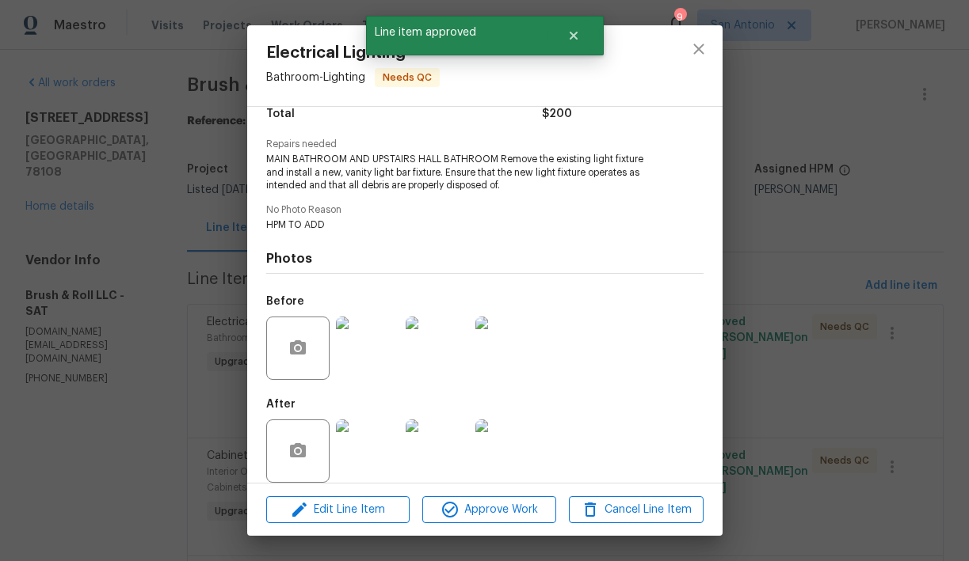
scroll to position [154, 0]
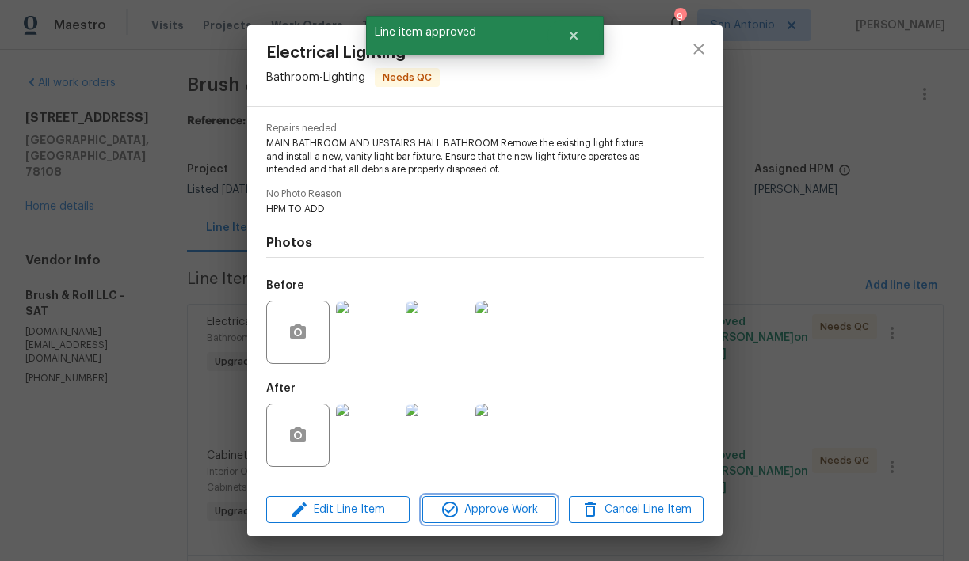
click at [504, 512] on span "Approve Work" at bounding box center [489, 510] width 124 height 20
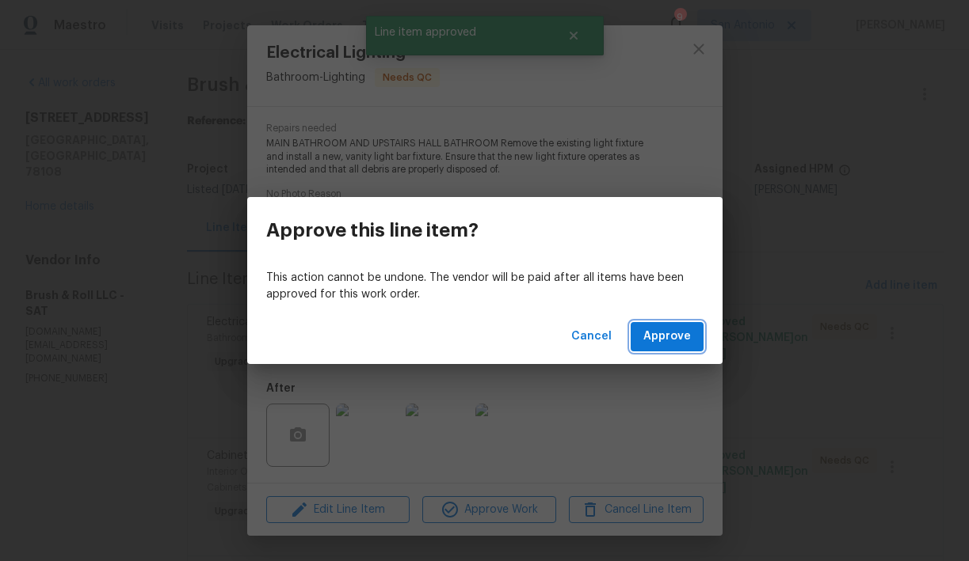
click at [678, 337] on span "Approve" at bounding box center [667, 337] width 48 height 20
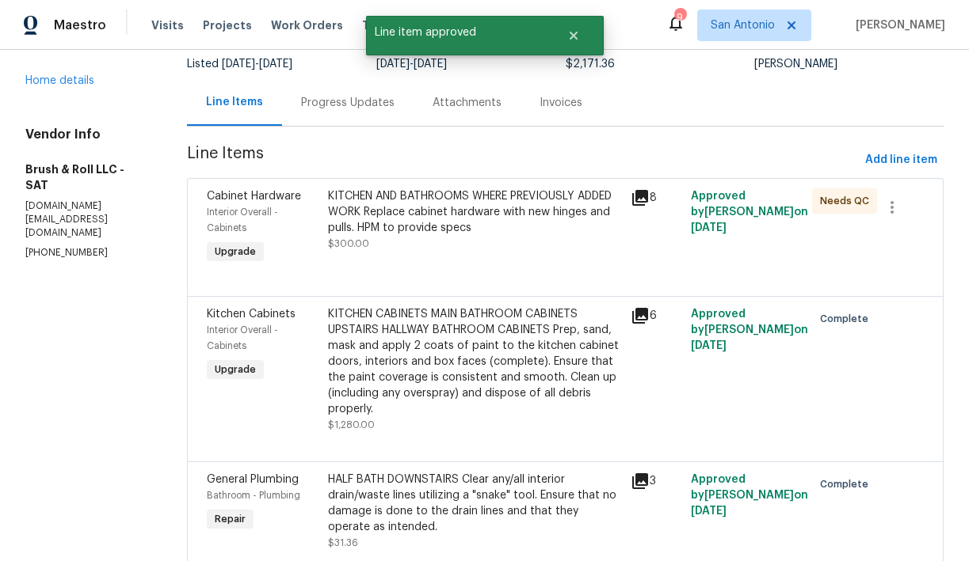
scroll to position [129, 0]
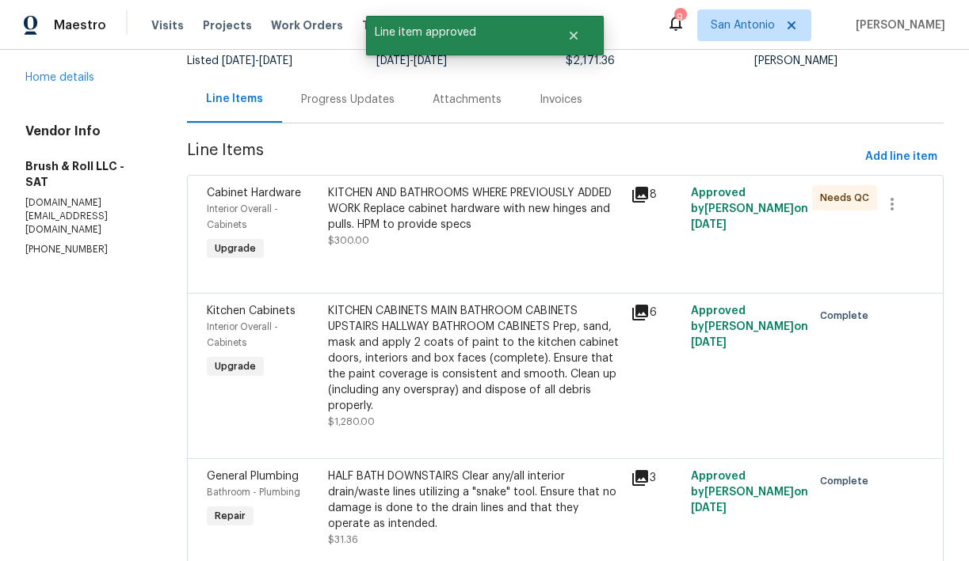
click at [430, 255] on div "KITCHEN AND BATHROOMS WHERE PREVIOUSLY ADDED WORK Replace cabinet hardware with…" at bounding box center [474, 225] width 303 height 89
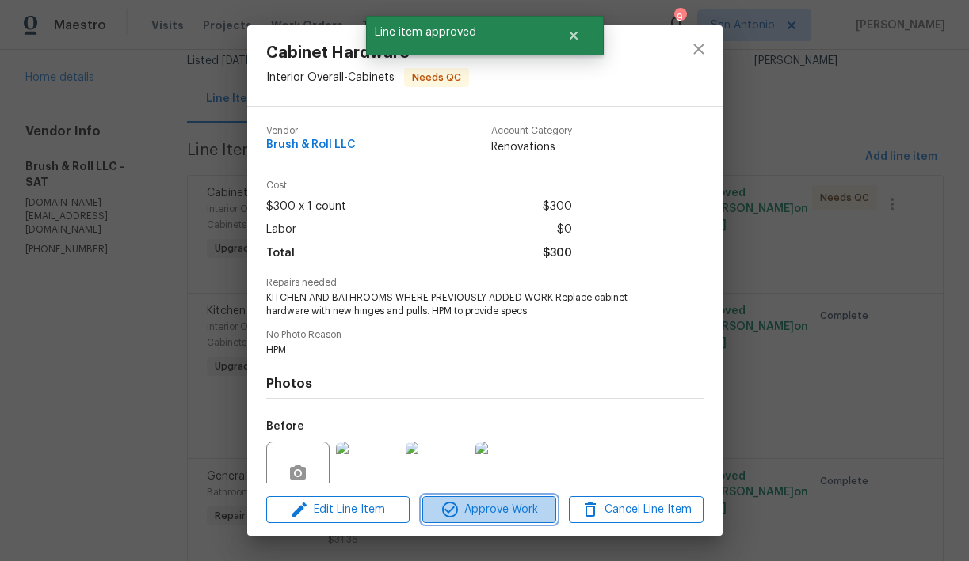
click at [493, 502] on span "Approve Work" at bounding box center [489, 510] width 124 height 20
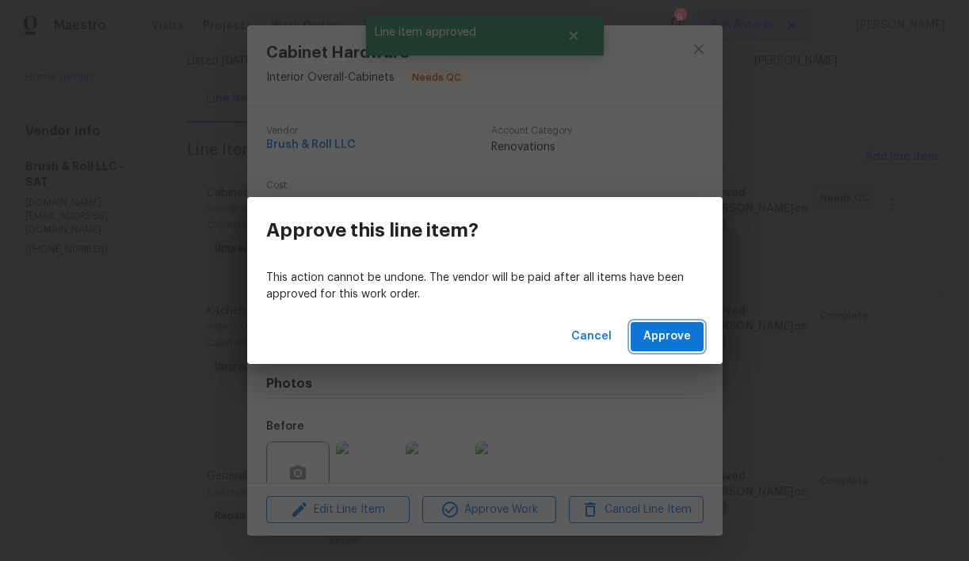
click at [660, 344] on span "Approve" at bounding box center [667, 337] width 48 height 20
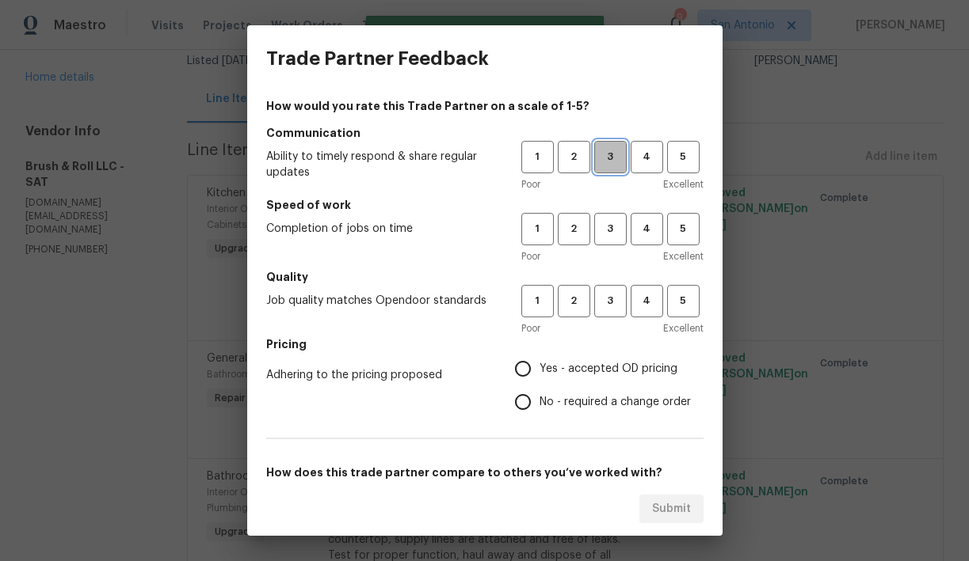
click at [611, 162] on span "3" at bounding box center [610, 157] width 29 height 18
click at [611, 220] on span "3" at bounding box center [610, 229] width 29 height 18
click at [611, 288] on button "3" at bounding box center [610, 301] width 32 height 32
click at [589, 363] on span "Yes - accepted OD pricing" at bounding box center [608, 369] width 138 height 17
click at [539, 363] on input "Yes - accepted OD pricing" at bounding box center [522, 368] width 33 height 33
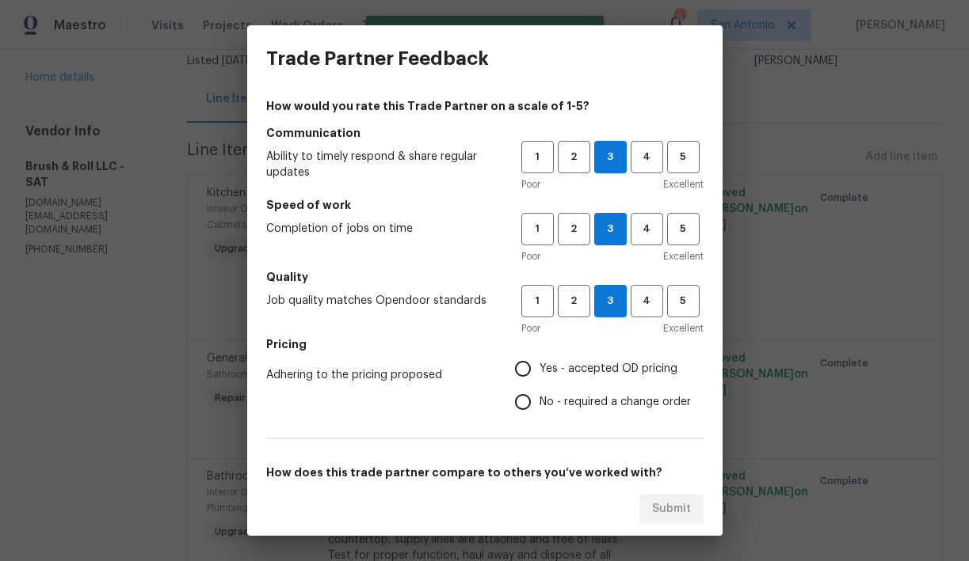
radio input "true"
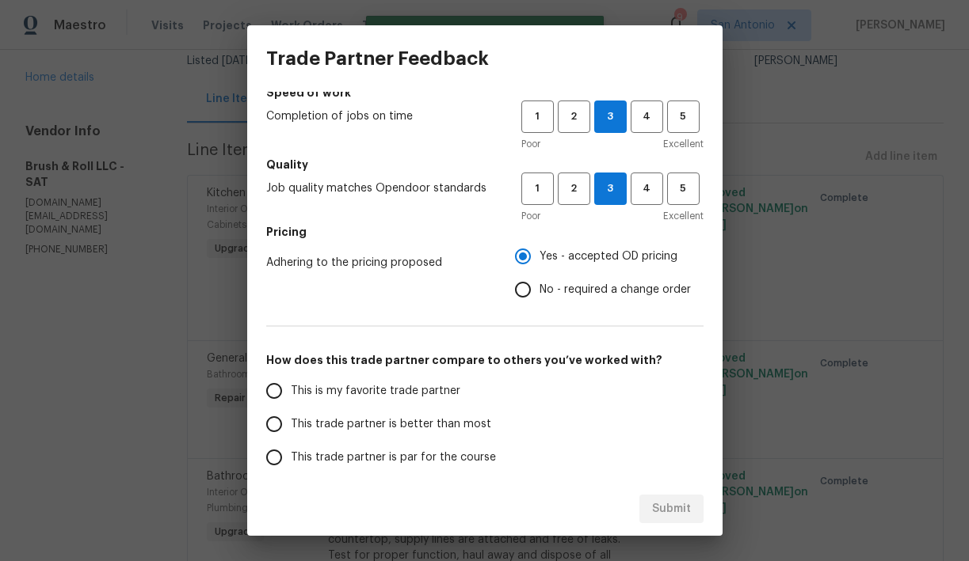
scroll to position [126, 0]
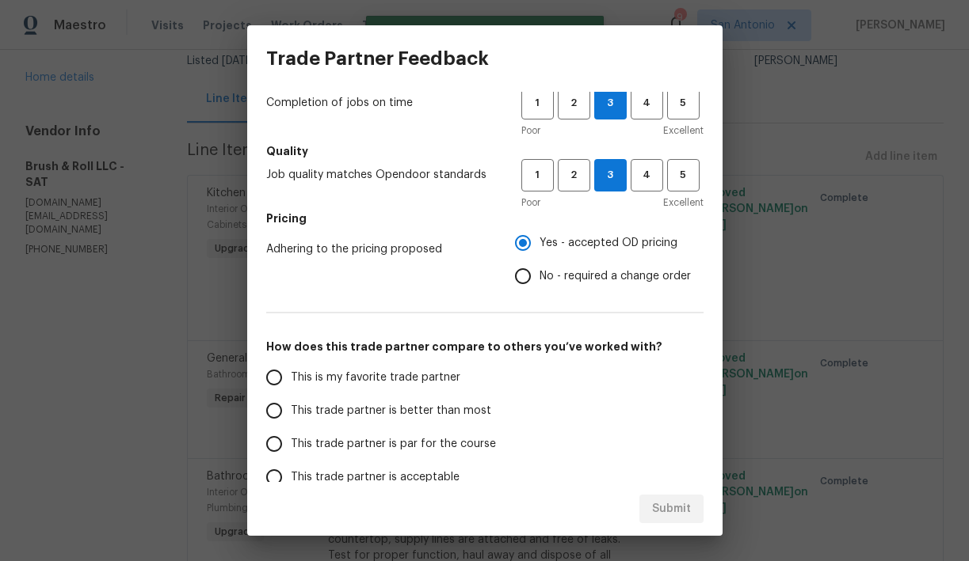
click at [434, 440] on span "This trade partner is par for the course" at bounding box center [393, 444] width 205 height 17
click at [291, 440] on input "This trade partner is par for the course" at bounding box center [273, 444] width 33 height 33
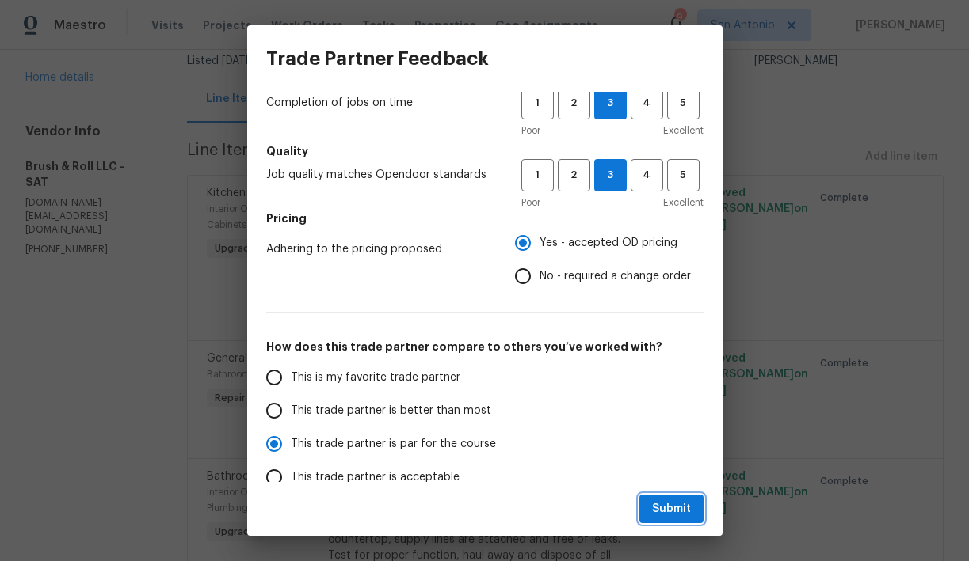
click at [685, 508] on span "Submit" at bounding box center [671, 510] width 39 height 20
radio input "true"
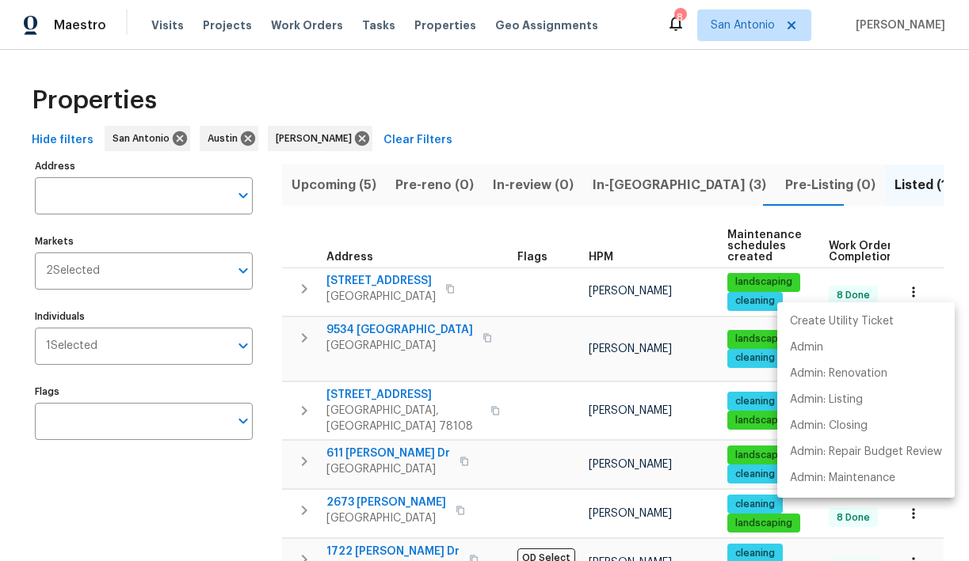
scroll to position [0, 140]
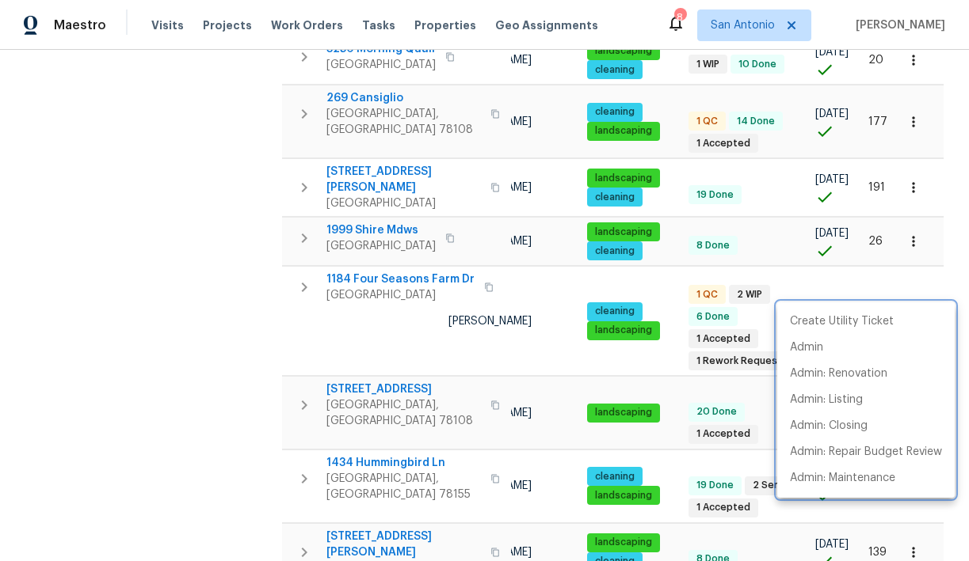
click at [234, 217] on div at bounding box center [484, 280] width 969 height 561
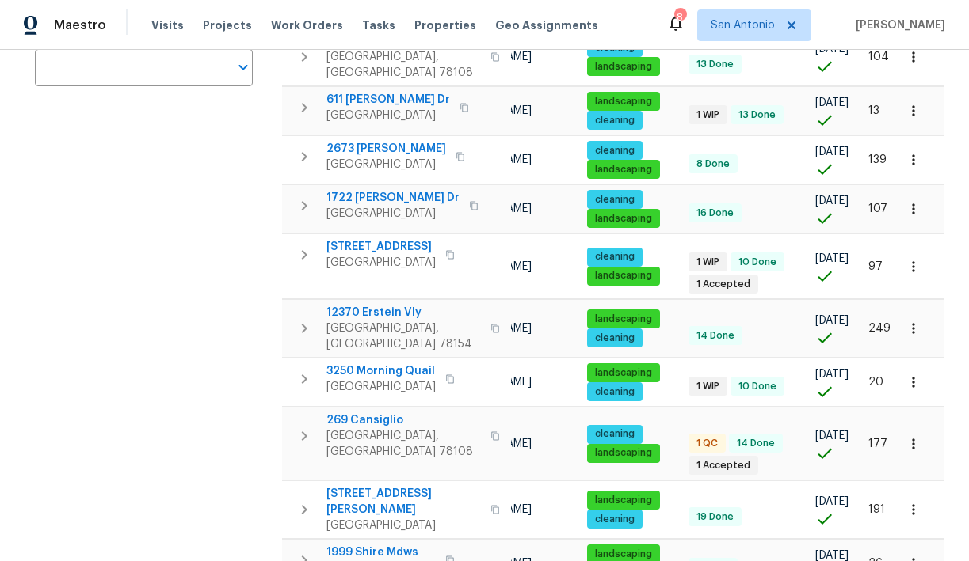
scroll to position [352, 0]
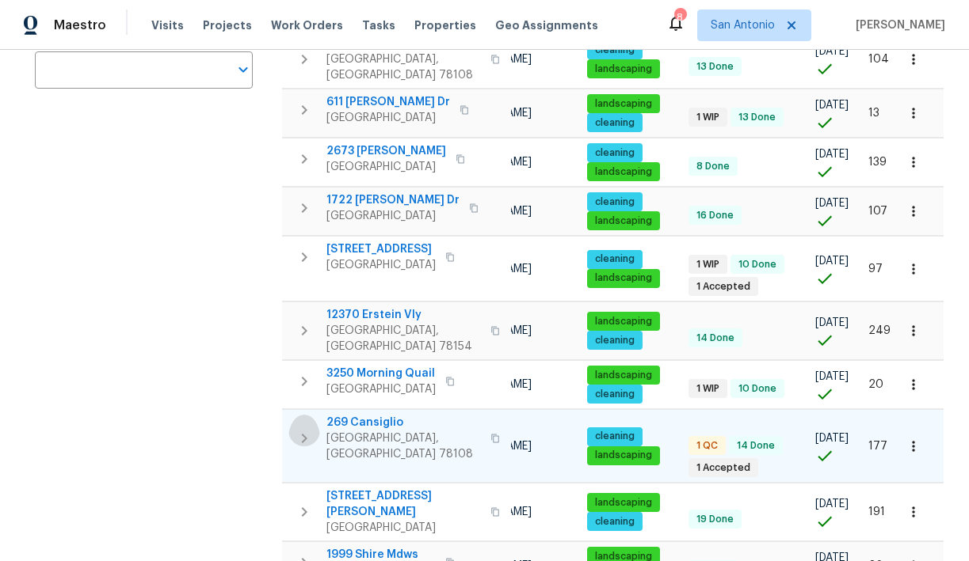
click at [310, 429] on icon "button" at bounding box center [304, 438] width 19 height 19
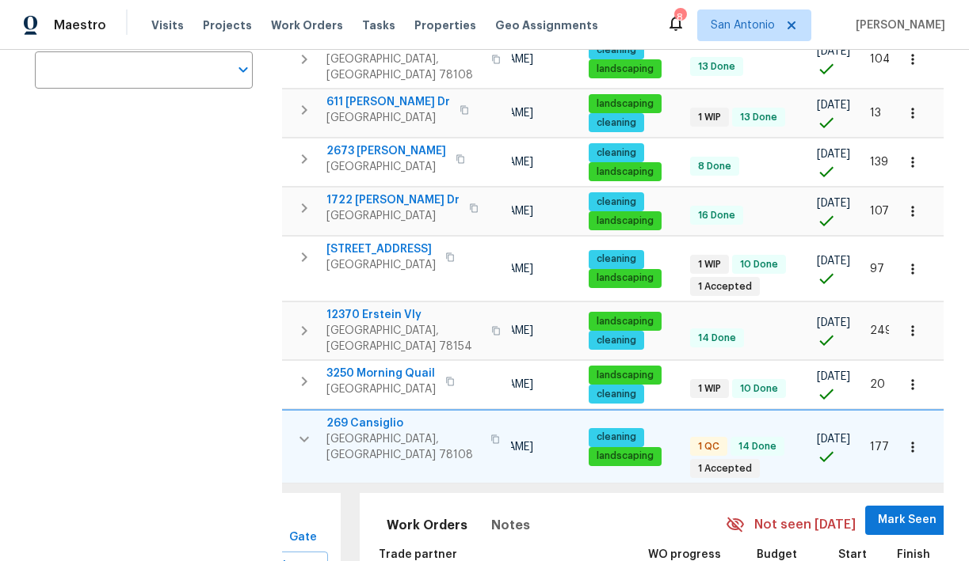
scroll to position [0, 0]
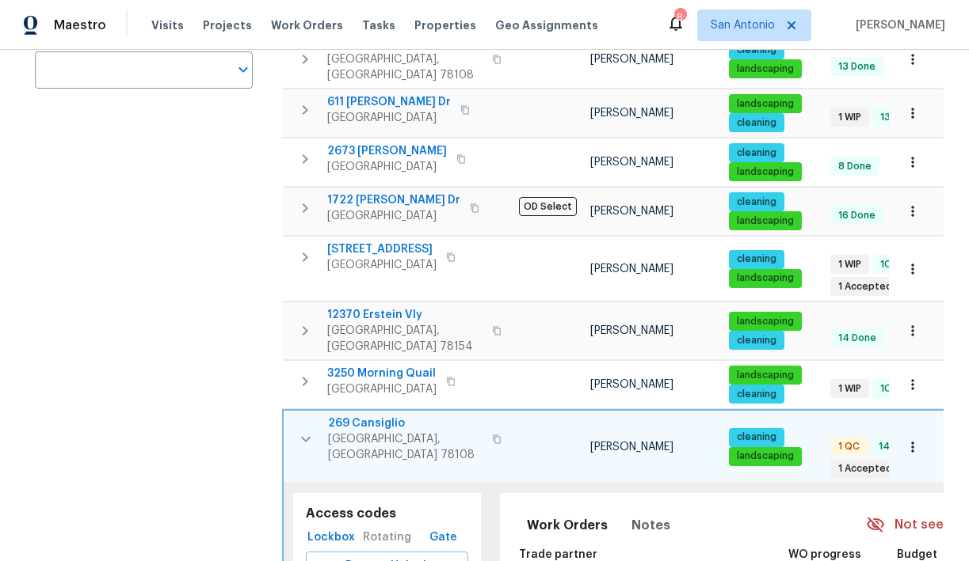
click at [331, 528] on span "Lockbox" at bounding box center [331, 538] width 38 height 20
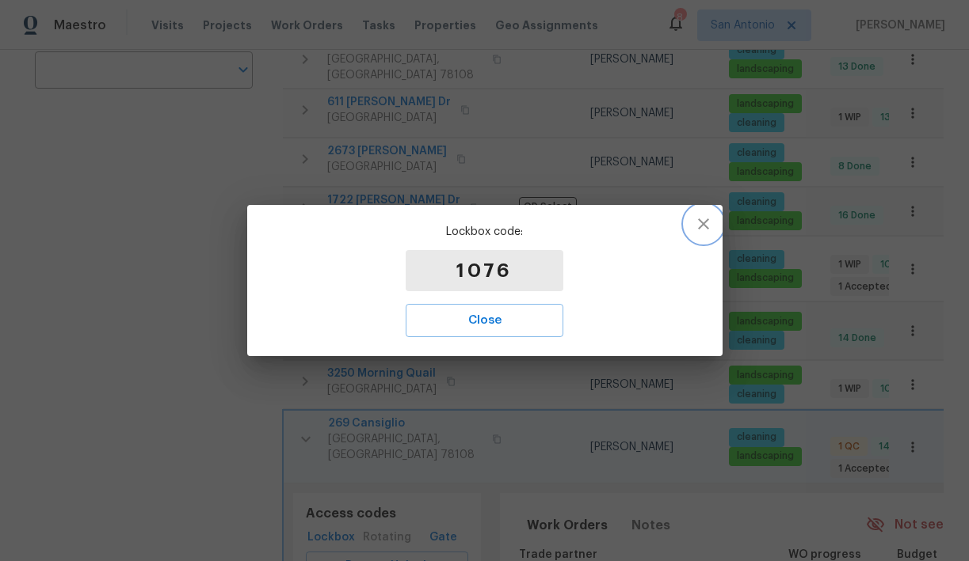
click at [706, 227] on icon "button" at bounding box center [703, 224] width 11 height 11
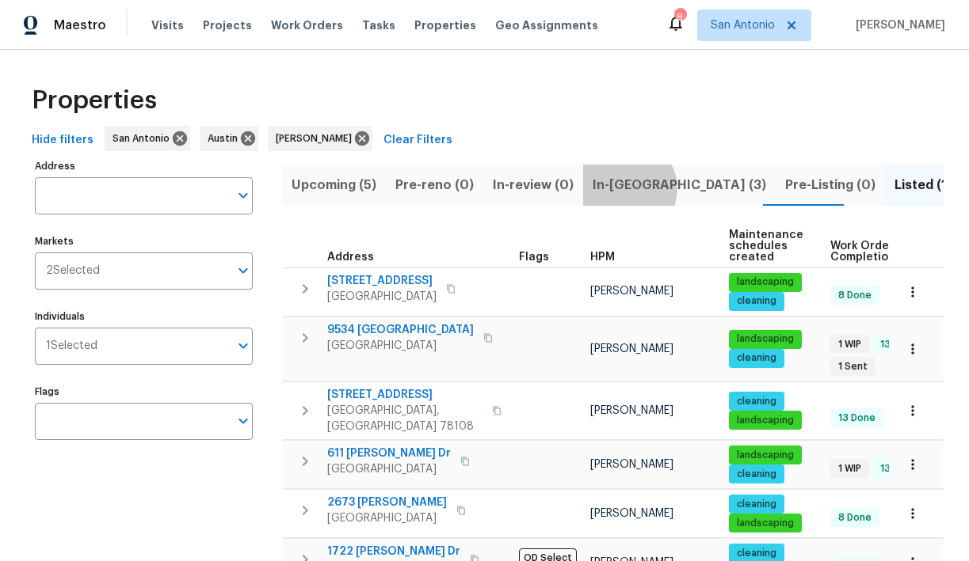
click at [617, 188] on span "In-reno (3)" at bounding box center [678, 185] width 173 height 22
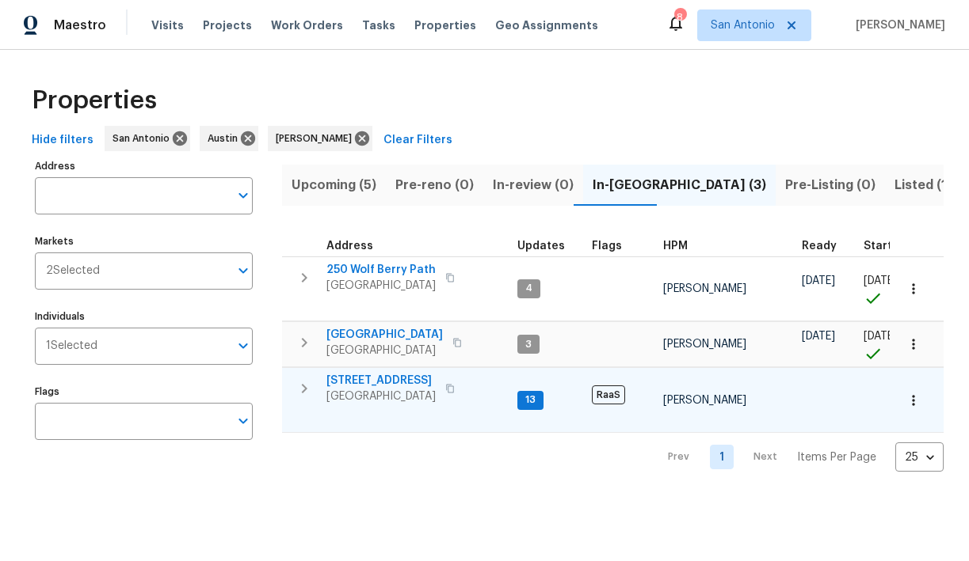
click at [371, 382] on span "526 Radiance Ave" at bounding box center [380, 381] width 109 height 16
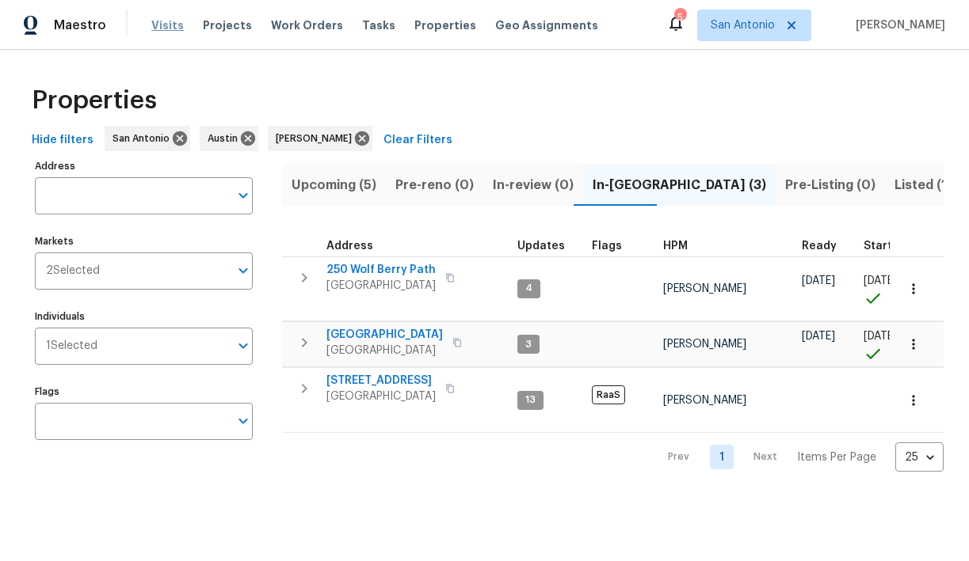
click at [166, 26] on span "Visits" at bounding box center [167, 25] width 32 height 16
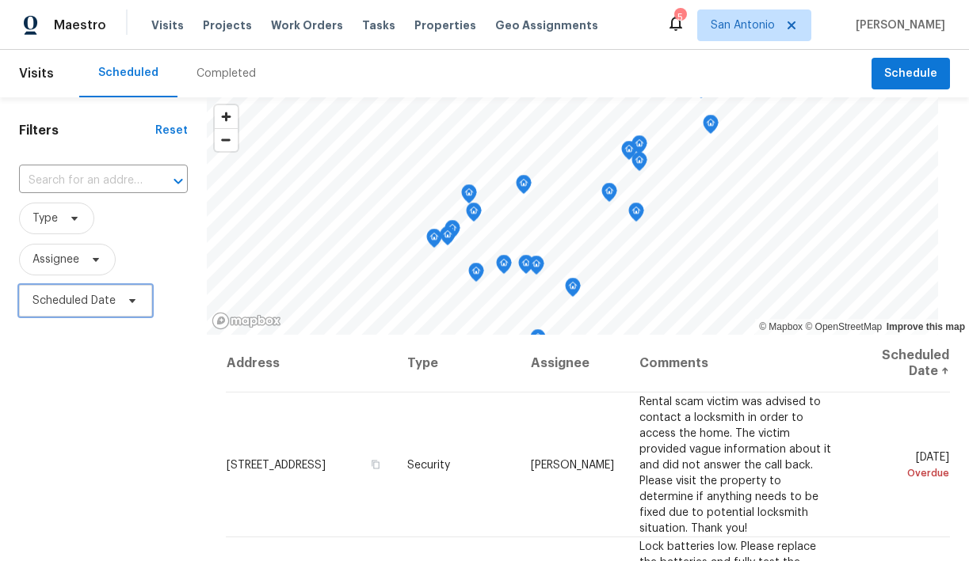
click at [131, 305] on icon at bounding box center [132, 301] width 13 height 13
click at [100, 264] on icon at bounding box center [95, 259] width 13 height 13
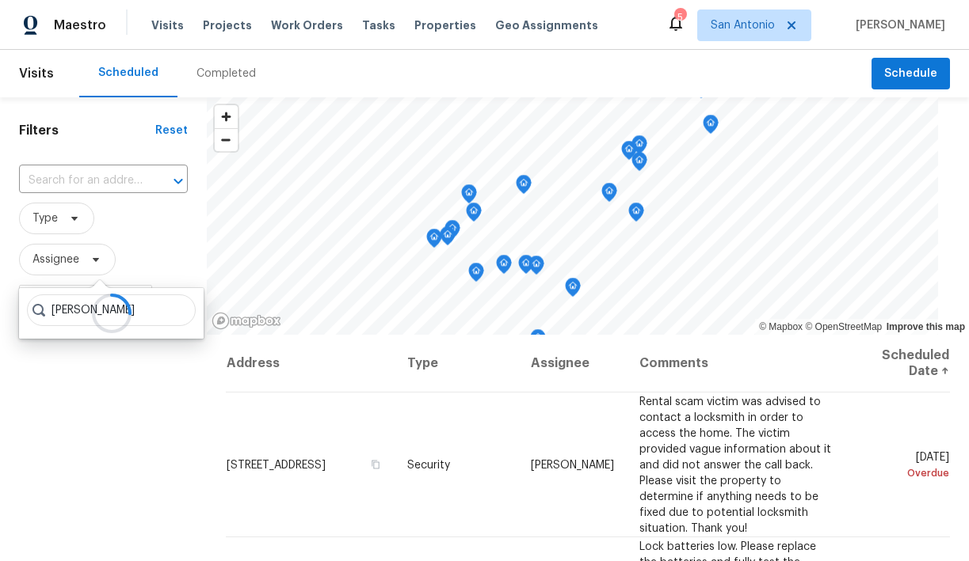
type input "chris fuentes"
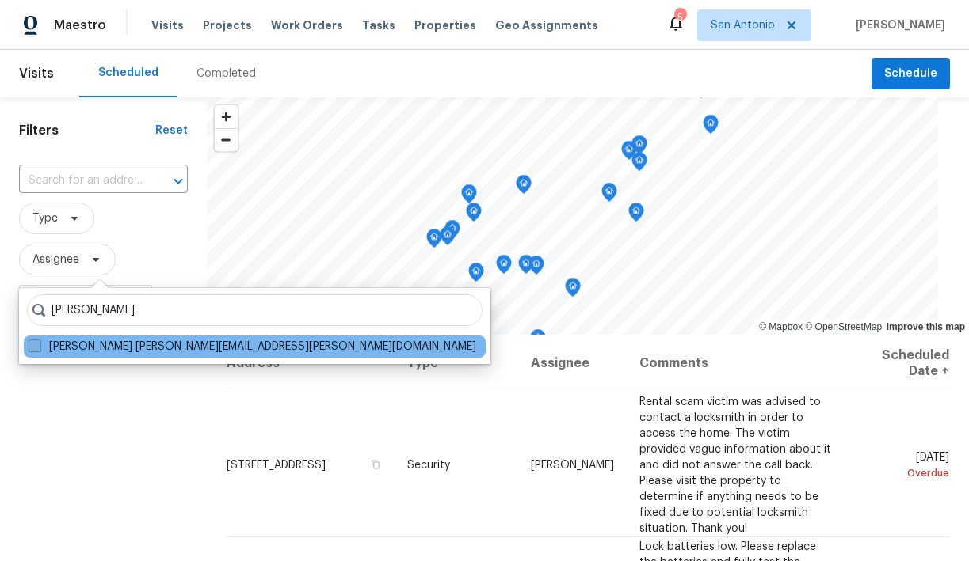
click at [139, 350] on label "Chris Fuentes chris.fuentes@opendoor.com" at bounding box center [252, 347] width 447 height 16
click at [39, 349] on input "Chris Fuentes chris.fuentes@opendoor.com" at bounding box center [34, 344] width 10 height 10
checkbox input "true"
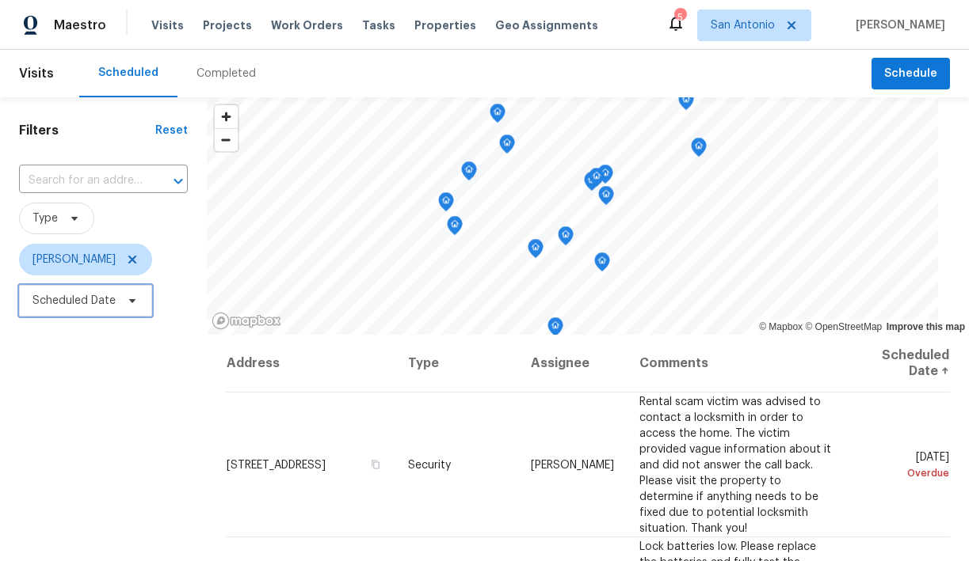
click at [128, 295] on icon at bounding box center [132, 301] width 13 height 13
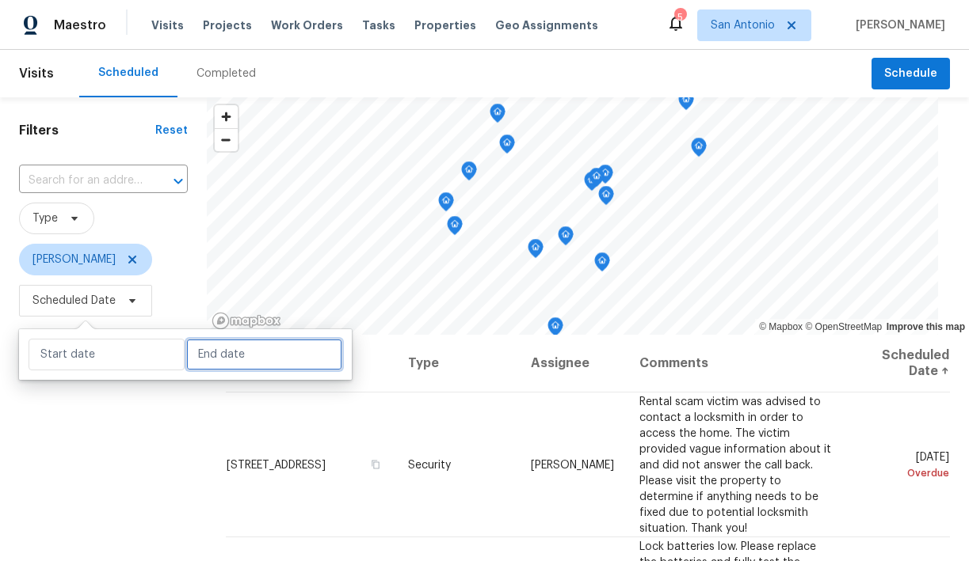
click at [222, 353] on input "text" at bounding box center [264, 355] width 156 height 32
select select "7"
select select "2025"
select select "8"
select select "2025"
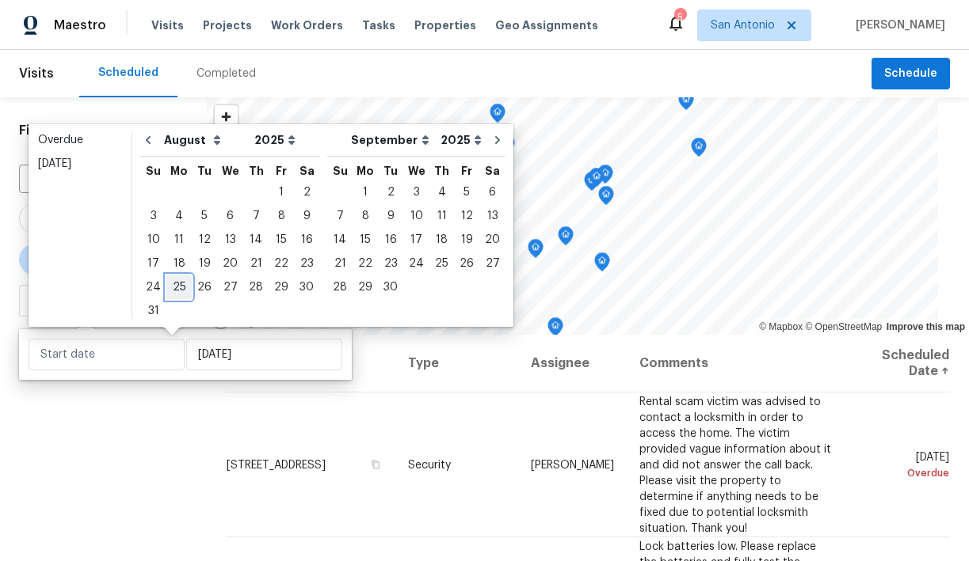
click at [175, 287] on div "25" at bounding box center [178, 287] width 25 height 22
type input "Mon, Aug 25"
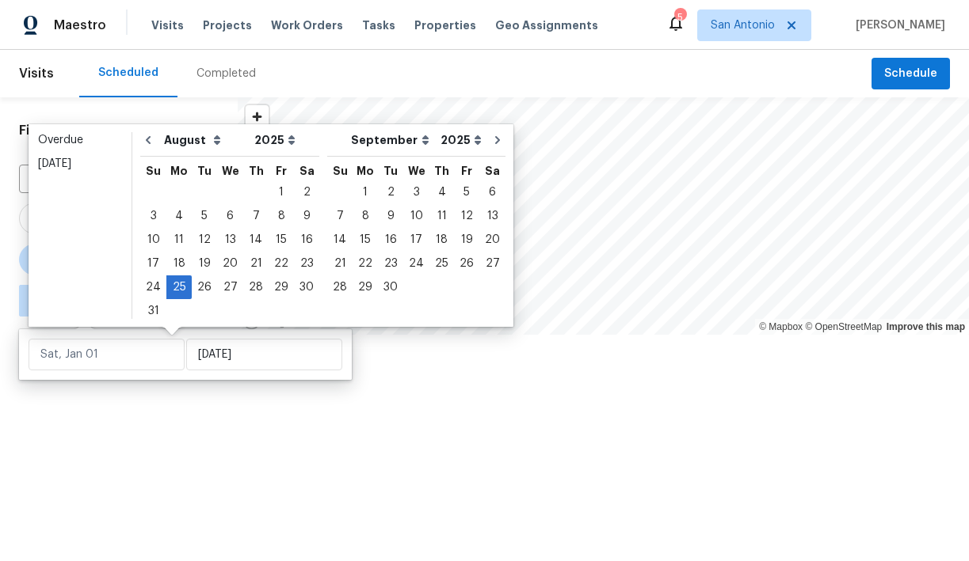
click at [175, 406] on div at bounding box center [484, 280] width 969 height 561
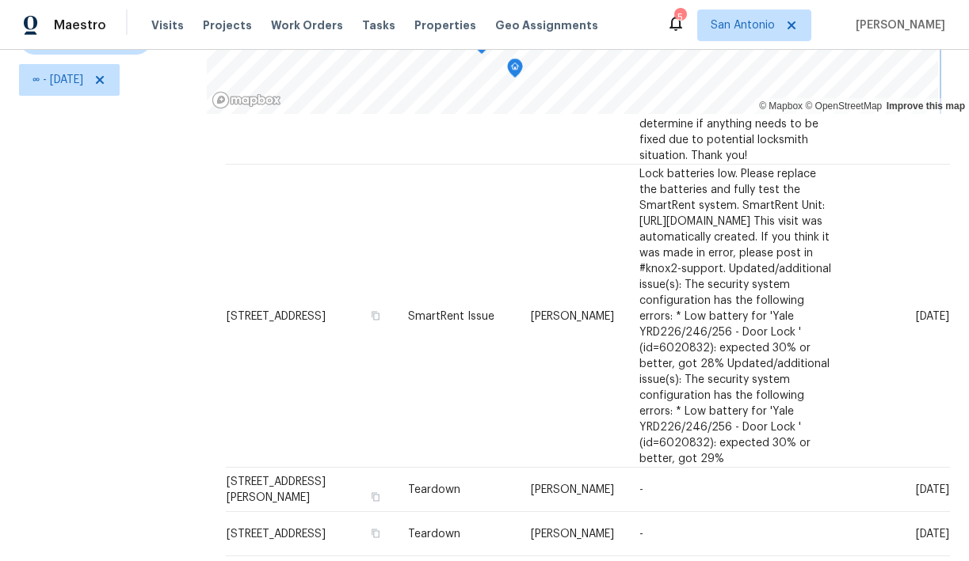
scroll to position [223, 0]
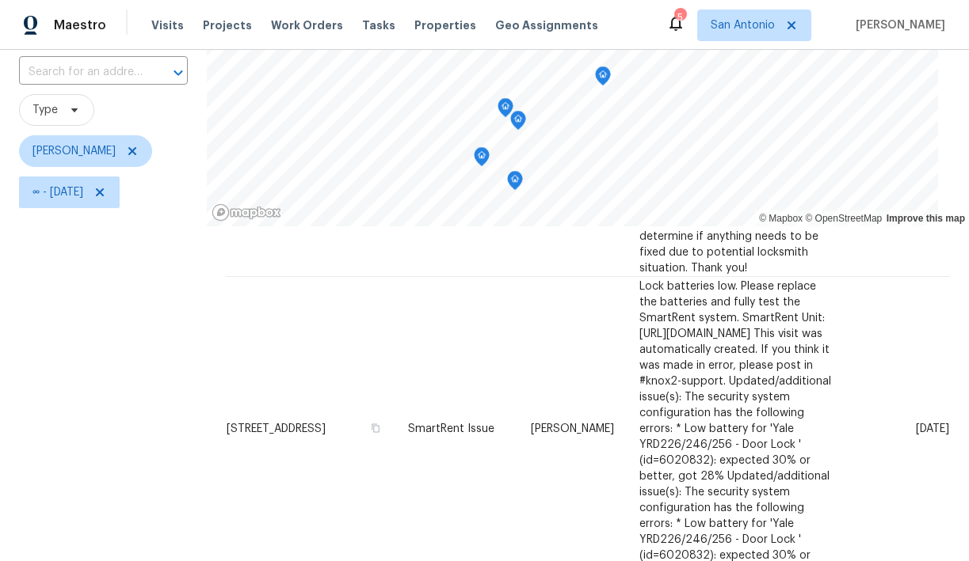
scroll to position [101, 0]
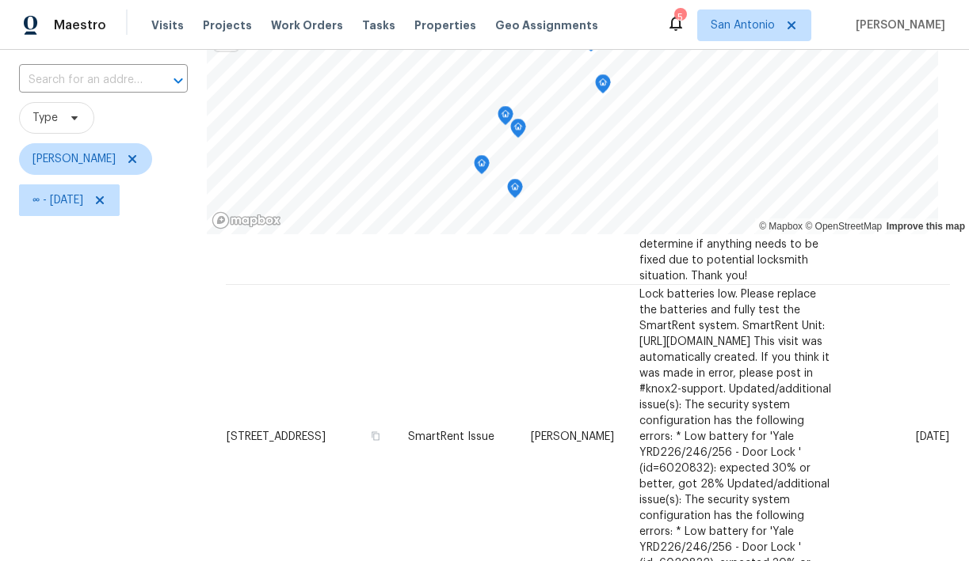
click at [600, 86] on icon "Map marker" at bounding box center [603, 84] width 14 height 18
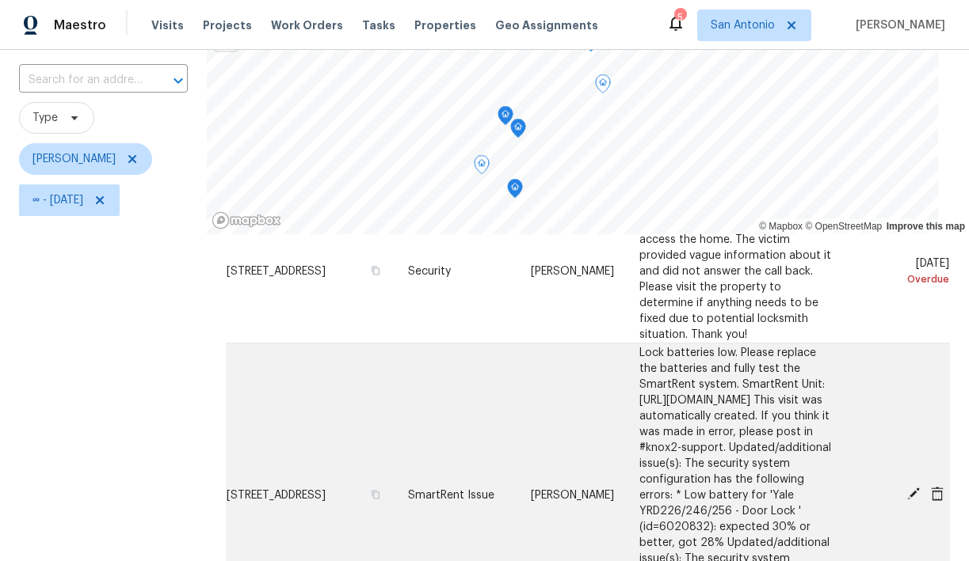
scroll to position [0, 0]
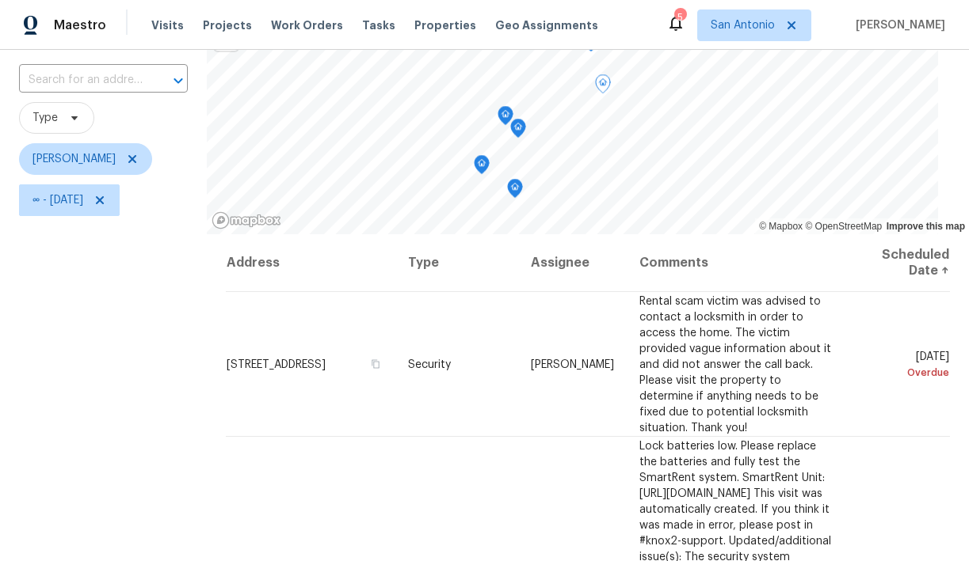
click at [600, 85] on icon "Map marker" at bounding box center [602, 84] width 5 height 4
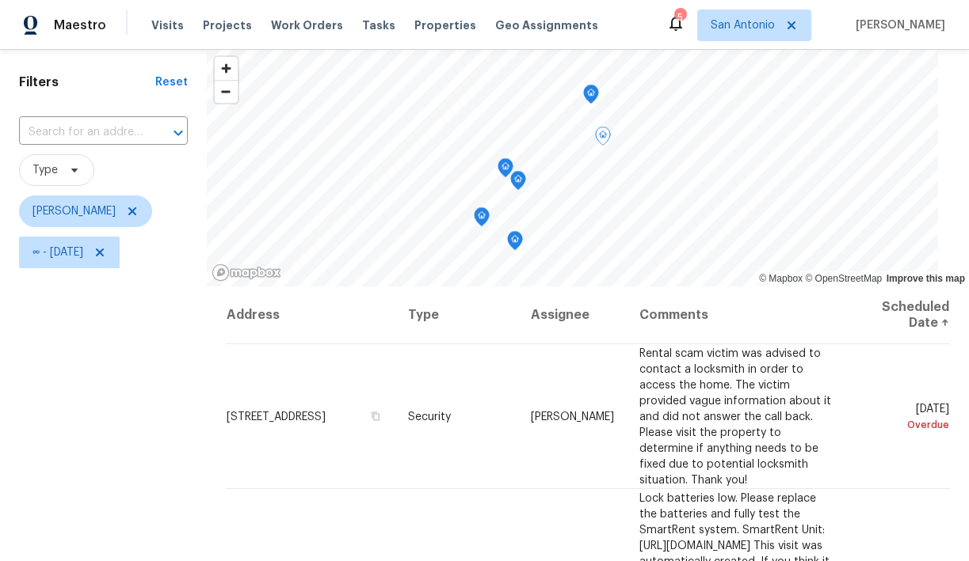
scroll to position [46, 0]
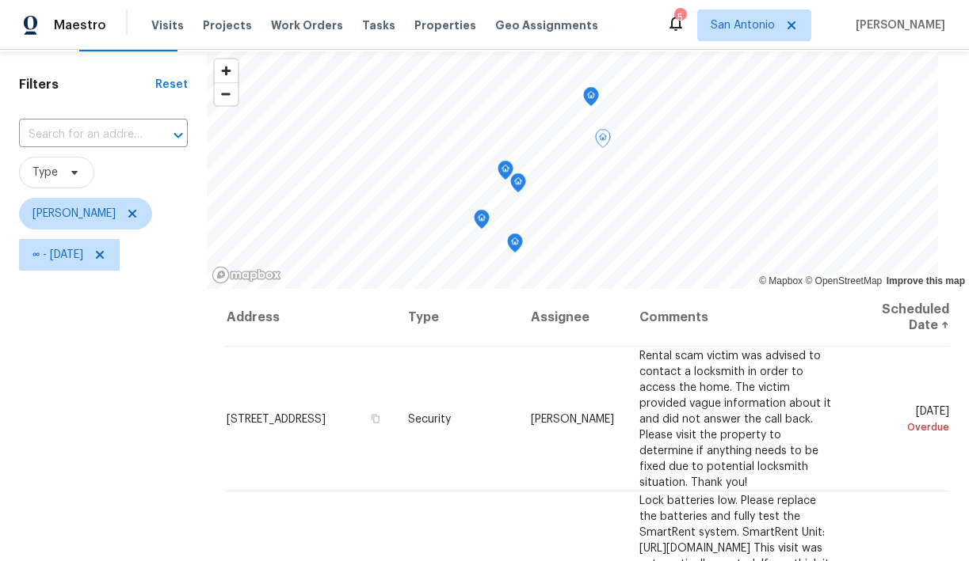
click at [590, 97] on icon "Map marker" at bounding box center [591, 97] width 2 height 2
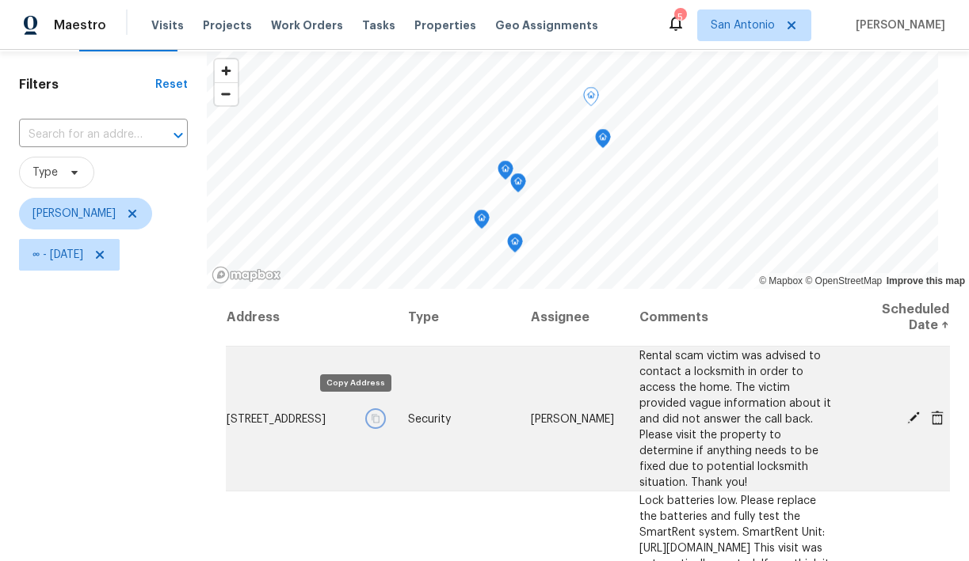
click at [371, 413] on icon "button" at bounding box center [376, 418] width 10 height 10
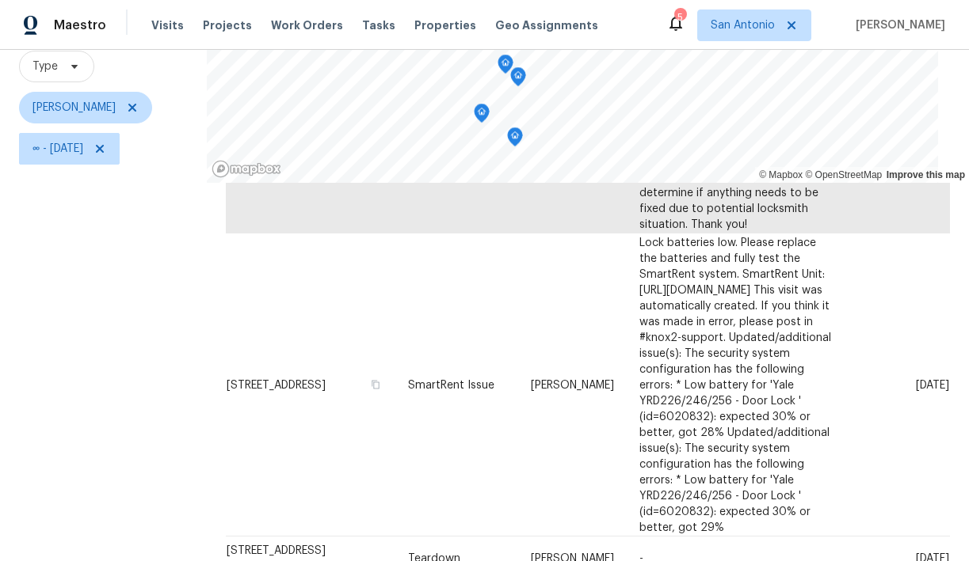
scroll to position [62, 0]
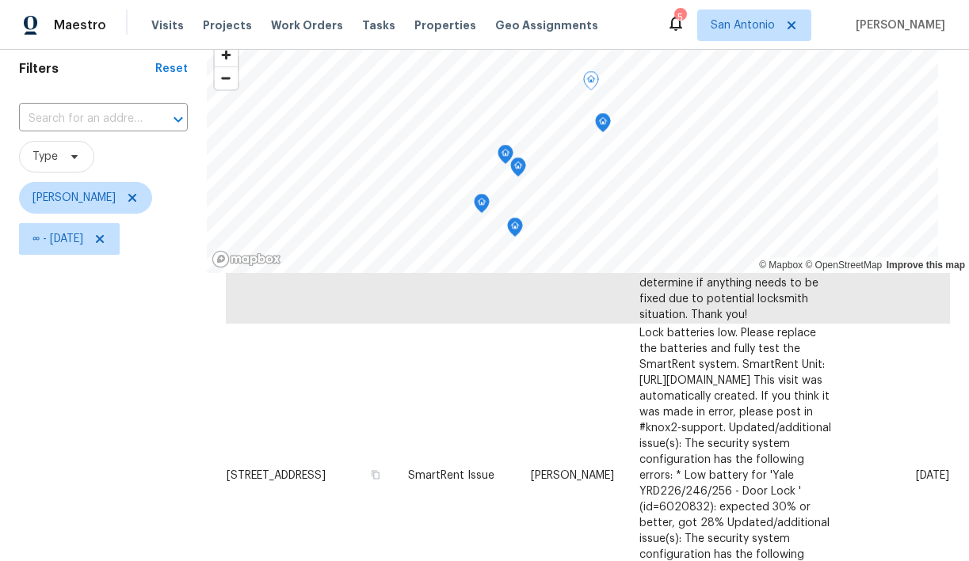
click at [599, 123] on icon "Map marker" at bounding box center [603, 123] width 14 height 18
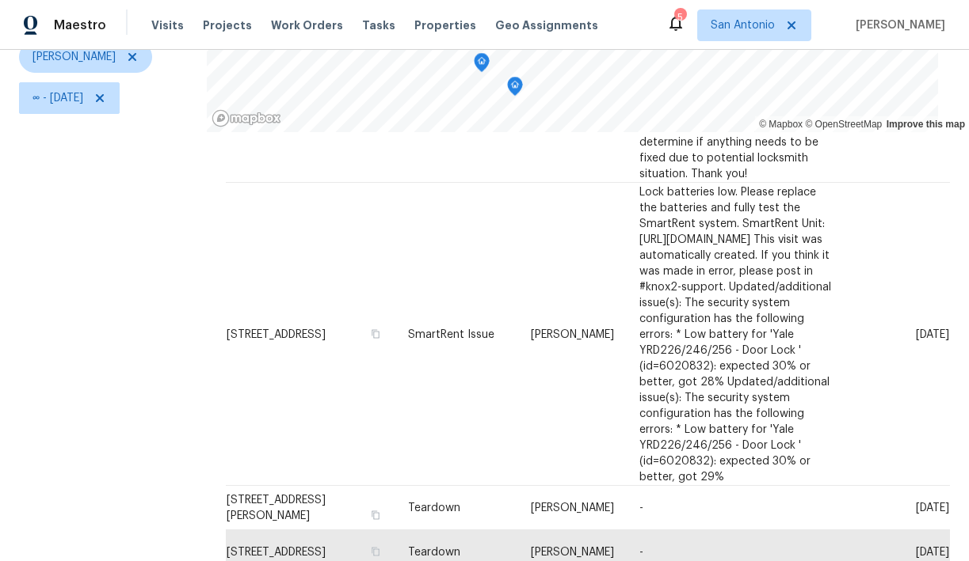
scroll to position [200, 0]
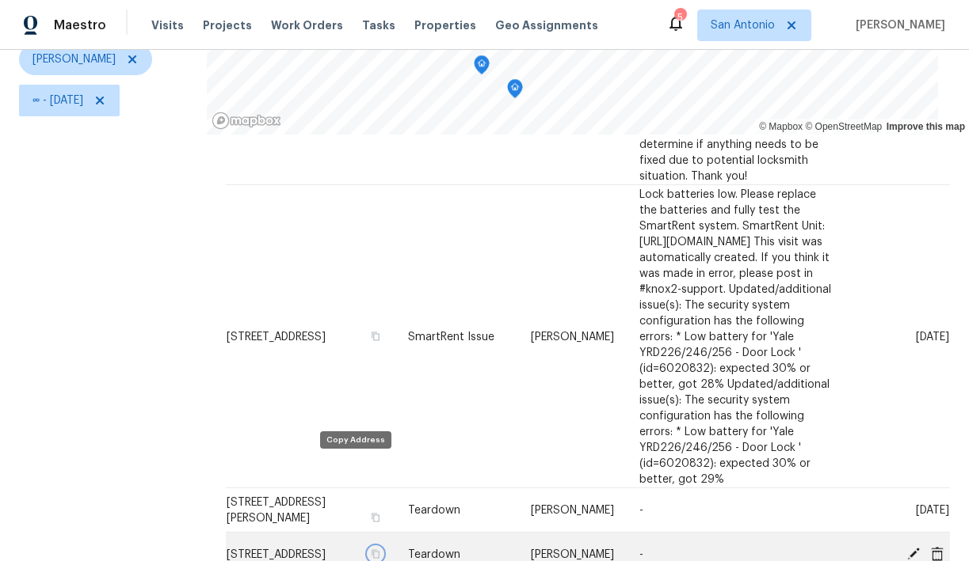
click at [371, 550] on icon "button" at bounding box center [376, 555] width 10 height 10
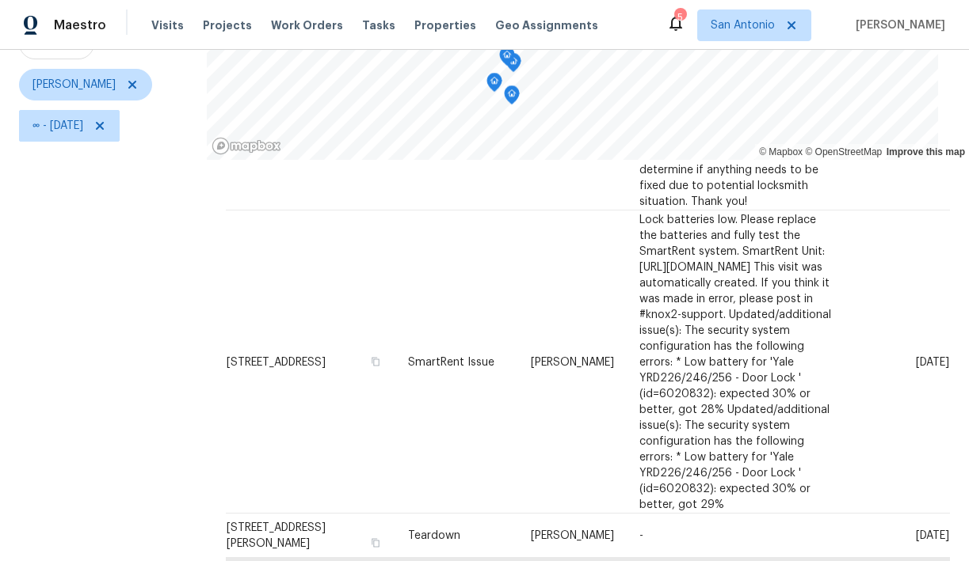
scroll to position [173, 0]
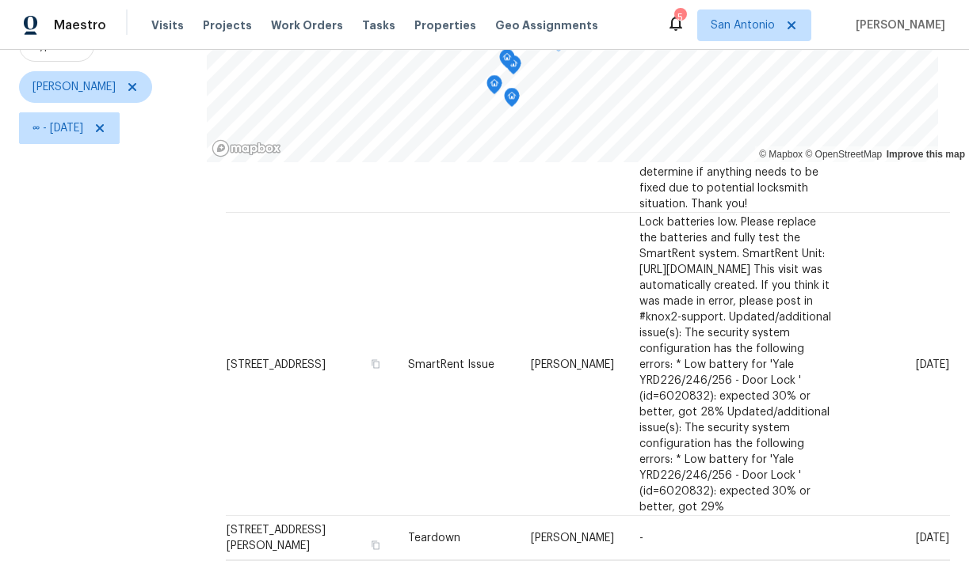
click at [511, 98] on icon "Map marker" at bounding box center [512, 98] width 2 height 2
click at [489, 88] on icon "Map marker" at bounding box center [494, 85] width 14 height 18
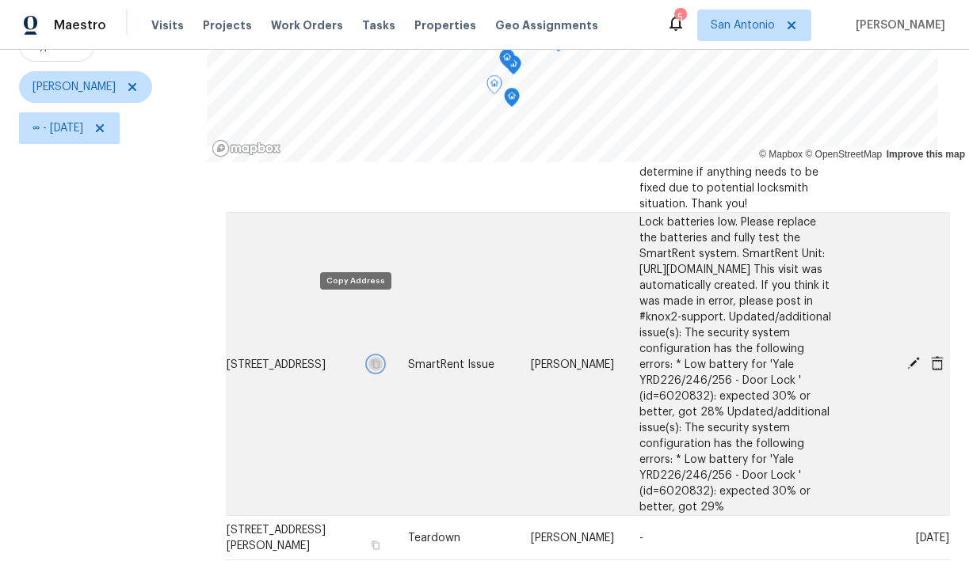
click at [371, 359] on icon "button" at bounding box center [376, 364] width 10 height 10
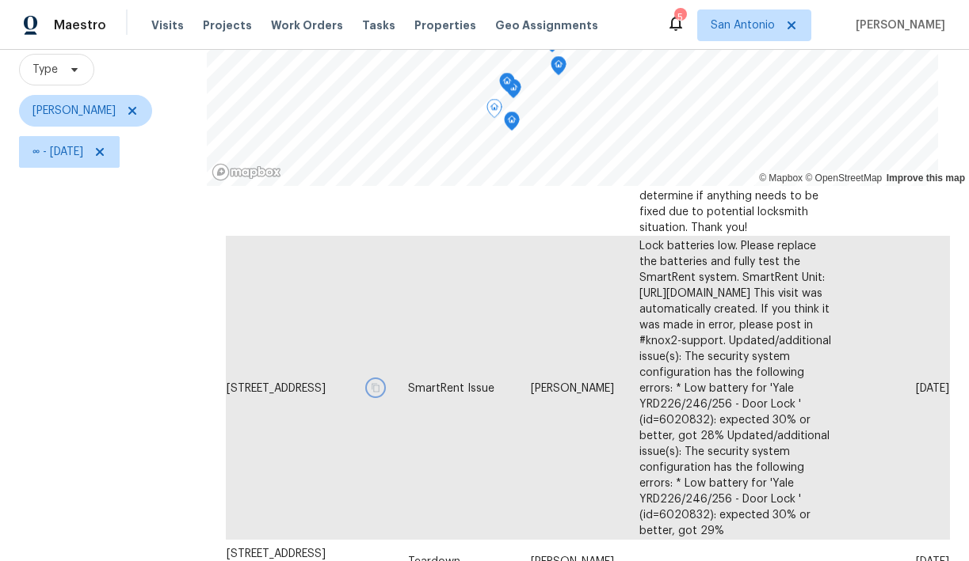
scroll to position [133, 0]
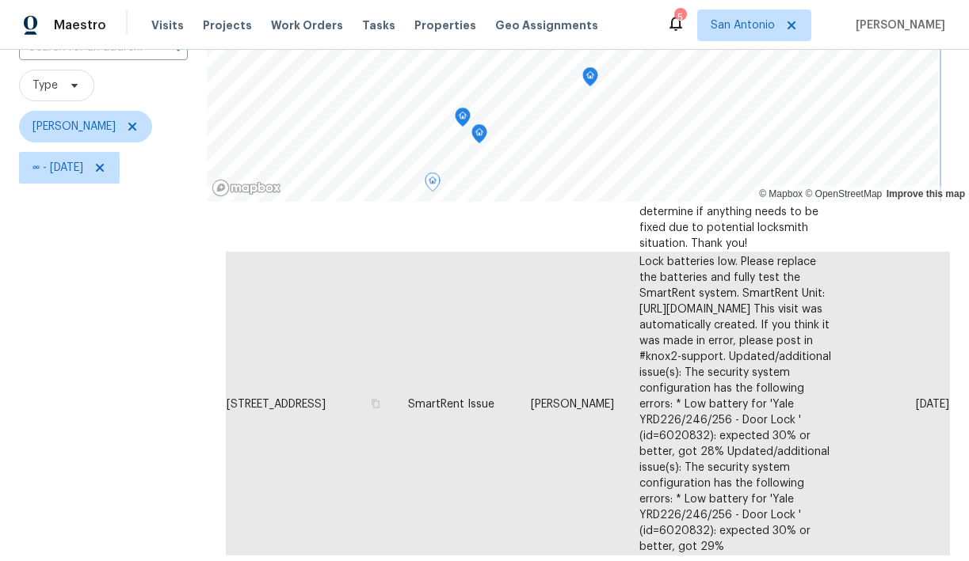
click at [478, 134] on icon "Map marker" at bounding box center [479, 134] width 2 height 2
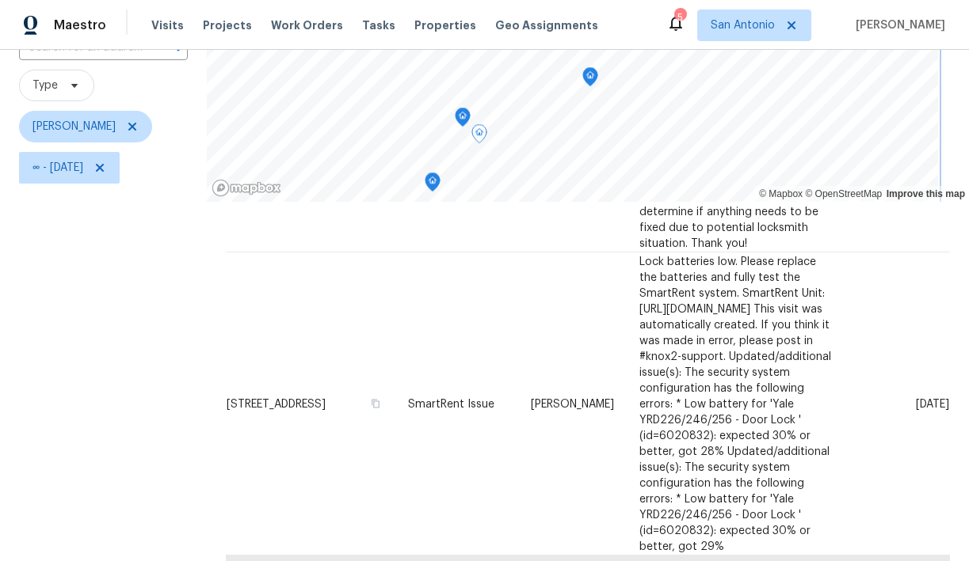
click at [456, 114] on icon "Map marker" at bounding box center [462, 117] width 14 height 18
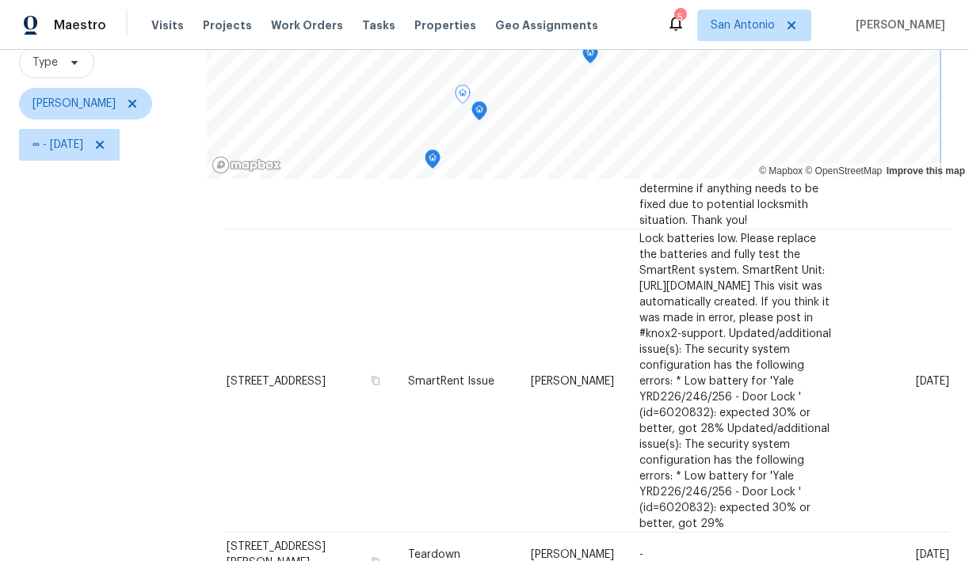
scroll to position [154, 0]
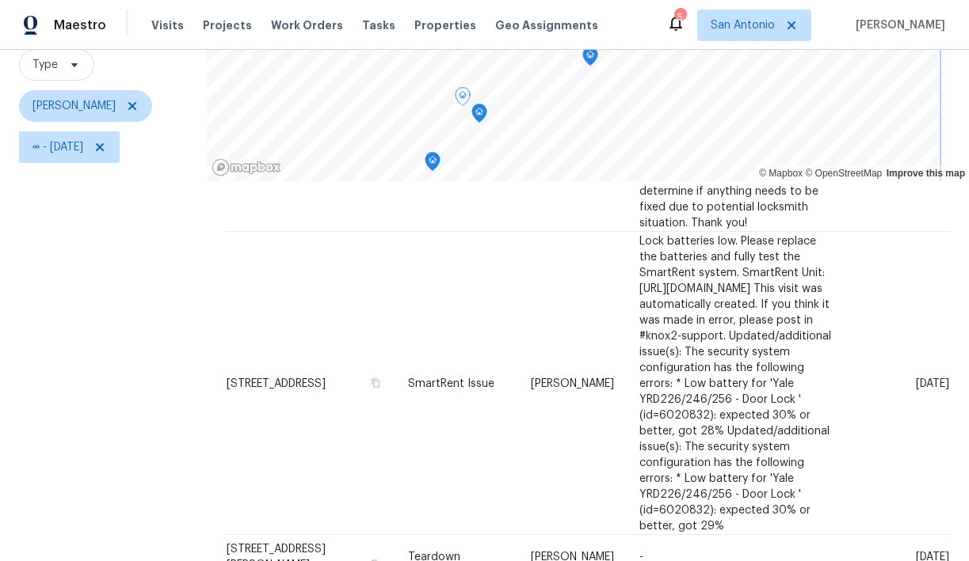
click at [477, 114] on icon "Map marker" at bounding box center [479, 113] width 5 height 4
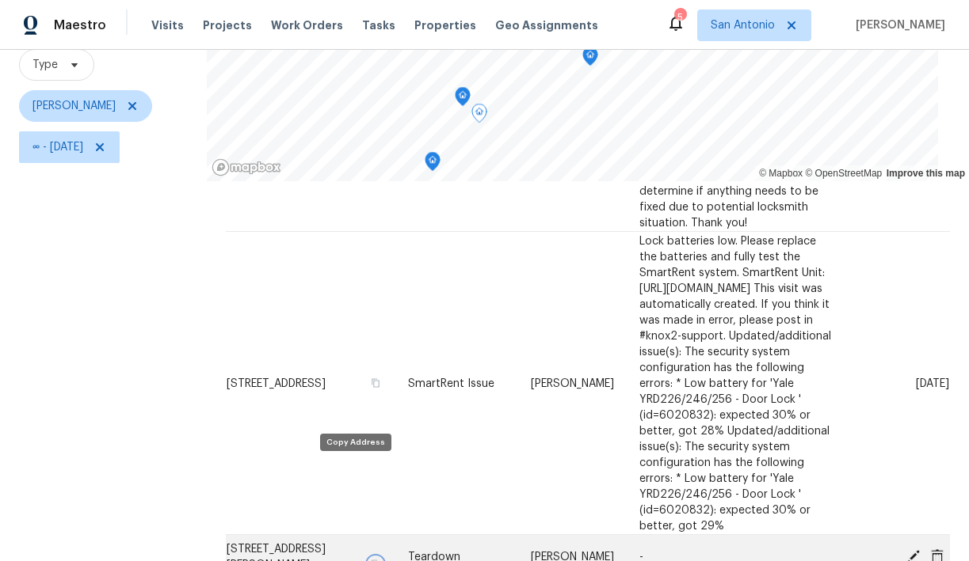
click at [371, 560] on icon "button" at bounding box center [376, 565] width 10 height 10
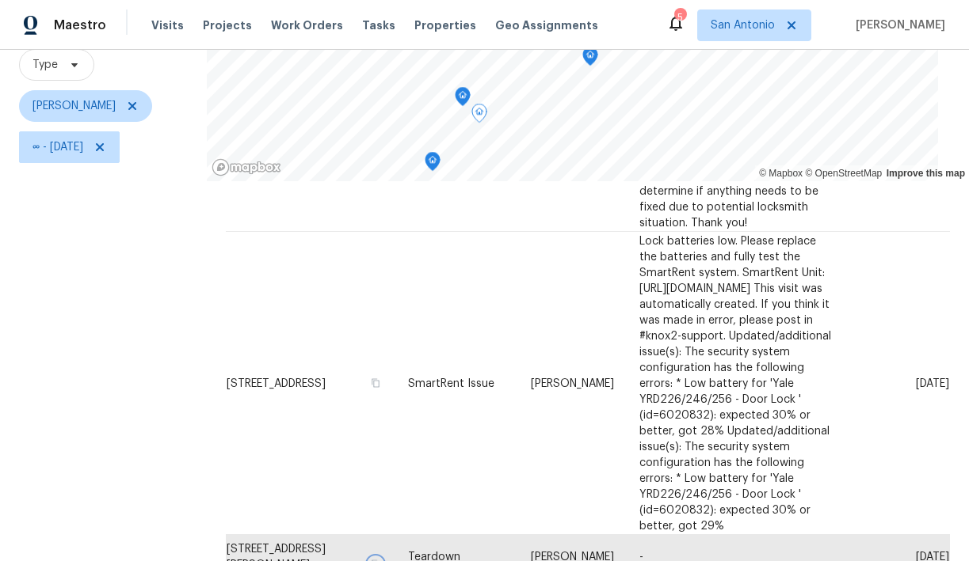
click at [462, 96] on icon "Map marker" at bounding box center [463, 97] width 2 height 2
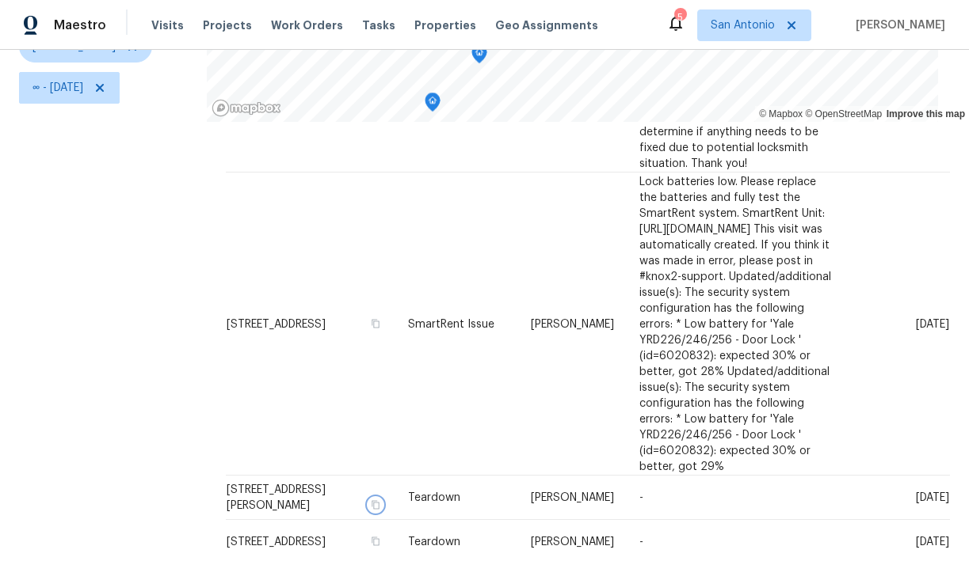
scroll to position [223, 0]
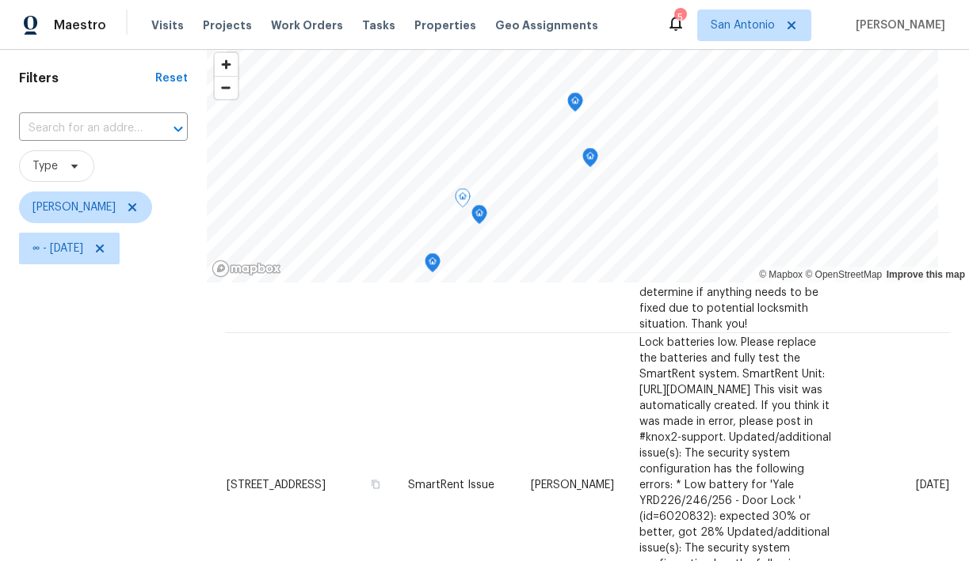
scroll to position [51, 0]
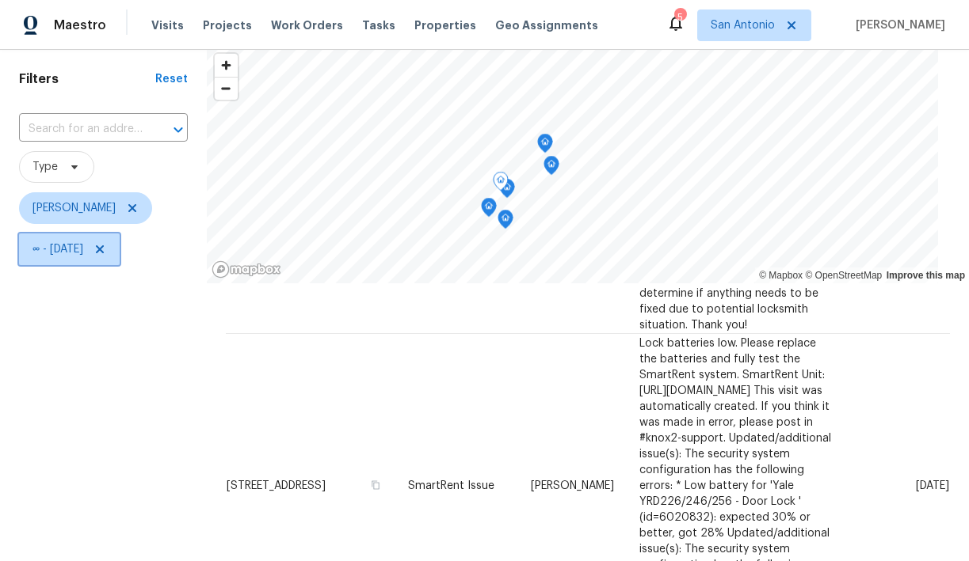
click at [104, 249] on icon at bounding box center [100, 249] width 8 height 8
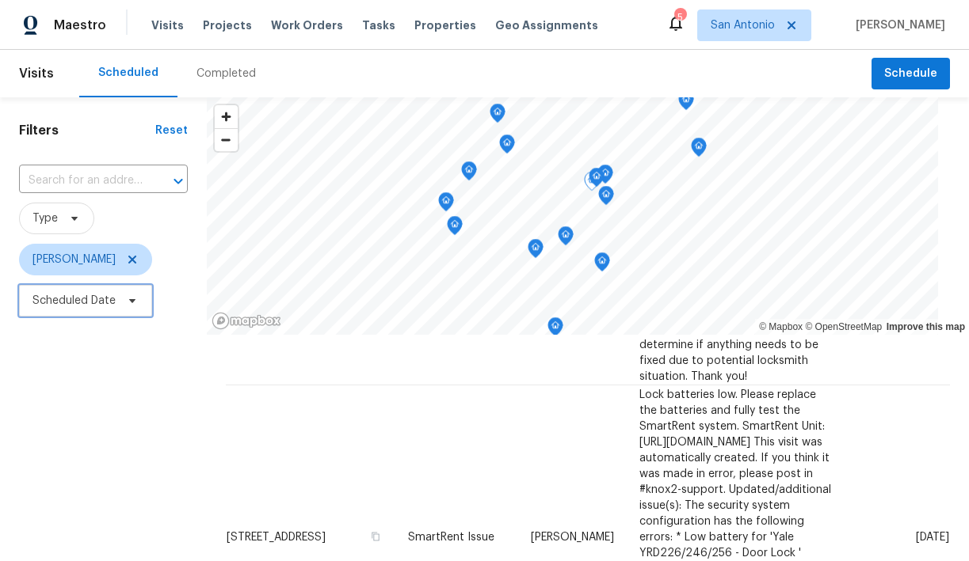
click at [131, 300] on icon at bounding box center [132, 301] width 6 height 4
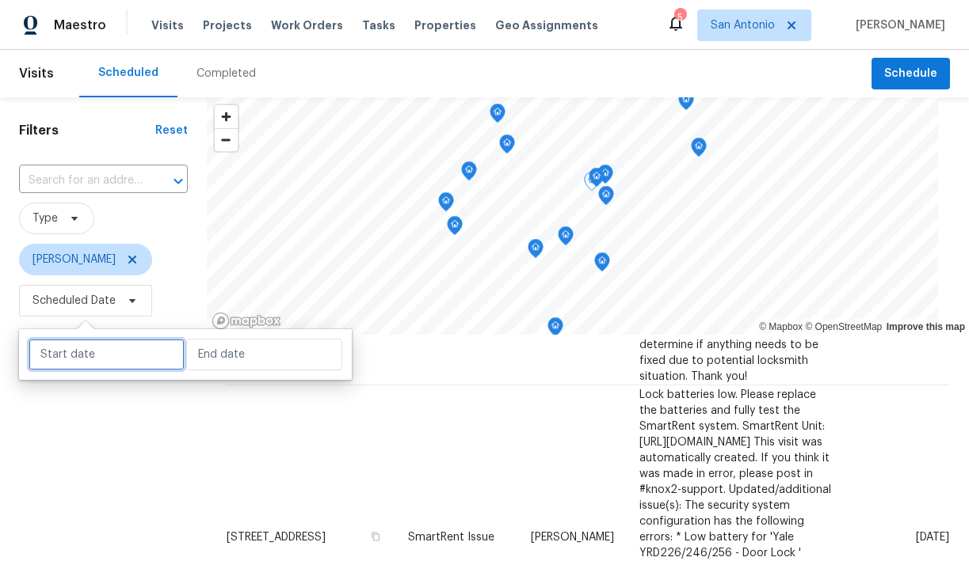
select select "7"
select select "2025"
select select "8"
select select "2025"
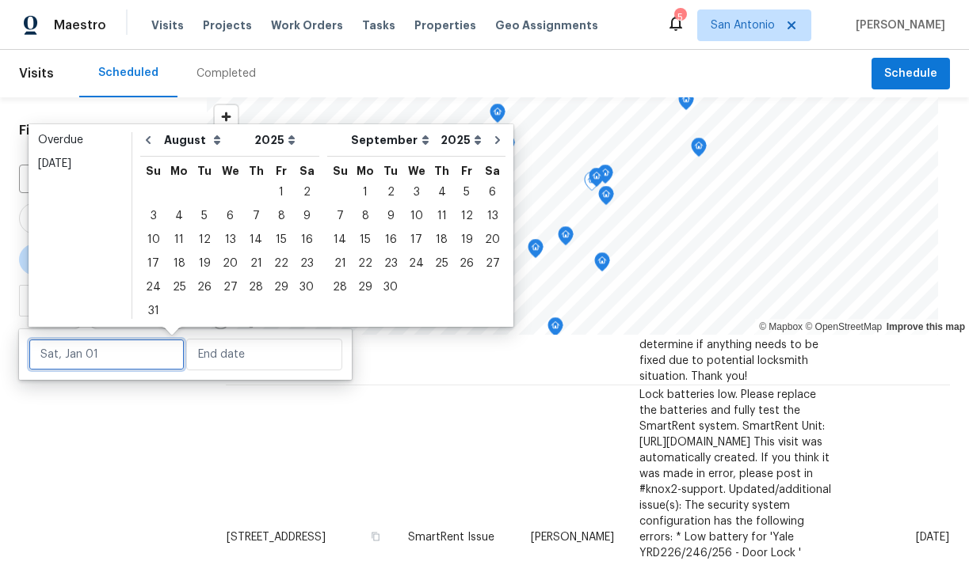
click at [154, 363] on input "text" at bounding box center [107, 355] width 156 height 32
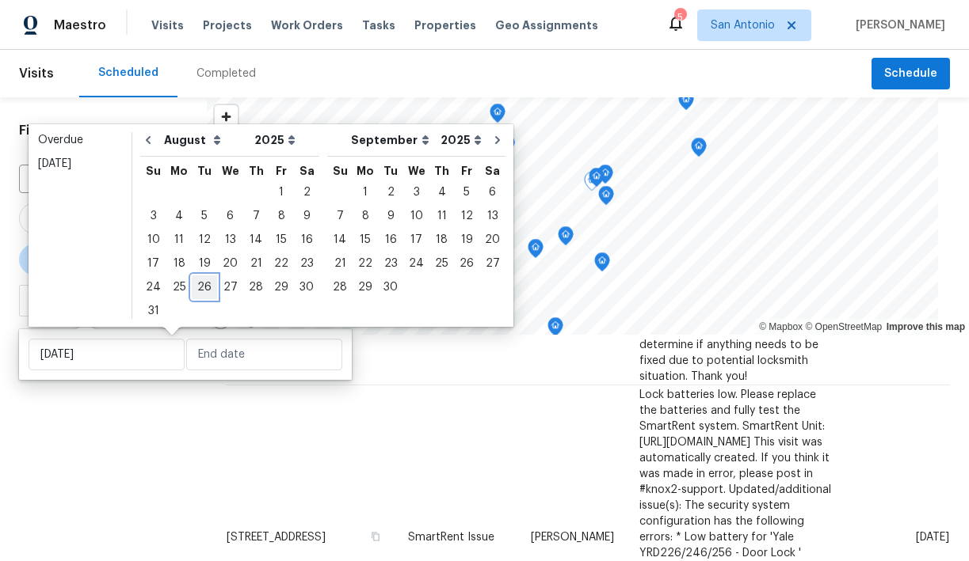
click at [201, 288] on div "26" at bounding box center [204, 287] width 25 height 22
type input "Tue, Aug 26"
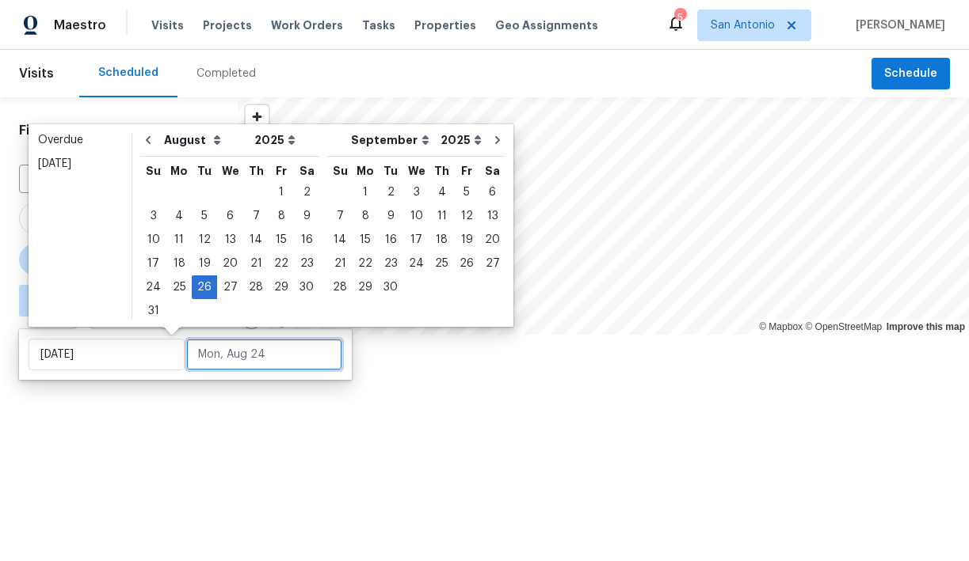
scroll to position [109, 0]
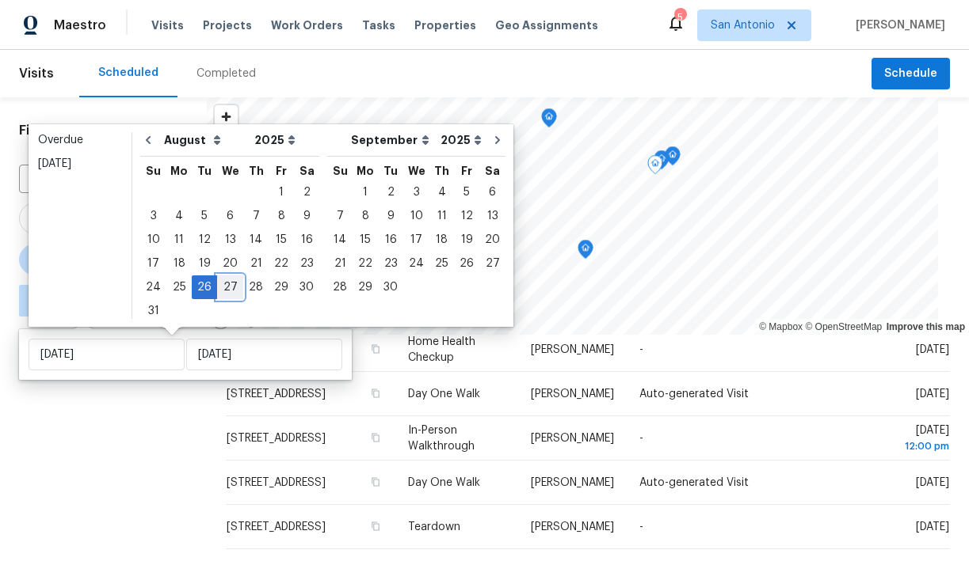
click at [227, 291] on div "27" at bounding box center [230, 287] width 26 height 22
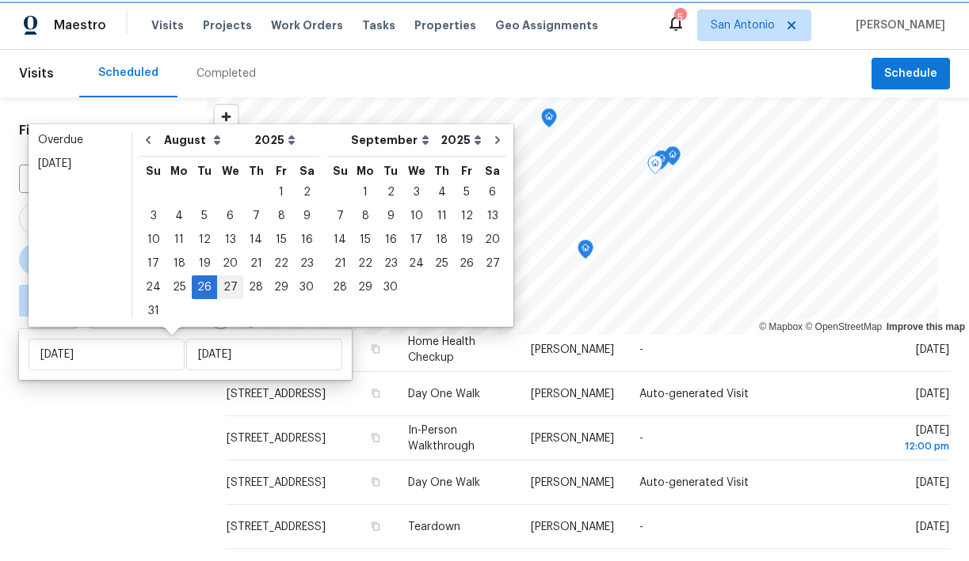
type input "Wed, Aug 27"
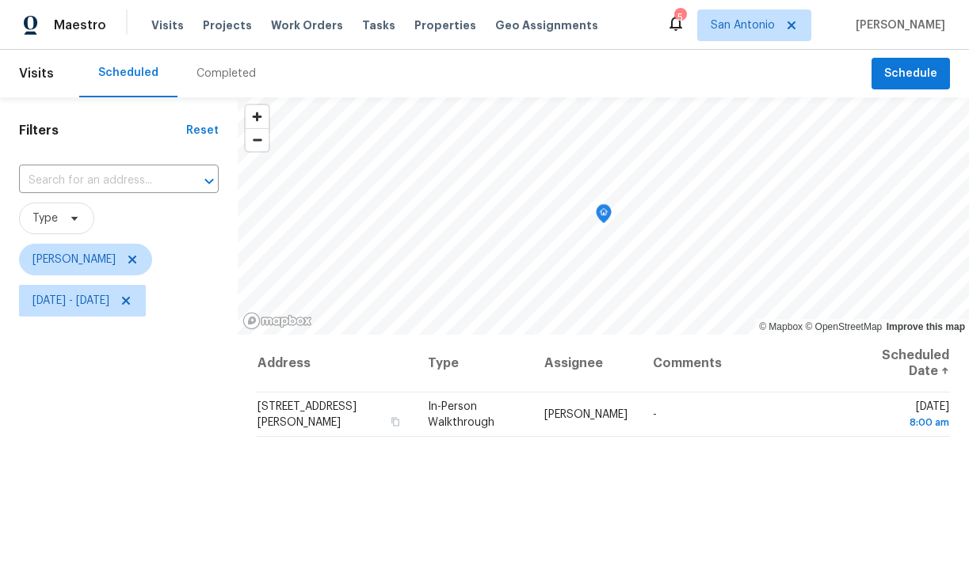
click at [144, 426] on div "Filters Reset ​ Type Chris Fuentes Tue, Aug 26 - Wed, Aug 27" at bounding box center [119, 440] width 238 height 687
click at [132, 302] on icon at bounding box center [126, 301] width 13 height 13
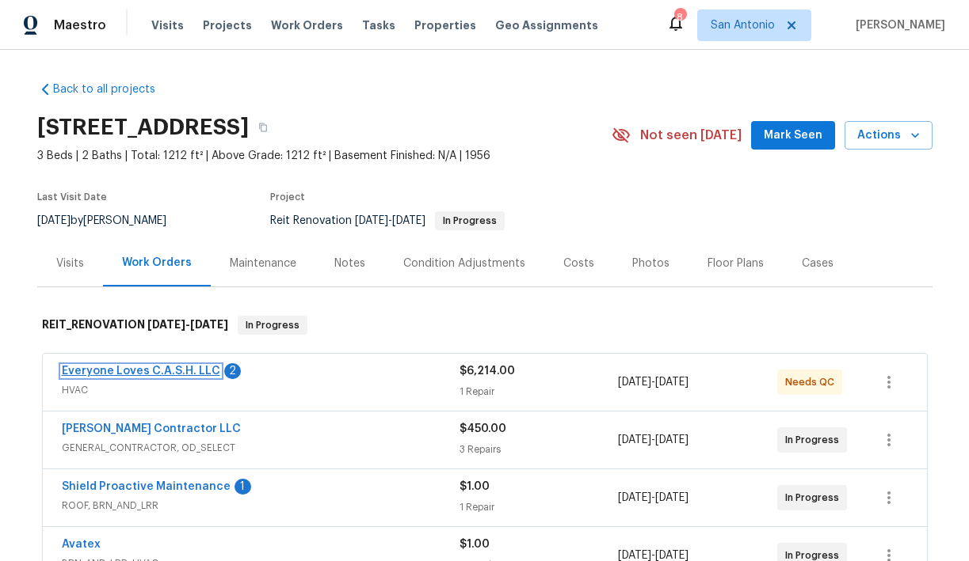
click at [141, 374] on link "Everyone Loves C.A.S.H. LLC" at bounding box center [141, 371] width 158 height 11
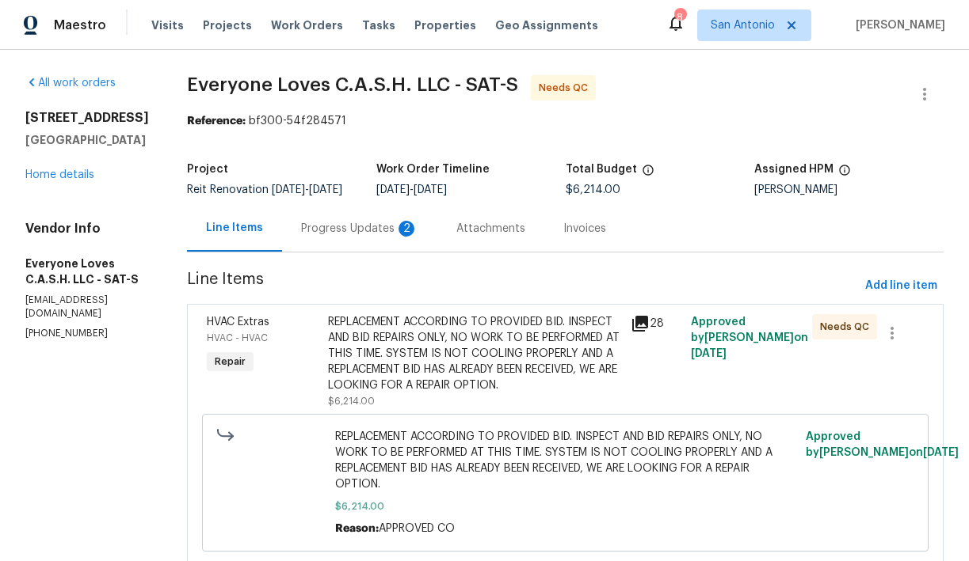
click at [369, 237] on div "Progress Updates 2" at bounding box center [359, 229] width 117 height 16
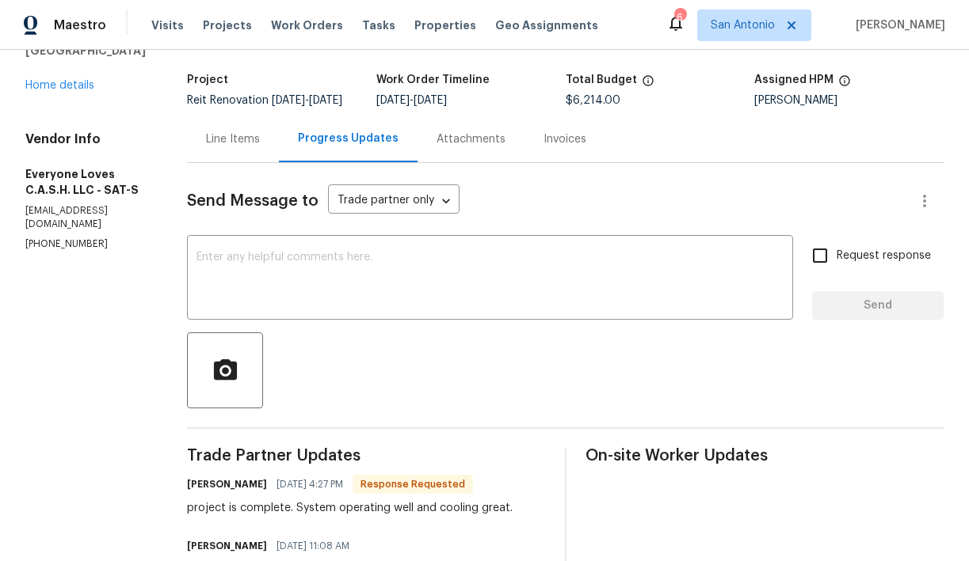
scroll to position [86, 0]
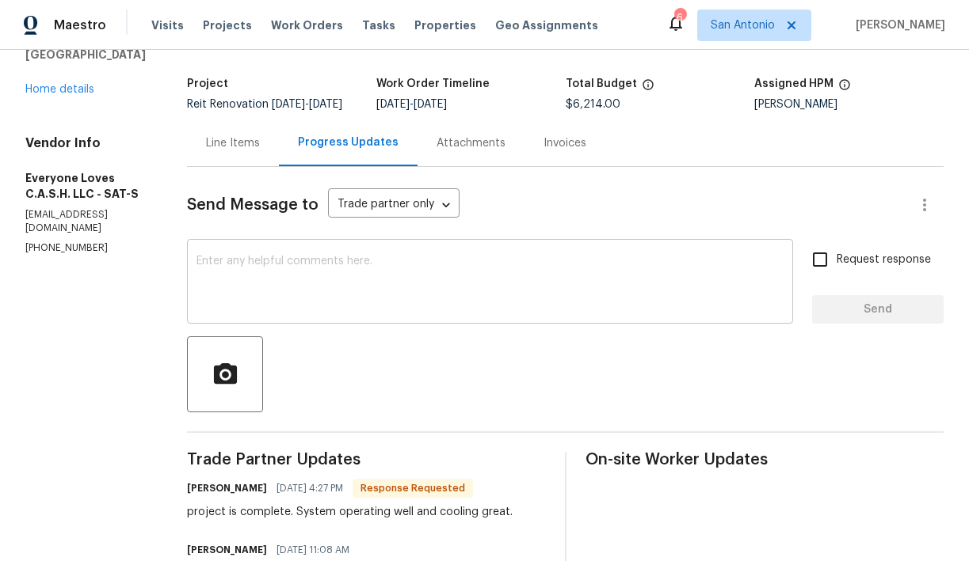
click at [352, 282] on textarea at bounding box center [489, 283] width 587 height 55
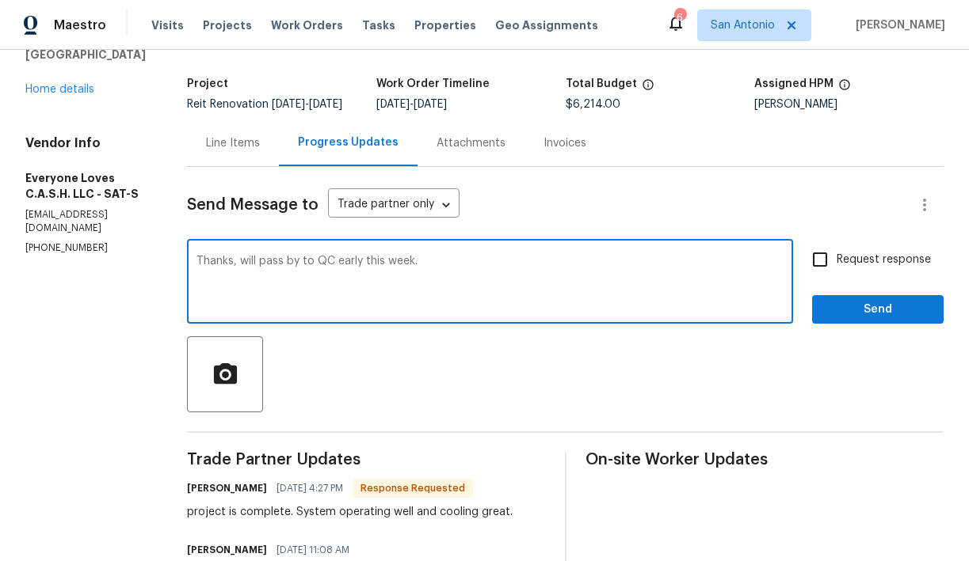
type textarea "Thanks, will pass by to QC early this week."
click at [847, 318] on span "Send" at bounding box center [877, 310] width 106 height 20
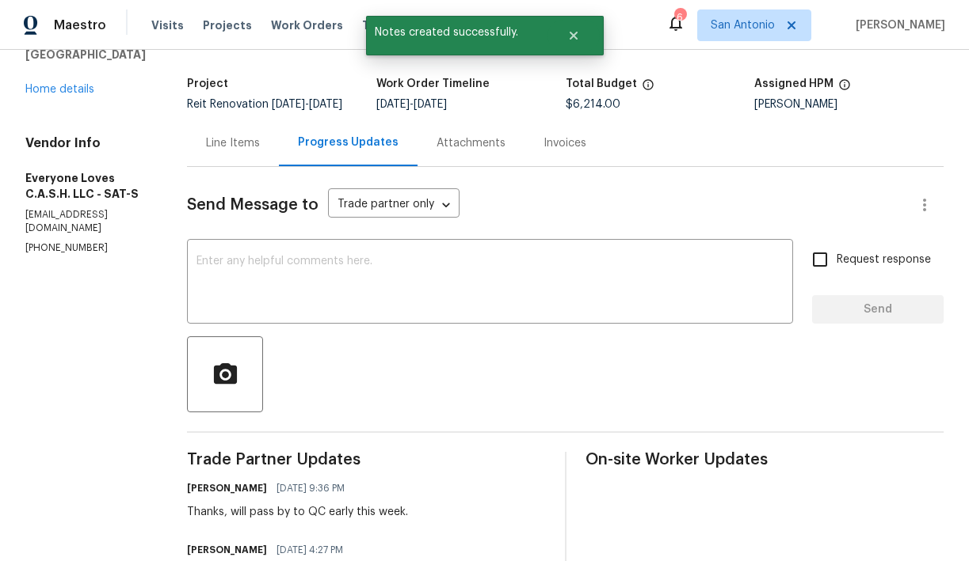
click at [260, 151] on div "Line Items" at bounding box center [233, 143] width 54 height 16
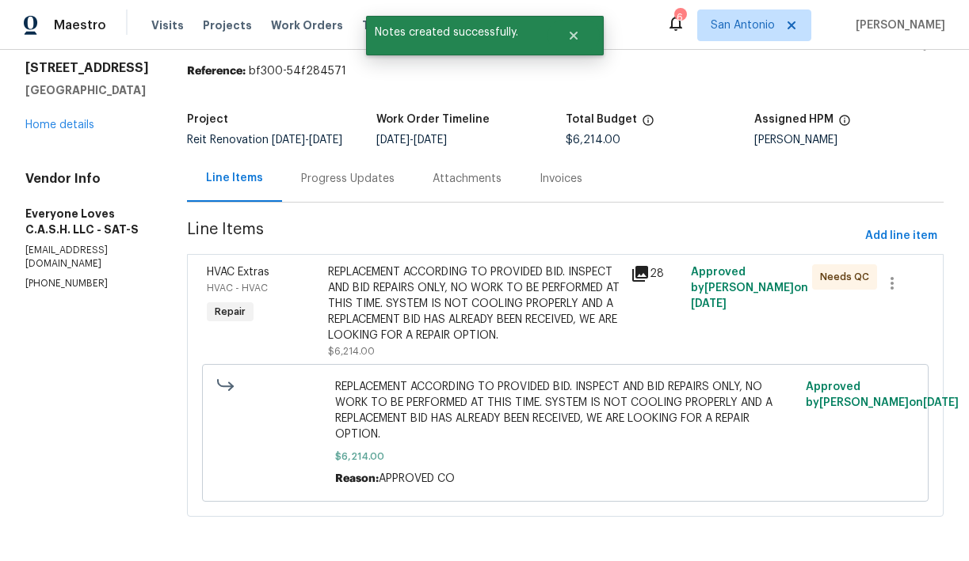
scroll to position [56, 0]
click at [73, 120] on link "Home details" at bounding box center [59, 125] width 69 height 11
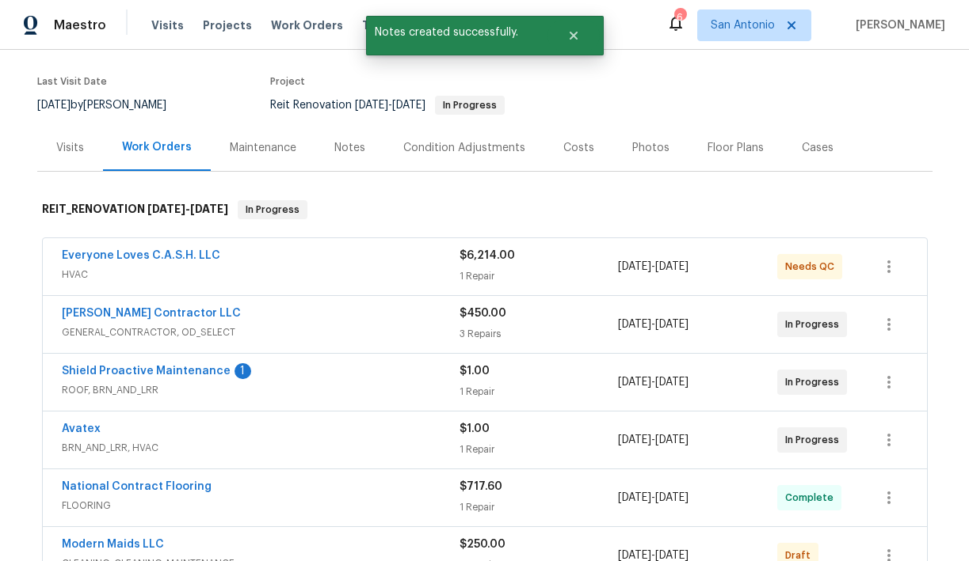
scroll to position [153, 0]
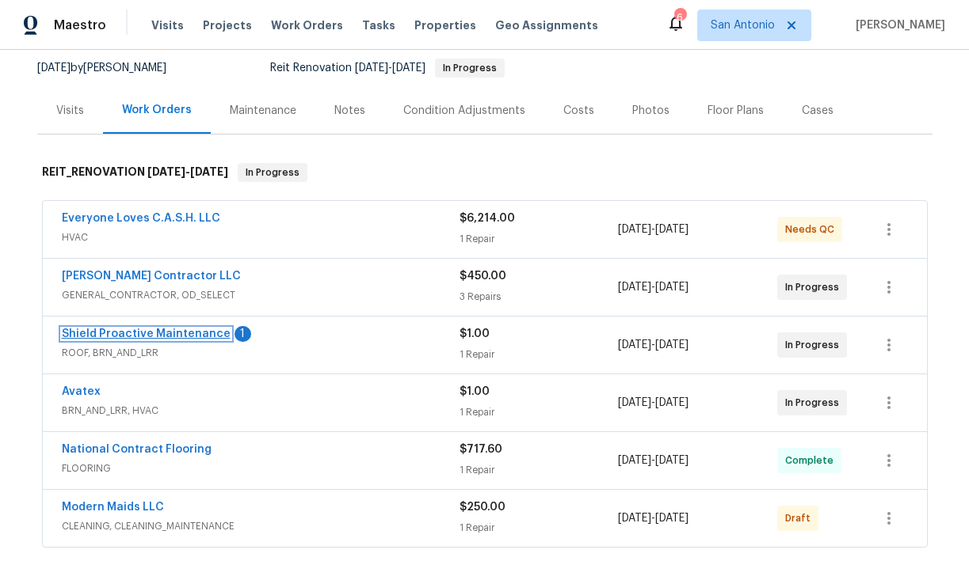
click at [162, 335] on link "Shield Proactive Maintenance" at bounding box center [146, 334] width 169 height 11
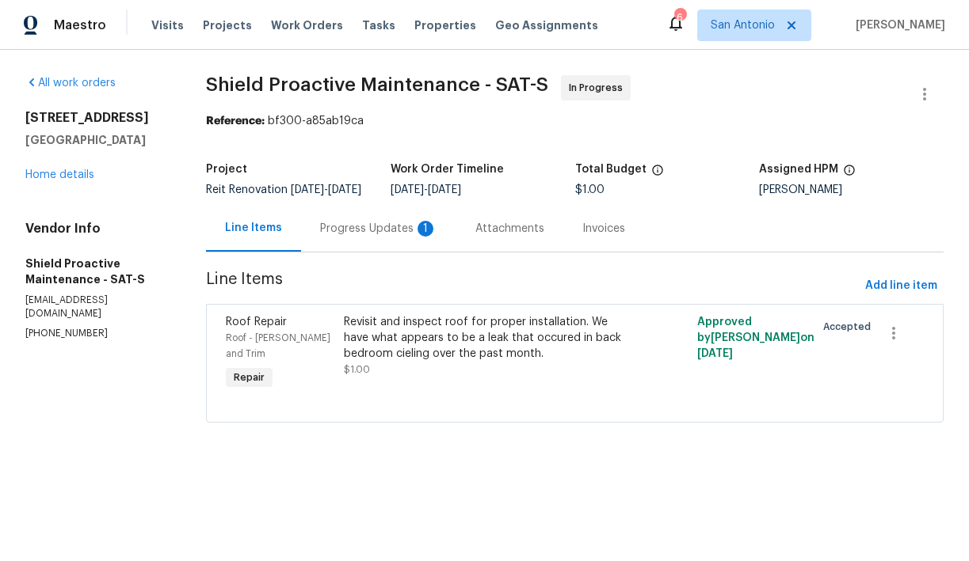
click at [369, 237] on div "Progress Updates 1" at bounding box center [378, 229] width 117 height 16
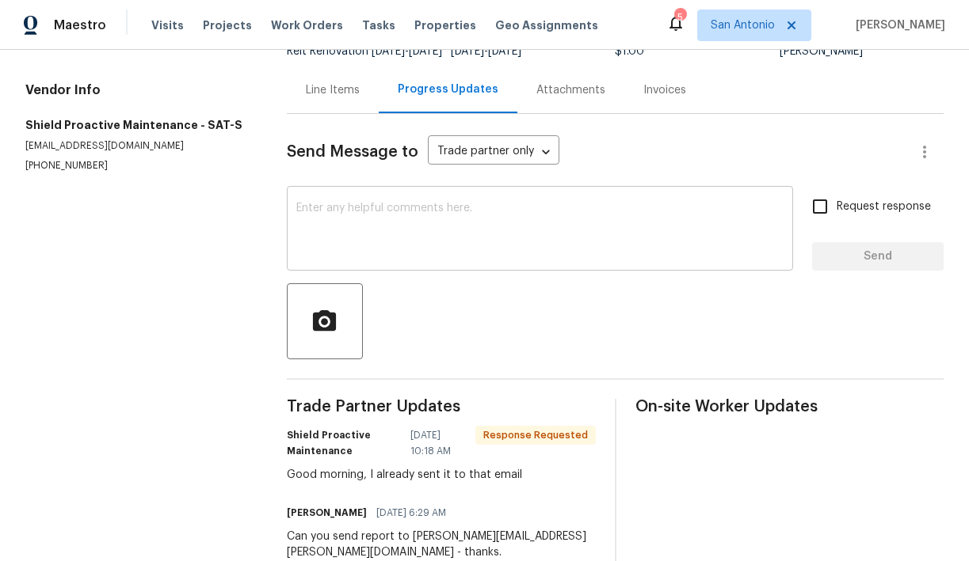
scroll to position [115, 0]
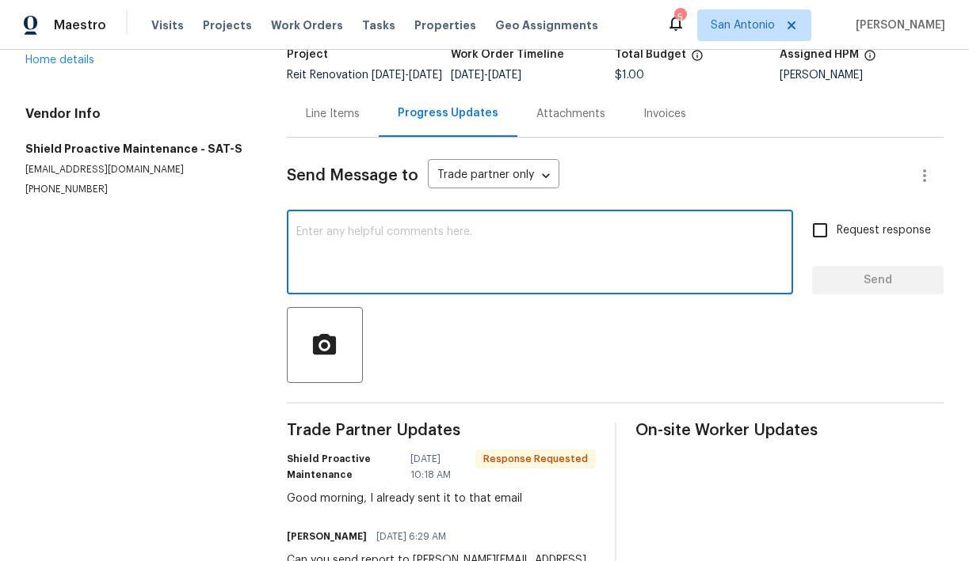
click at [414, 249] on textarea at bounding box center [539, 253] width 487 height 55
type textarea "Thanks."
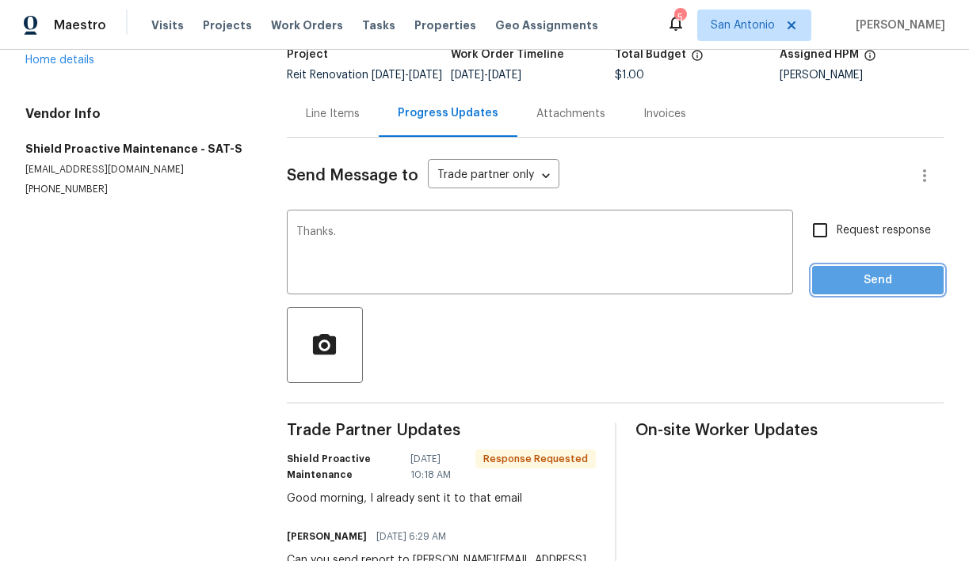
click at [885, 291] on span "Send" at bounding box center [877, 281] width 106 height 20
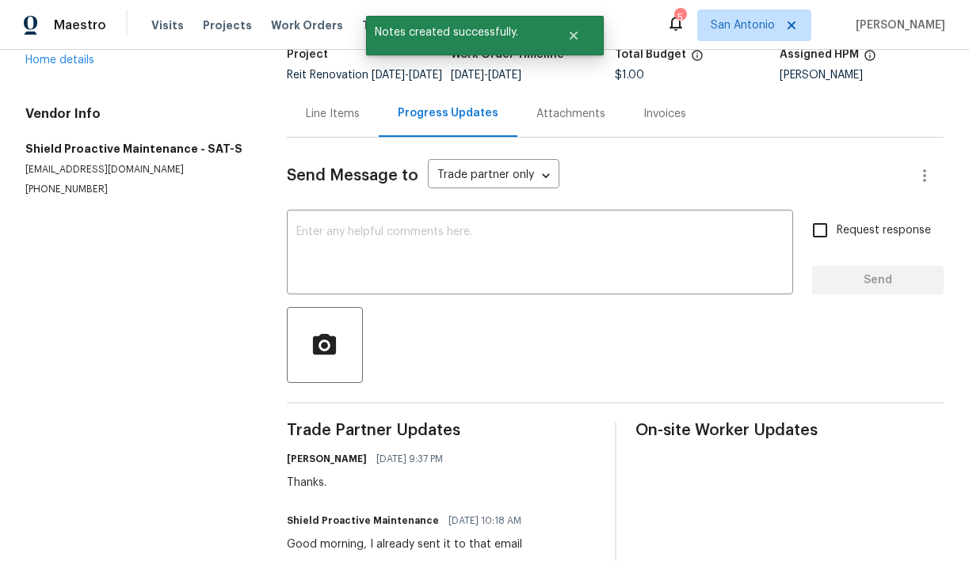
click at [69, 66] on div "526 Radiance Ave San Antonio, TX 78218 Home details" at bounding box center [136, 31] width 223 height 73
click at [69, 62] on link "Home details" at bounding box center [59, 60] width 69 height 11
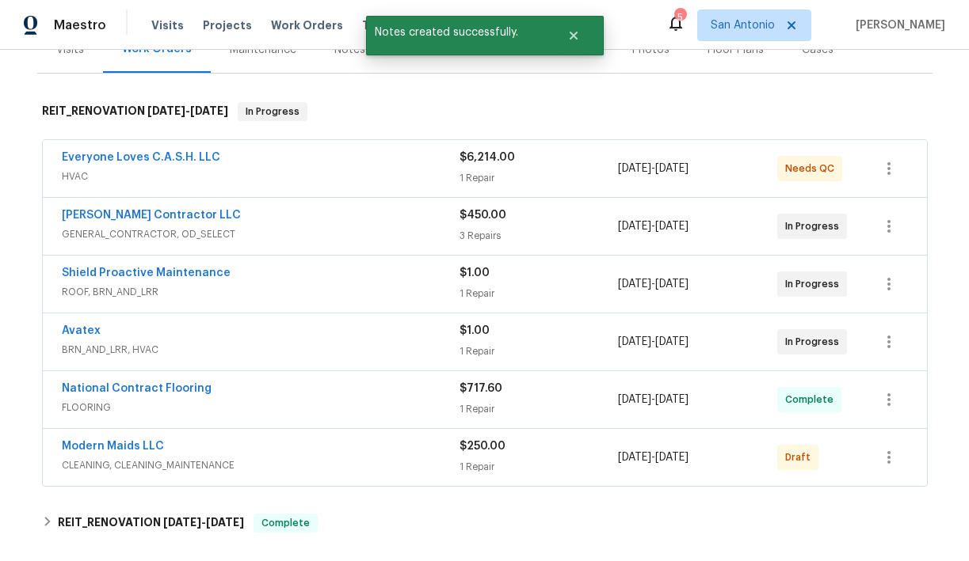
scroll to position [222, 0]
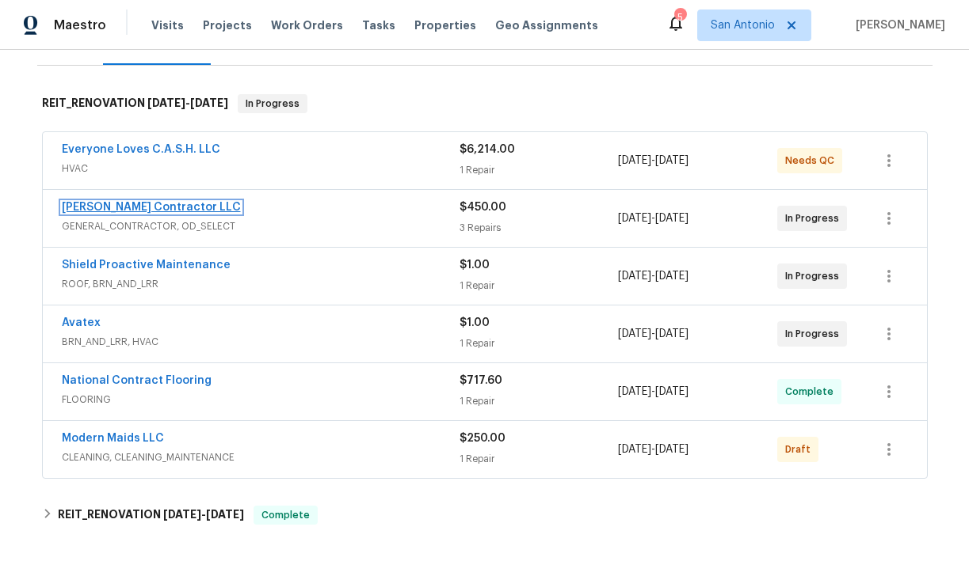
click at [177, 211] on link "Mario Suarez Contractor LLC" at bounding box center [151, 207] width 179 height 11
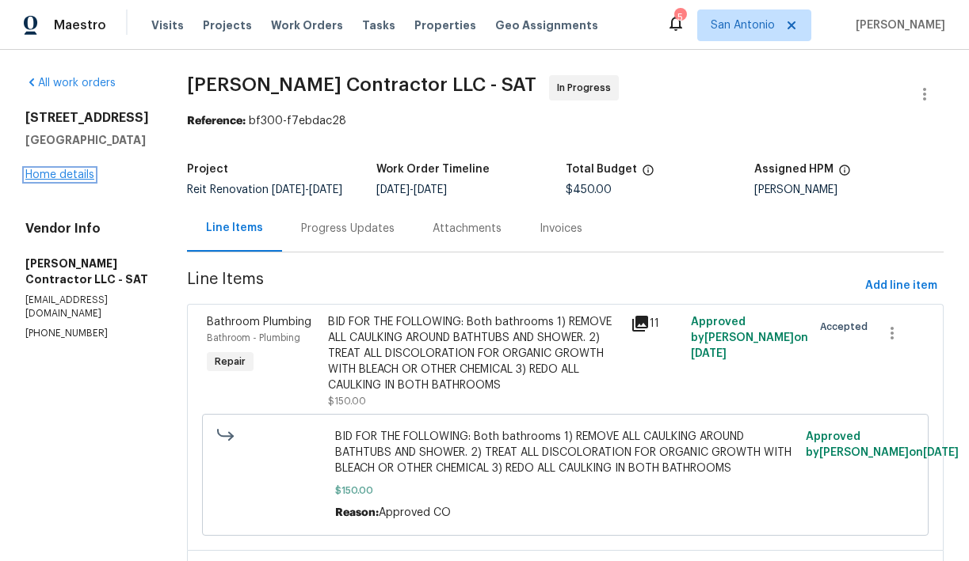
click at [77, 173] on link "Home details" at bounding box center [59, 174] width 69 height 11
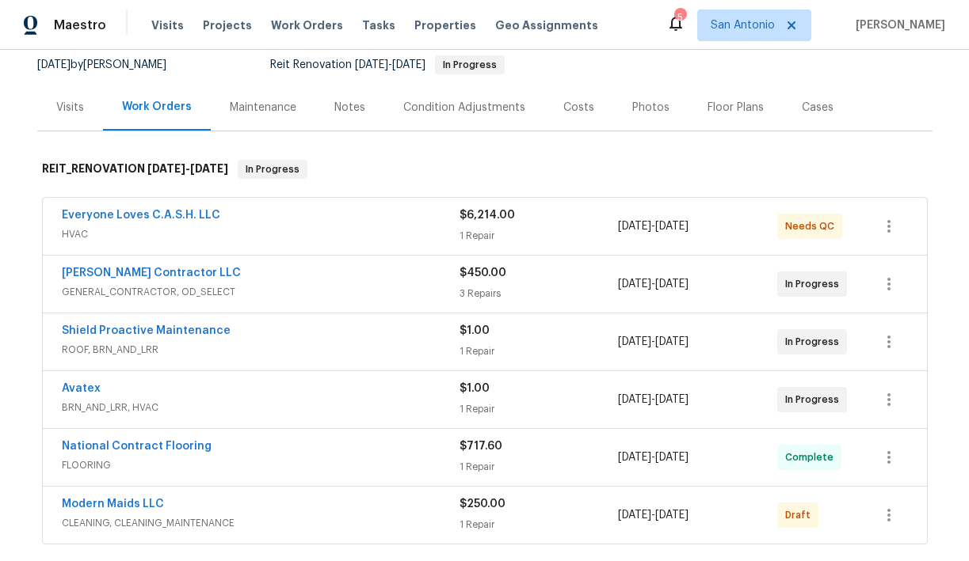
scroll to position [157, 0]
click at [147, 272] on link "Mario Suarez Contractor LLC" at bounding box center [151, 272] width 179 height 11
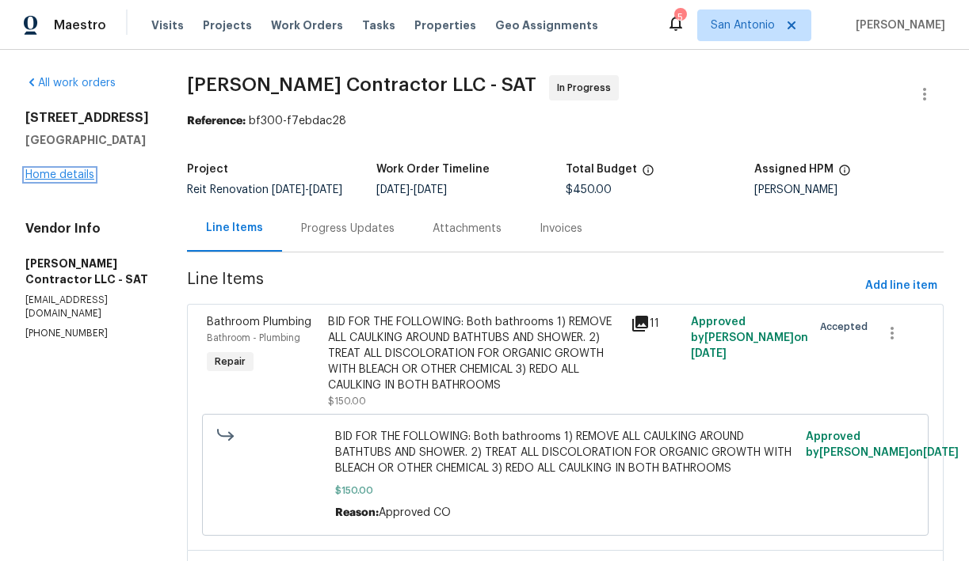
click at [71, 173] on link "Home details" at bounding box center [59, 174] width 69 height 11
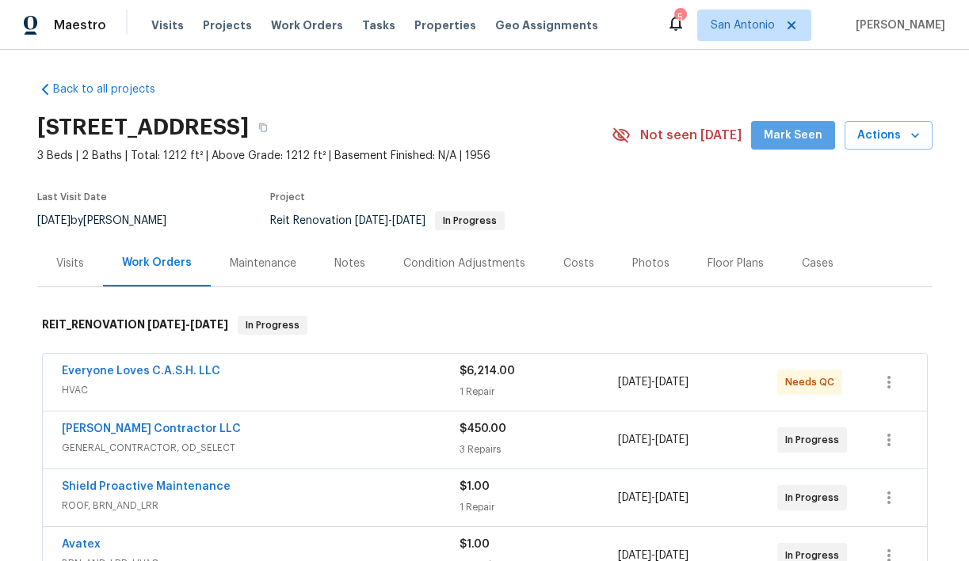
click at [817, 136] on span "Mark Seen" at bounding box center [792, 136] width 59 height 20
